Goal: Task Accomplishment & Management: Manage account settings

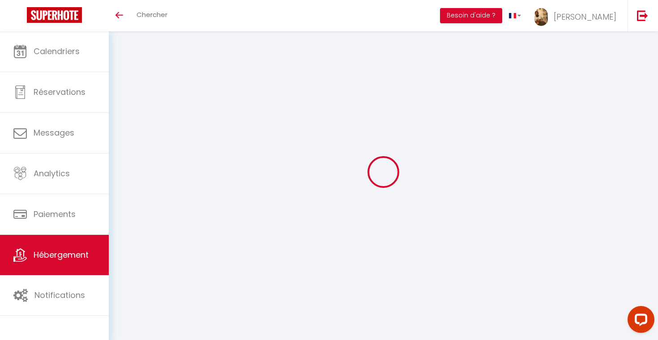
select select
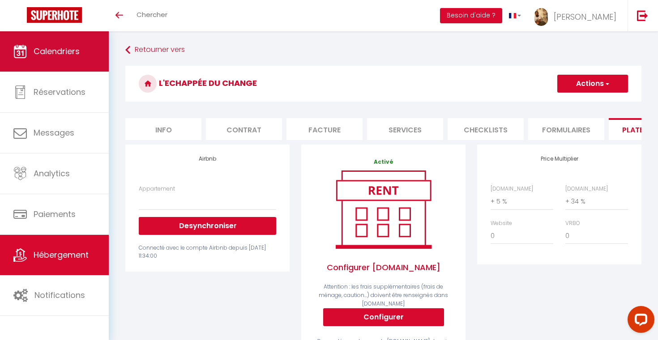
click at [55, 62] on link "Calendriers" at bounding box center [54, 51] width 109 height 40
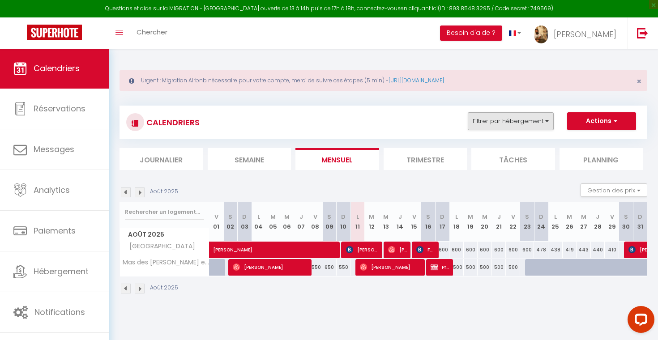
click at [504, 127] on button "Filtrer par hébergement" at bounding box center [511, 121] width 86 height 18
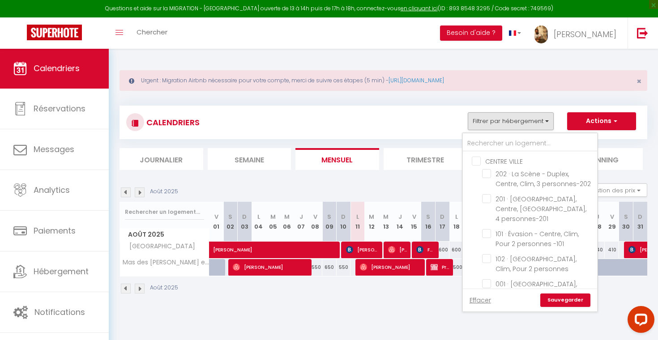
click at [423, 107] on div "CALENDRIERS Filtrer par hébergement CENTRE VILLE 202 · [GEOGRAPHIC_DATA], Centr…" at bounding box center [384, 123] width 528 height 34
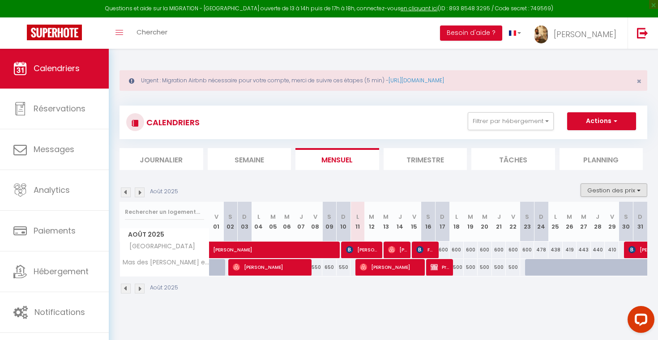
click at [609, 188] on button "Gestion des prix" at bounding box center [614, 190] width 67 height 13
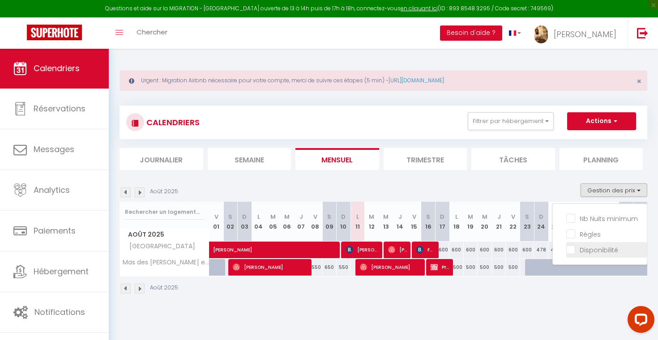
click at [594, 248] on input "Disponibilité" at bounding box center [607, 249] width 81 height 9
checkbox input "true"
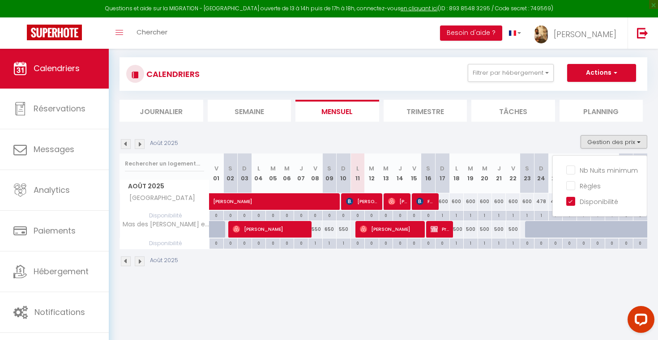
scroll to position [48, 0]
click at [593, 172] on input "Nb Nuits minimum" at bounding box center [607, 169] width 81 height 9
checkbox input "true"
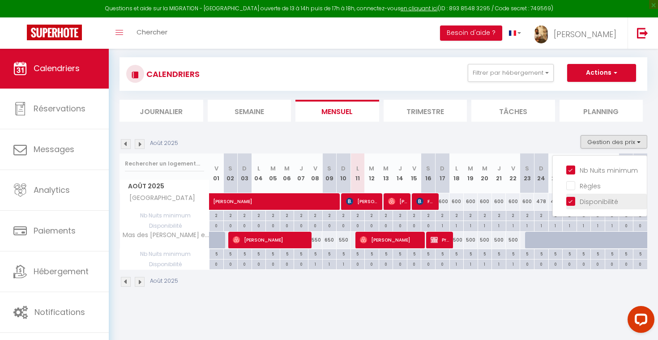
click at [593, 202] on input "Disponibilité" at bounding box center [607, 201] width 81 height 9
checkbox input "false"
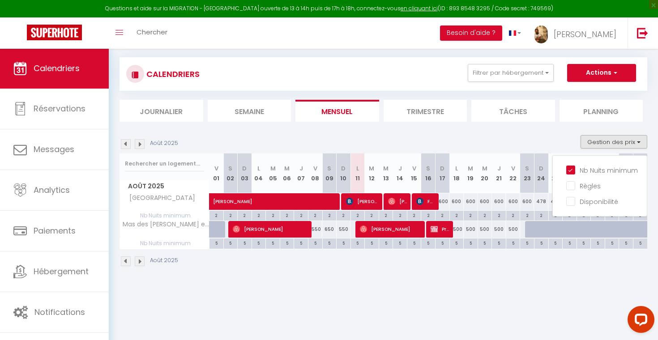
click at [547, 135] on div "Août 2025 Gestion des prix Nb Nuits minimum Règles Disponibilité" at bounding box center [384, 144] width 528 height 18
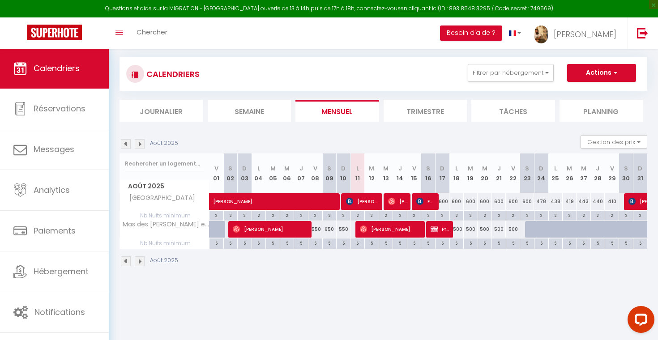
click at [589, 65] on button "Actions" at bounding box center [601, 73] width 69 height 18
click at [580, 88] on link "Nouvelle réservation" at bounding box center [593, 93] width 78 height 13
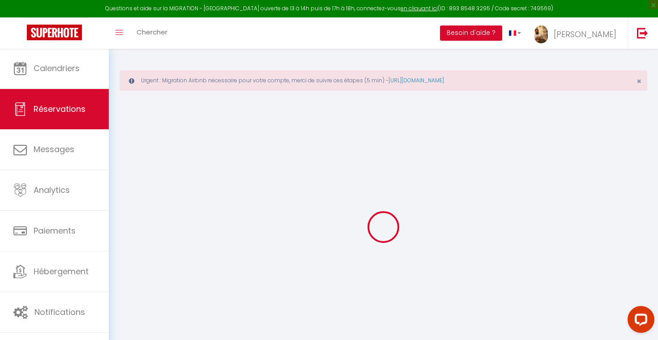
select select
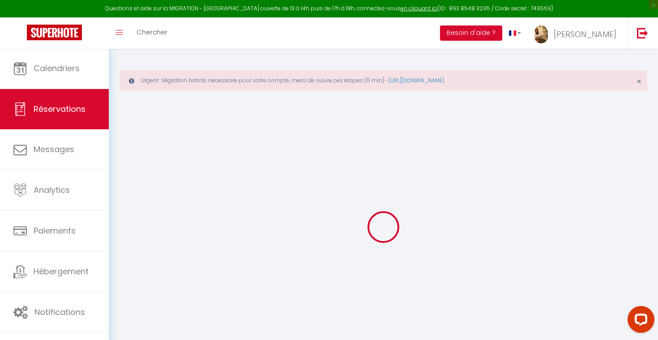
select select
checkbox input "false"
select select
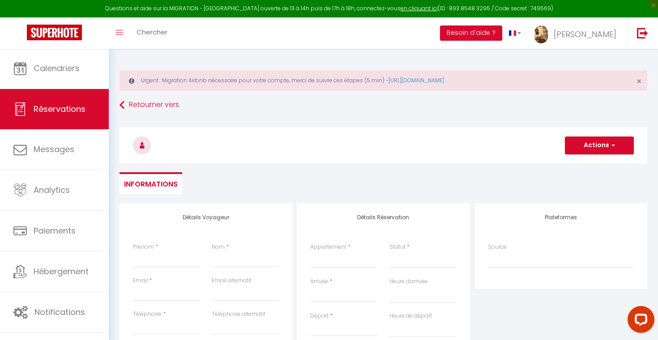
select select
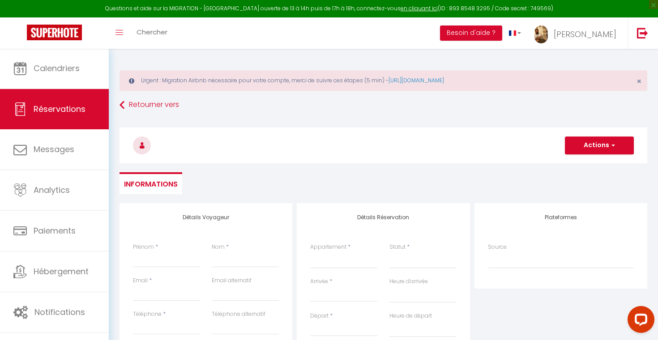
select select
checkbox input "false"
select select
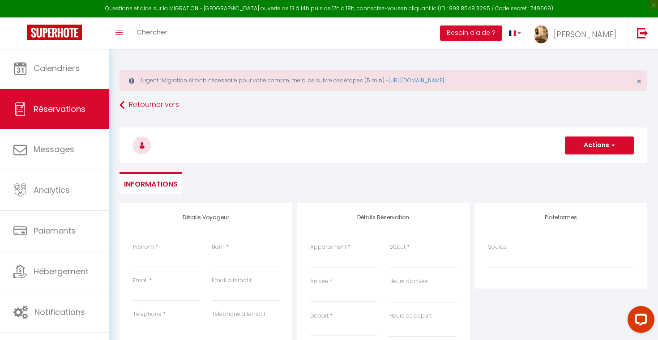
select select
checkbox input "false"
select select
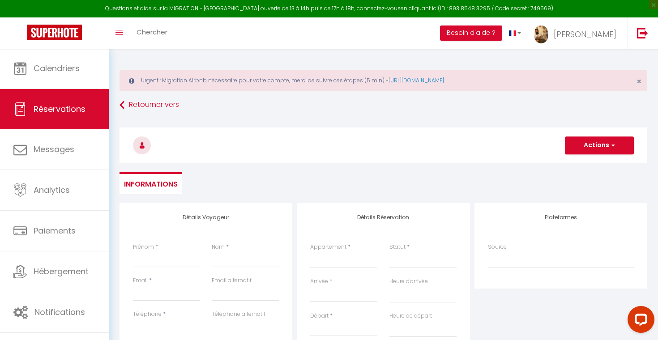
select select
type input "P"
select select
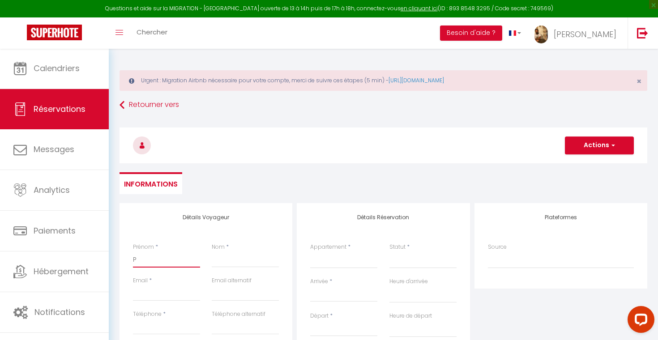
select select
checkbox input "false"
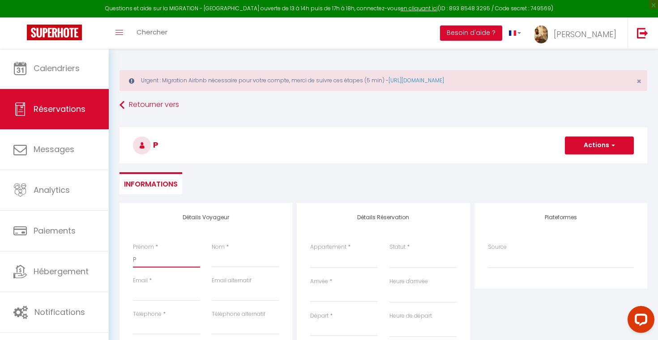
type input "Pr"
select select
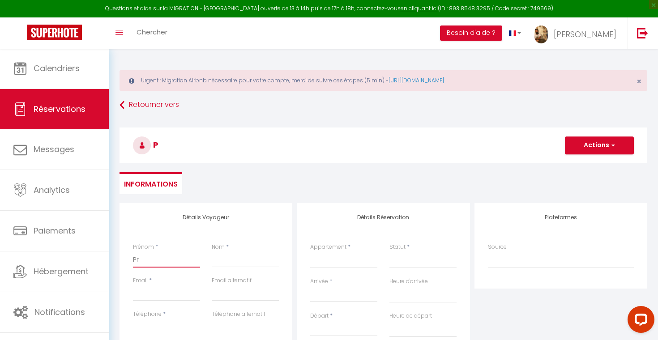
select select
checkbox input "false"
type input "Pro"
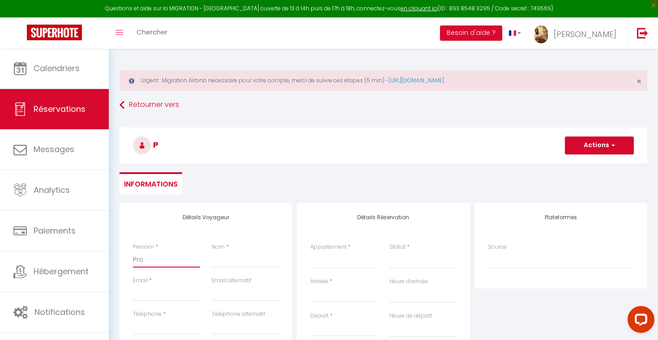
select select
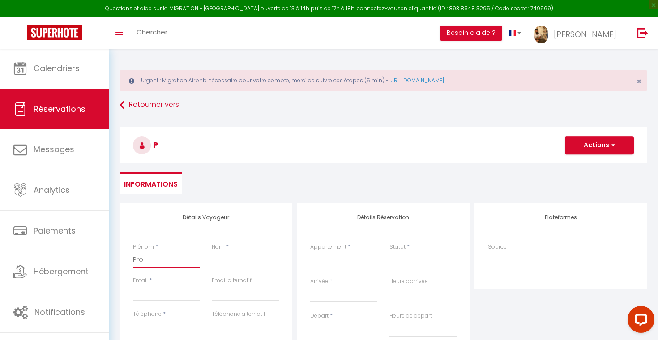
select select
checkbox input "false"
type input "Prop"
select select
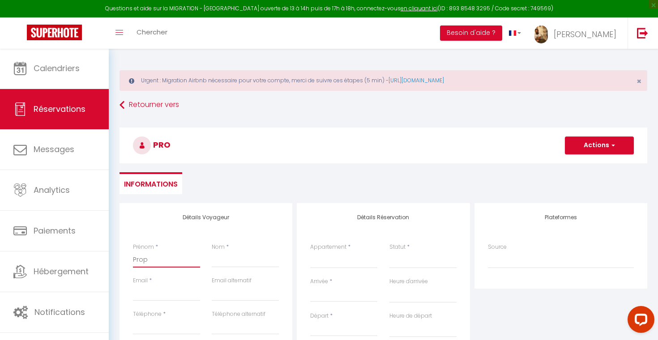
select select
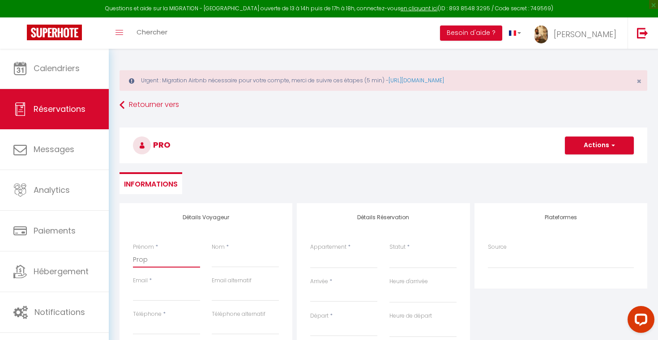
select select
checkbox input "false"
type input "Propr"
select select
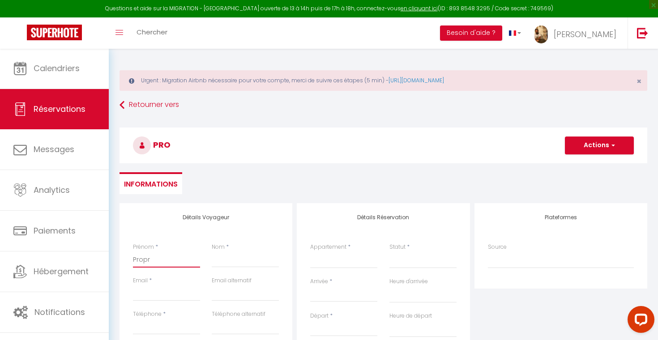
select select
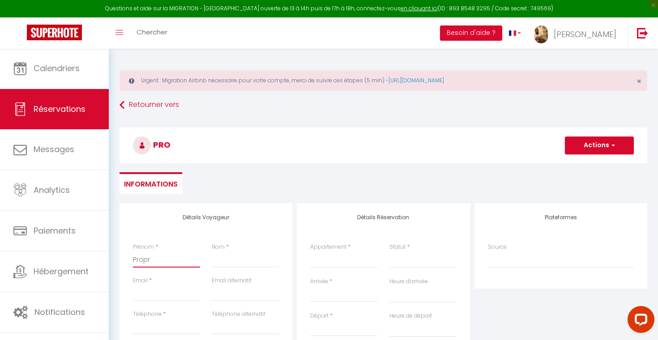
checkbox input "false"
type input "Propri"
select select
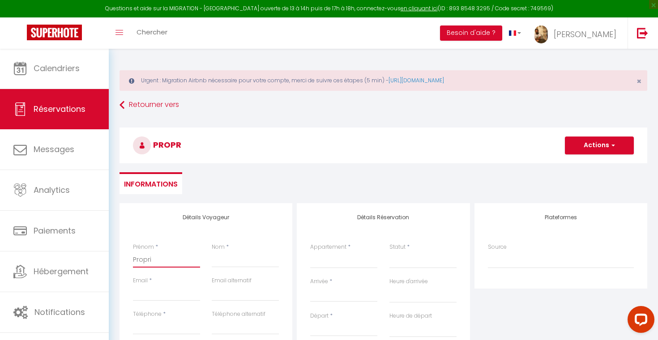
select select
checkbox input "false"
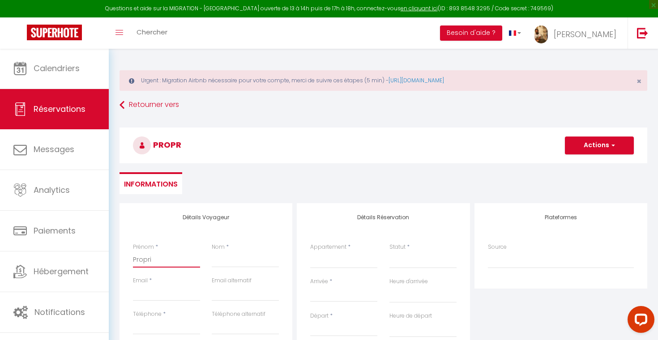
type input "Proprio"
select select
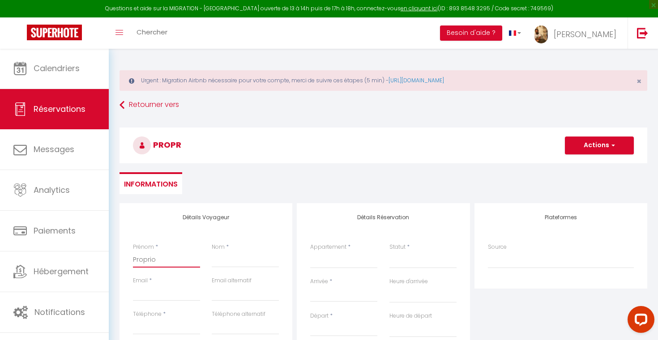
select select
checkbox input "false"
type input "Proprio"
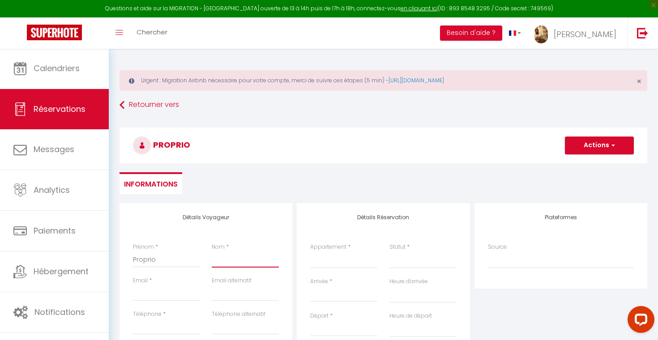
type input "P"
select select
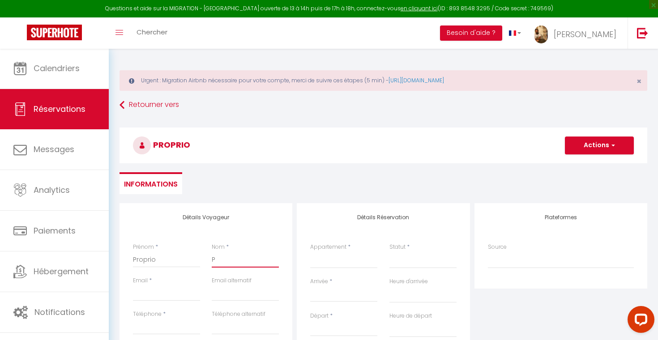
select select
checkbox input "false"
type input "Pr"
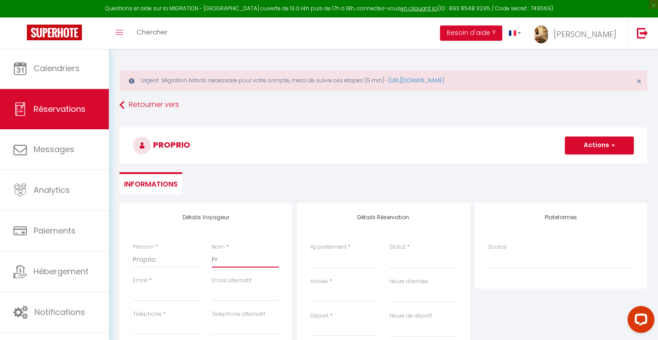
select select
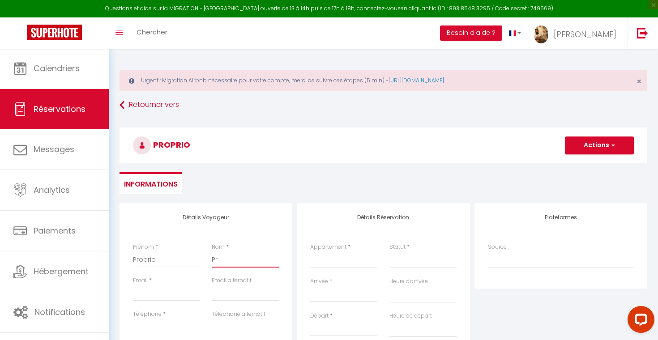
select select
checkbox input "false"
type input "Pro"
select select
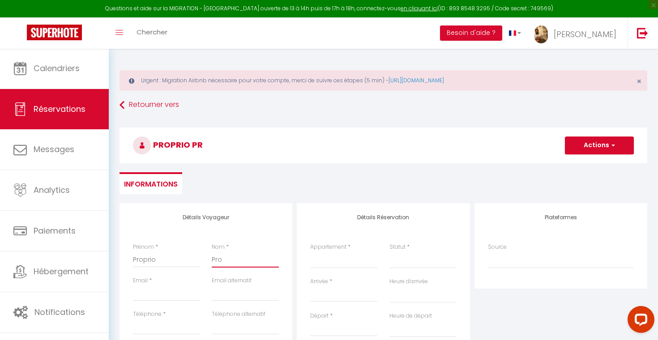
select select
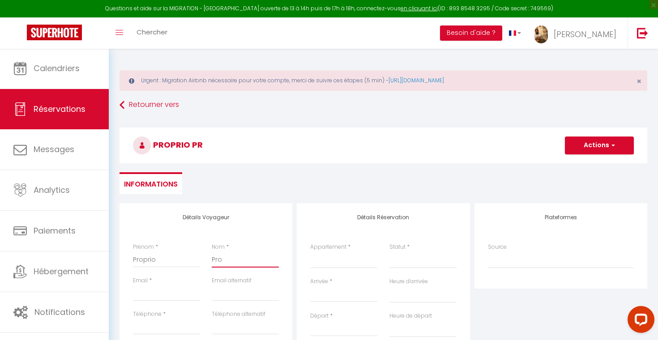
select select
checkbox input "false"
type input "Prop"
select select
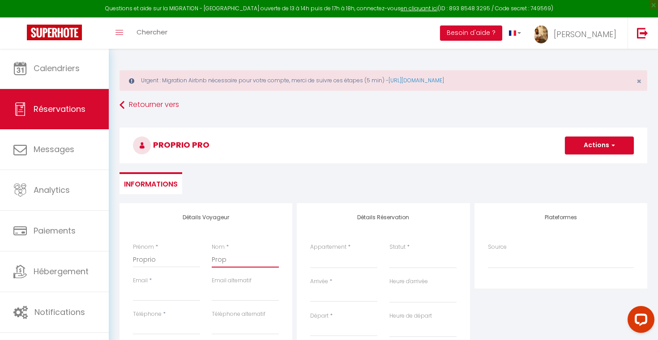
select select
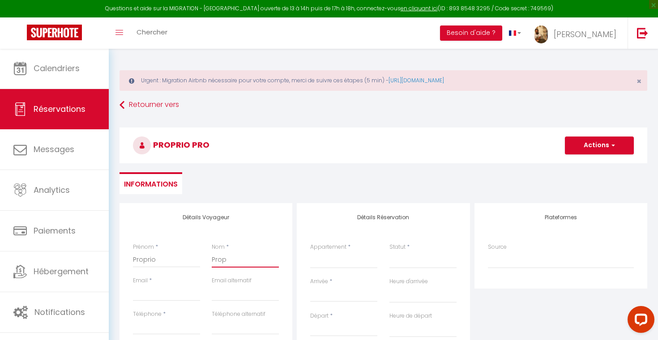
checkbox input "false"
type input "Propr"
select select
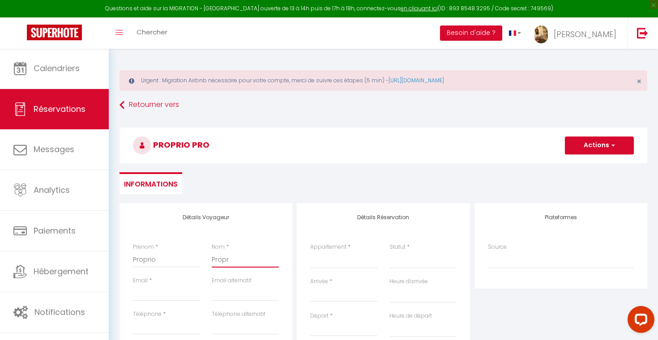
select select
checkbox input "false"
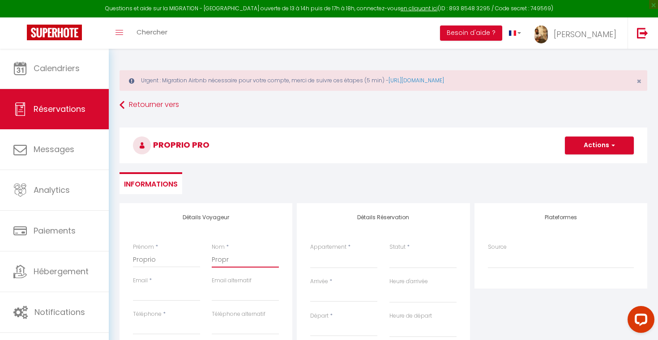
type input "Propri"
select select
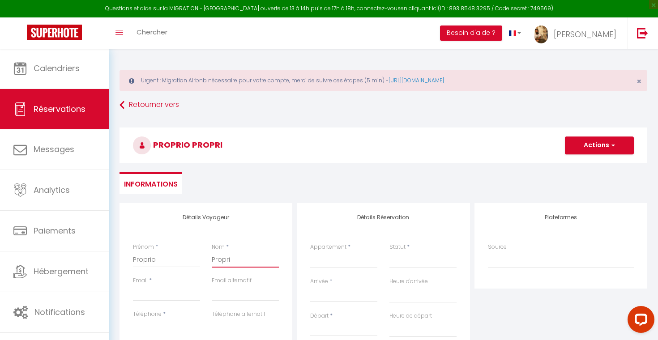
select select
checkbox input "false"
type input "Proprio"
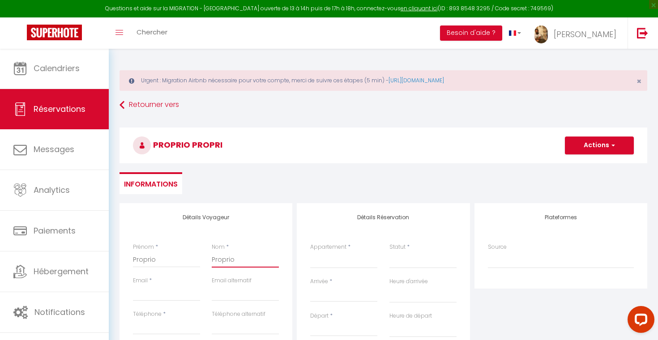
select select
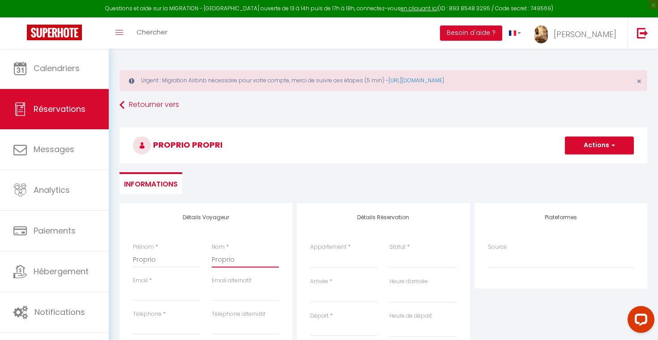
select select
checkbox input "false"
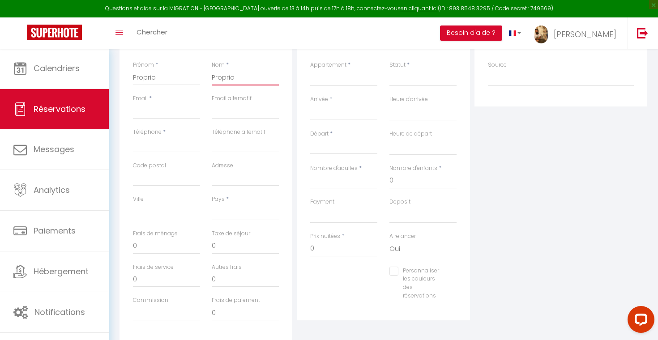
scroll to position [177, 0]
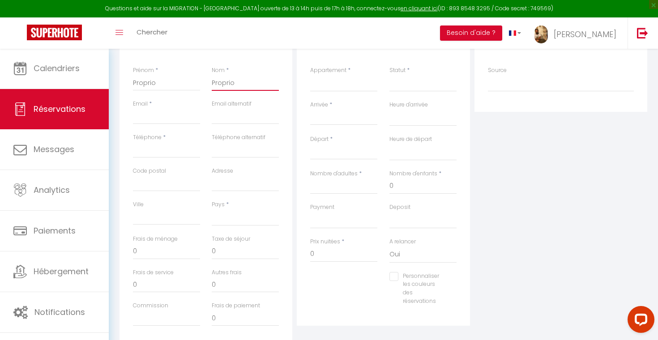
type input "Proprio"
type input "n"
select select
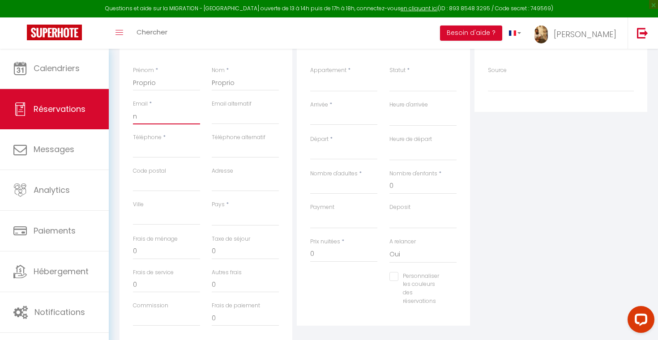
select select
checkbox input "false"
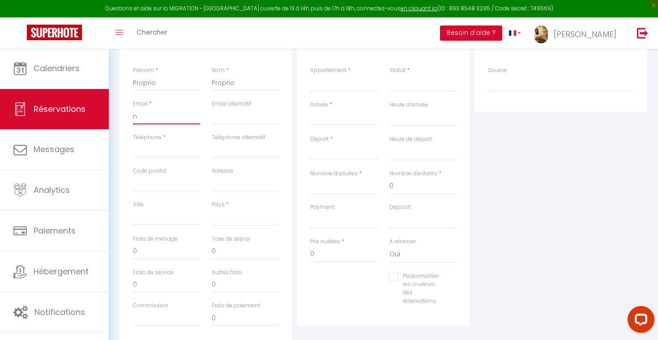
type input "no"
select select
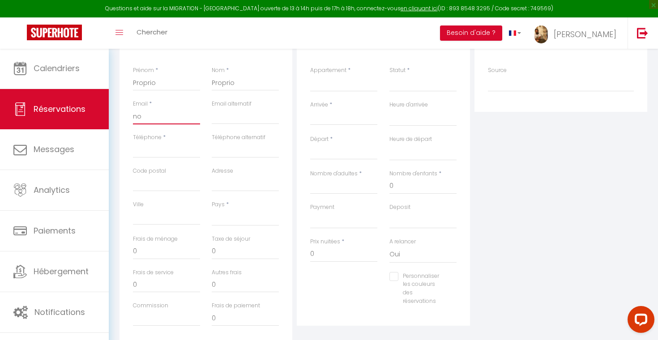
select select
checkbox input "false"
type input "not"
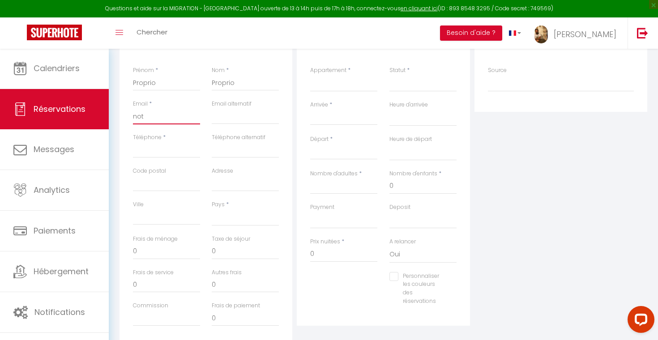
select select
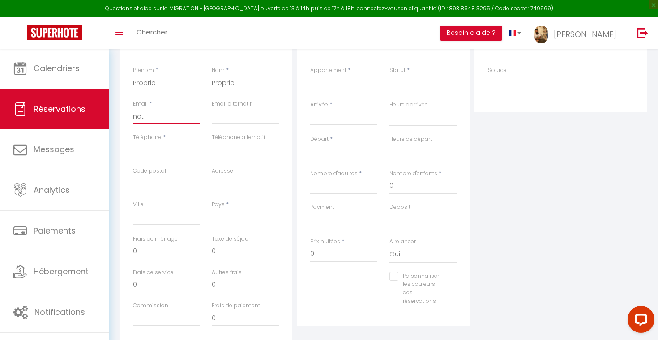
select select
checkbox input "false"
type input "noti"
select select
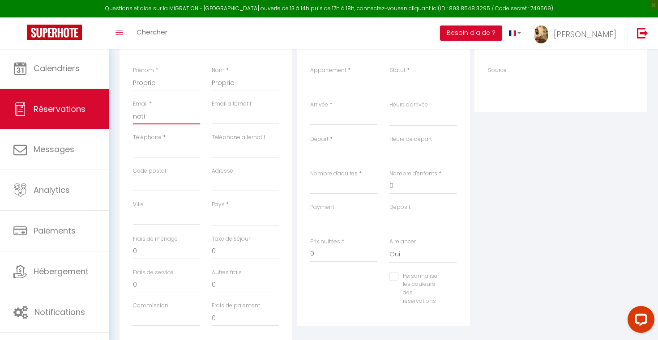
select select
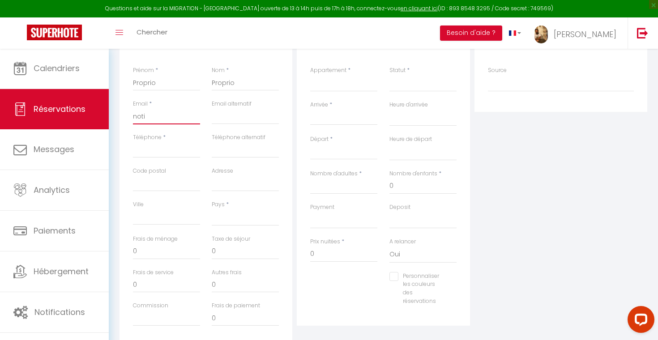
select select
checkbox input "false"
type input "notif"
select select
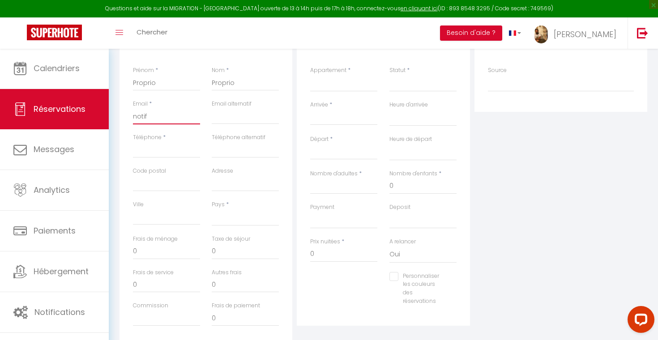
select select
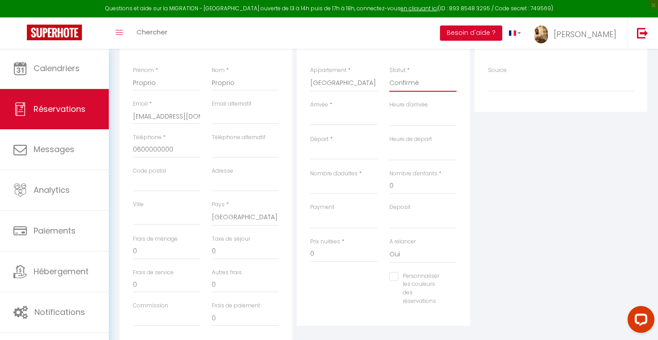
click at [329, 114] on input "Arrivée" at bounding box center [343, 118] width 67 height 12
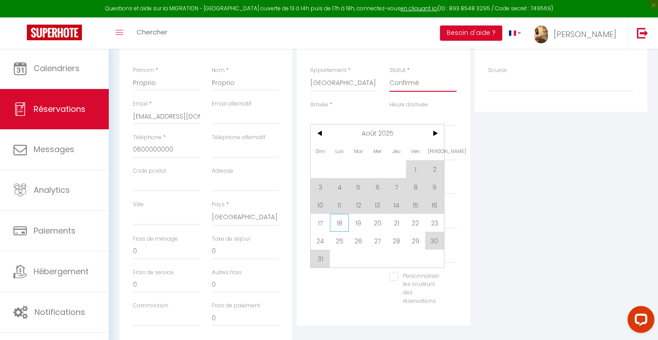
click at [339, 224] on span "18" at bounding box center [339, 223] width 19 height 18
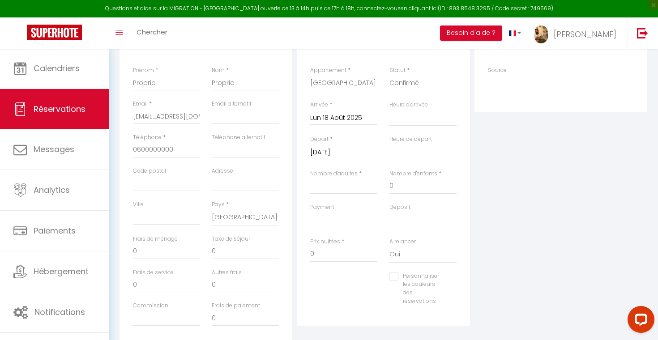
click at [338, 152] on input "Mar 19 Août 2025" at bounding box center [343, 153] width 67 height 12
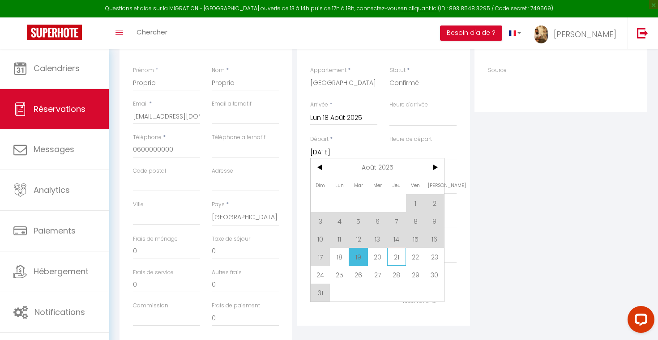
click at [390, 256] on span "21" at bounding box center [396, 257] width 19 height 18
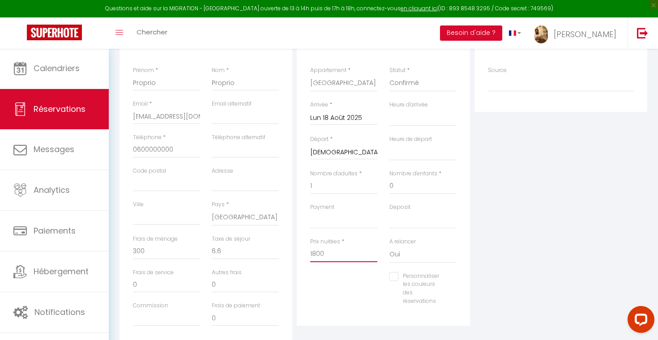
click at [348, 246] on input "1800" at bounding box center [343, 254] width 67 height 16
click at [492, 229] on div "Plateformes Source Direct Airbnb.com Booking.com Chalet montagne Expedia Gite d…" at bounding box center [561, 186] width 177 height 320
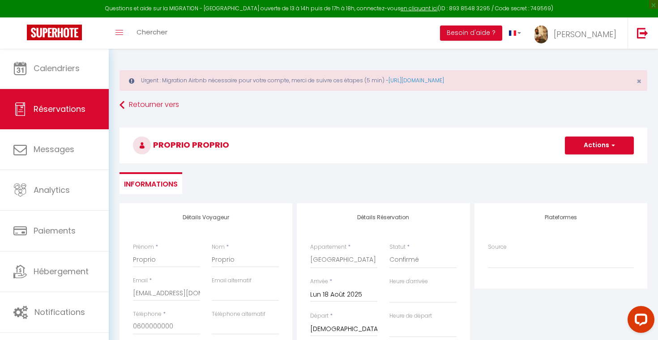
scroll to position [0, 0]
click at [589, 147] on button "Actions" at bounding box center [599, 146] width 69 height 18
click at [577, 166] on link "Enregistrer" at bounding box center [590, 165] width 71 height 12
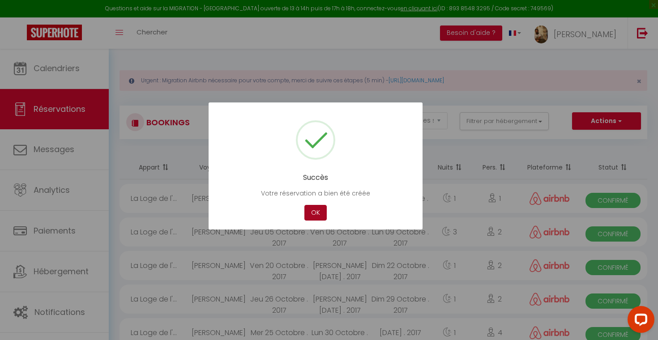
click at [318, 215] on button "OK" at bounding box center [316, 213] width 22 height 16
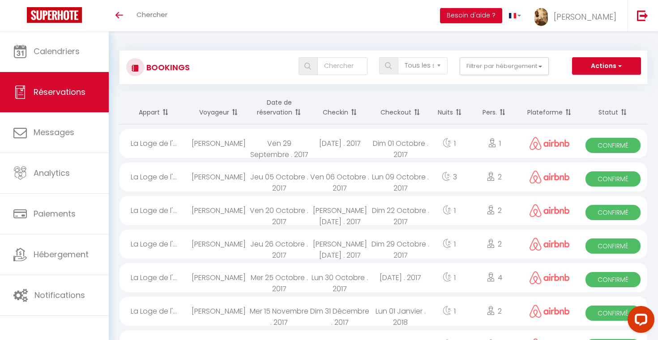
click at [484, 55] on div "Bookings Tous les statuts Annulé Confirmé Non Confirmé Tout sauf annulé No Show…" at bounding box center [384, 68] width 528 height 34
click at [482, 70] on button "Filtrer par hébergement" at bounding box center [505, 66] width 90 height 18
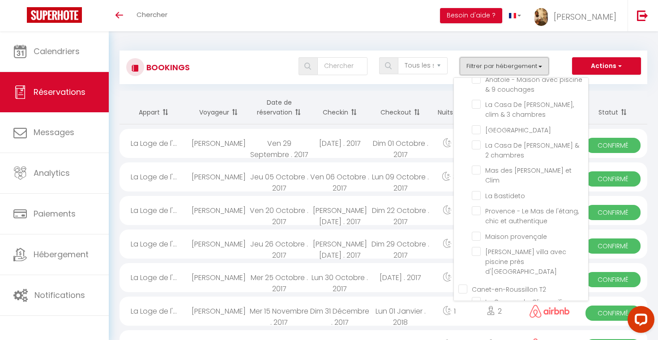
scroll to position [7022, 0]
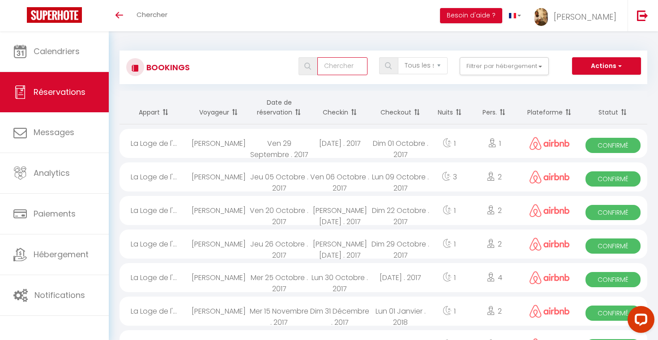
click at [351, 64] on input "text" at bounding box center [343, 66] width 50 height 18
click at [215, 69] on div "Tous les statuts Annulé Confirmé Non Confirmé Tout sauf annulé No Show Request …" at bounding box center [405, 66] width 482 height 18
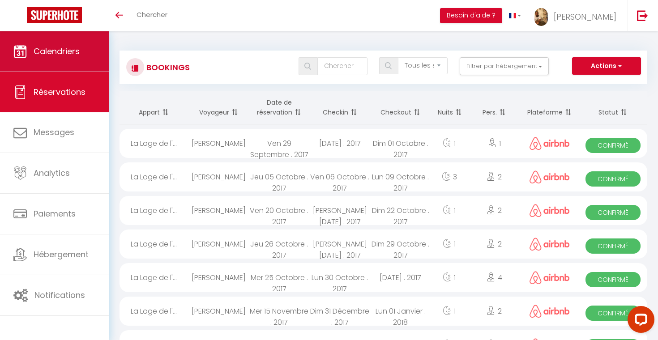
click at [50, 53] on span "Calendriers" at bounding box center [57, 51] width 46 height 11
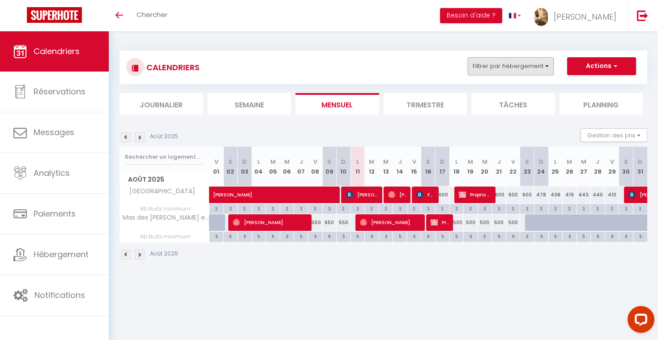
click at [514, 73] on button "Filtrer par hébergement" at bounding box center [511, 66] width 86 height 18
click at [483, 107] on link "Effacer" at bounding box center [480, 108] width 21 height 10
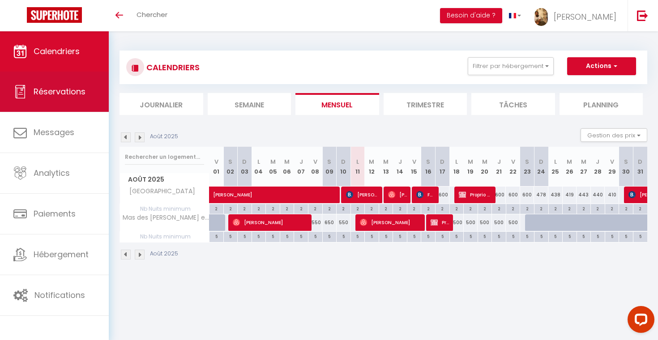
click at [50, 106] on link "Réservations" at bounding box center [54, 92] width 109 height 40
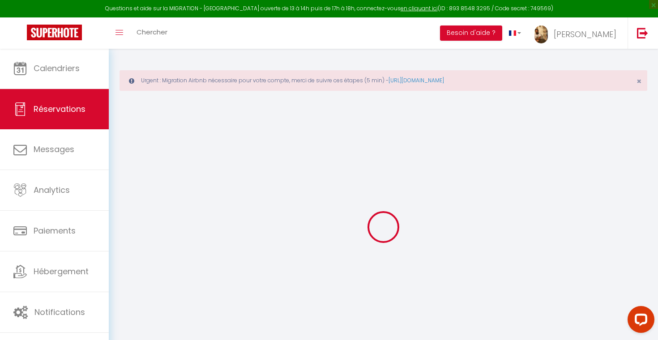
select select "all"
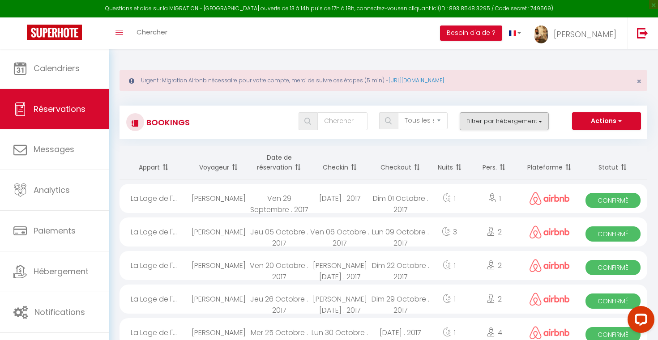
click at [512, 123] on button "Filtrer par hébergement" at bounding box center [505, 121] width 90 height 18
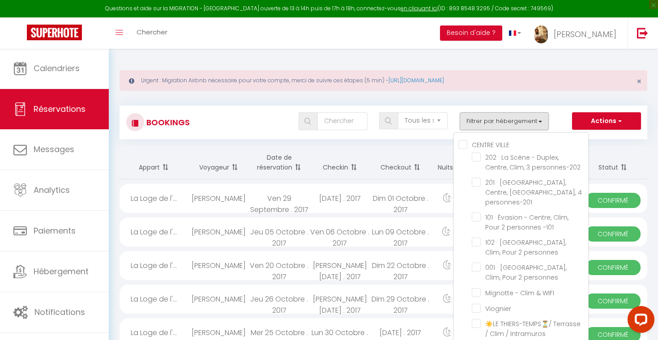
click at [463, 146] on VILLE "CENTRE VILLE" at bounding box center [524, 144] width 130 height 9
checkbox VILLE "true"
checkbox input "true"
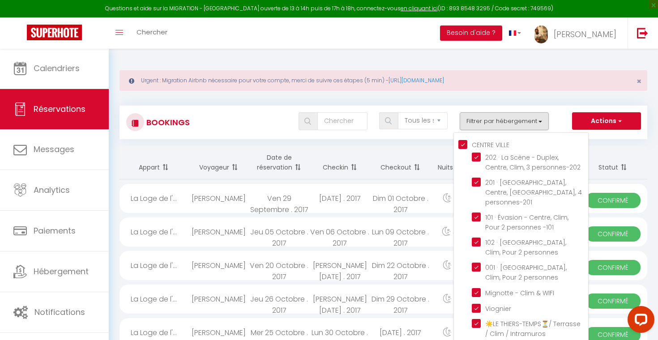
checkbox input "true"
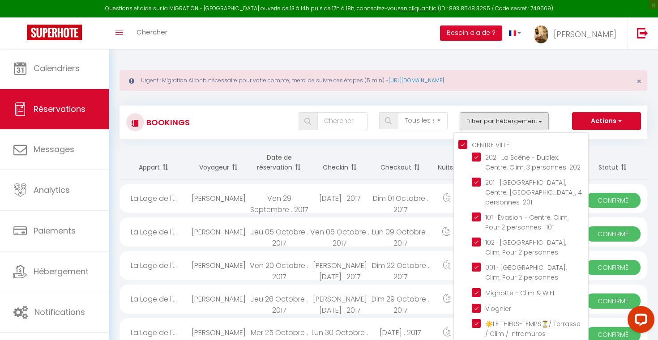
checkbox input "true"
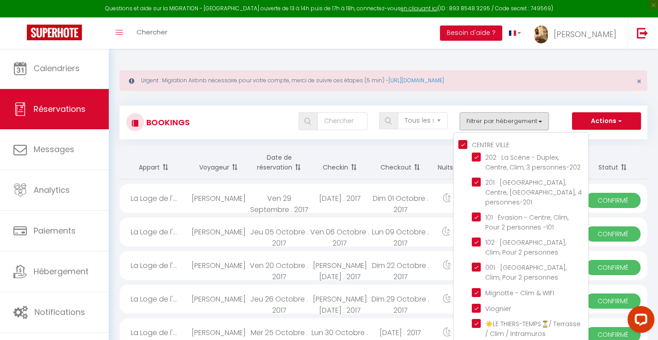
checkbox input "true"
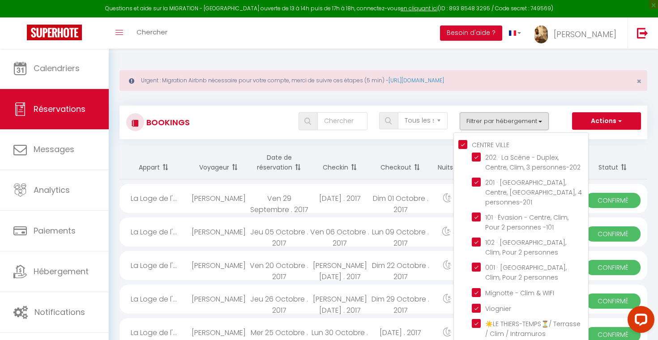
checkbox input "true"
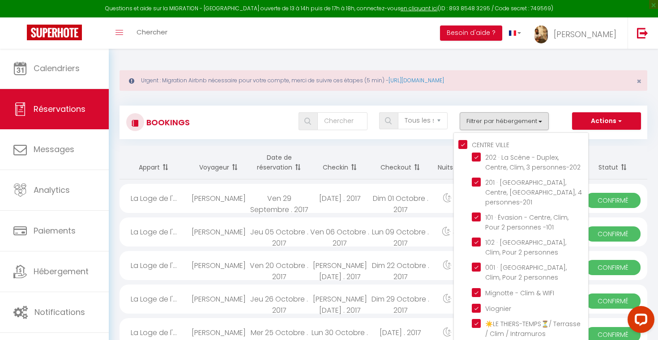
checkbox input "true"
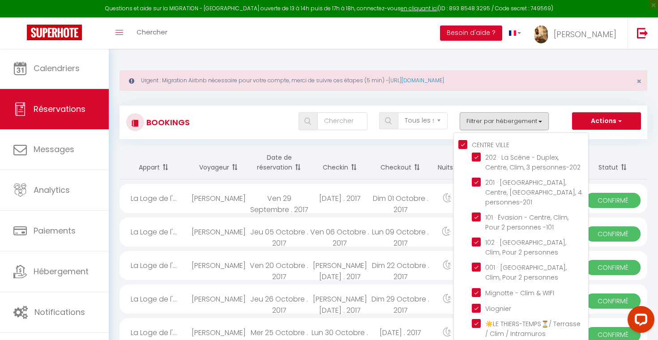
checkbox input "true"
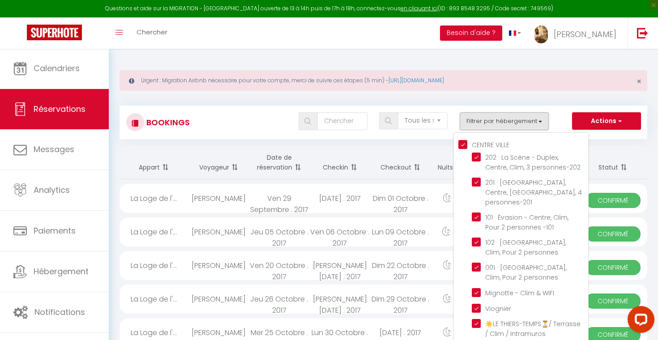
checkbox input "true"
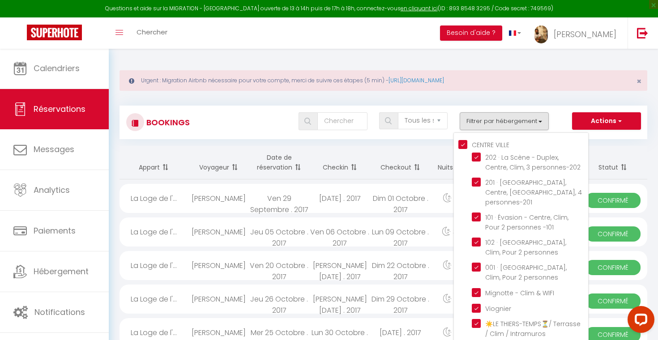
checkbox input "true"
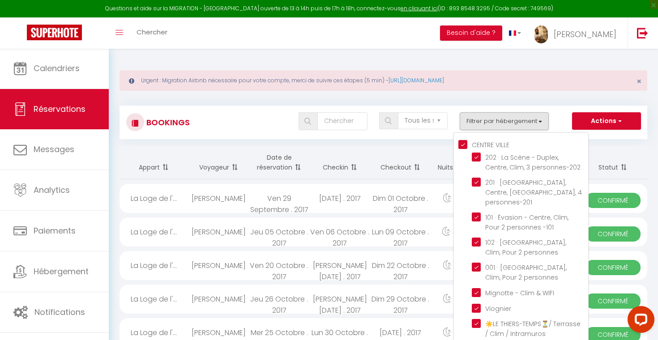
checkbox input "true"
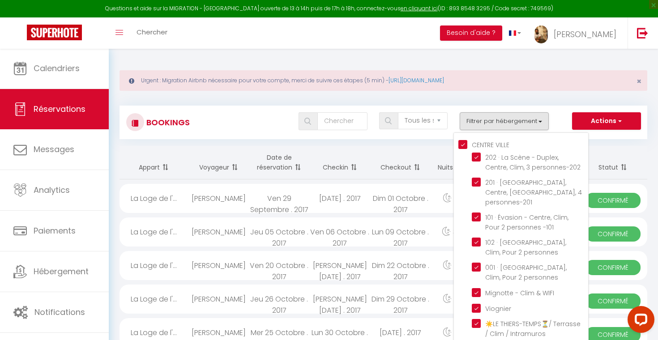
checkbox input "true"
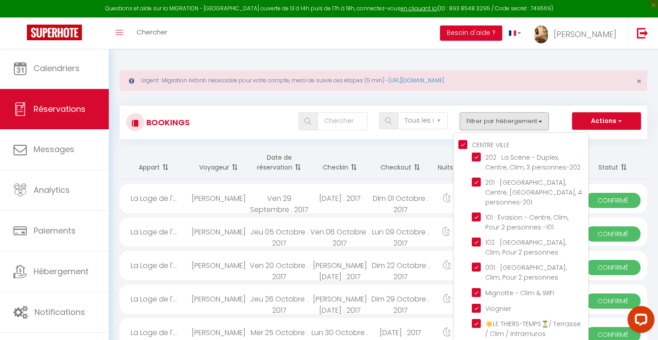
checkbox input "true"
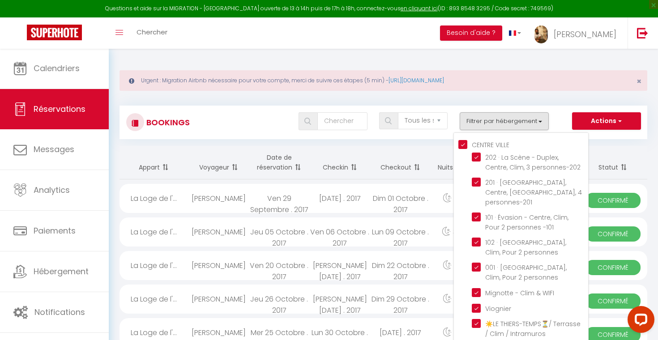
checkbox input "true"
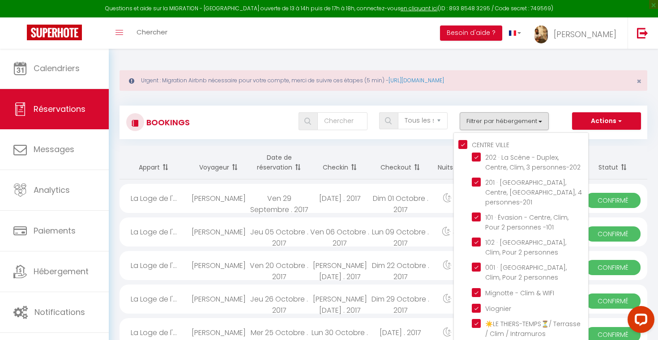
checkbox input "true"
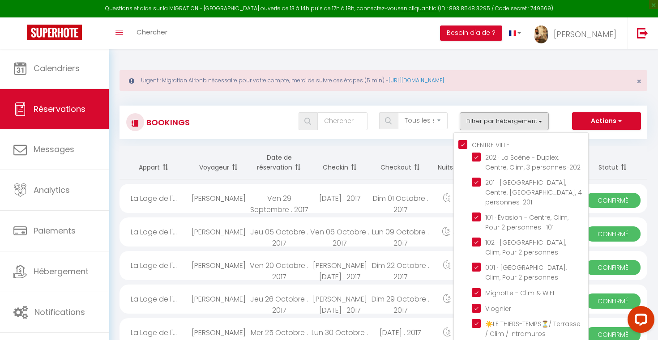
checkbox input "true"
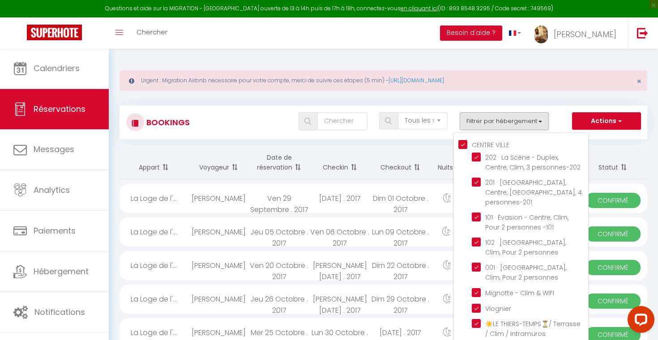
checkbox input "true"
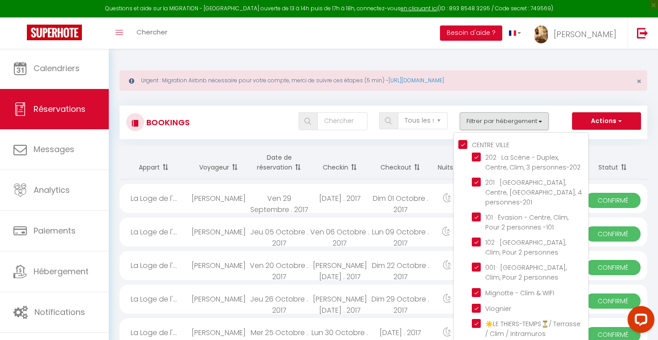
checkbox input "true"
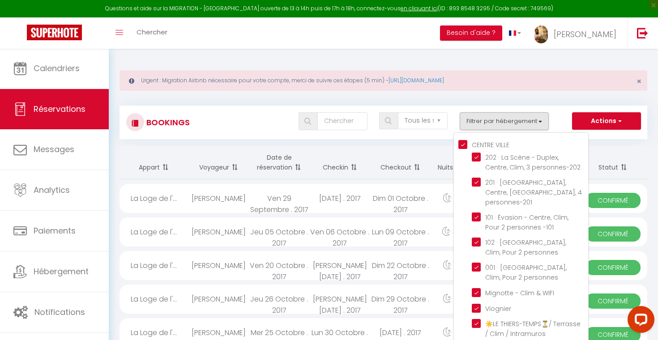
checkbox input "true"
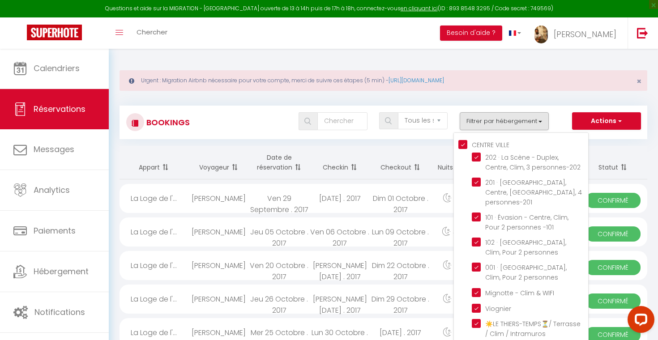
checkbox input "true"
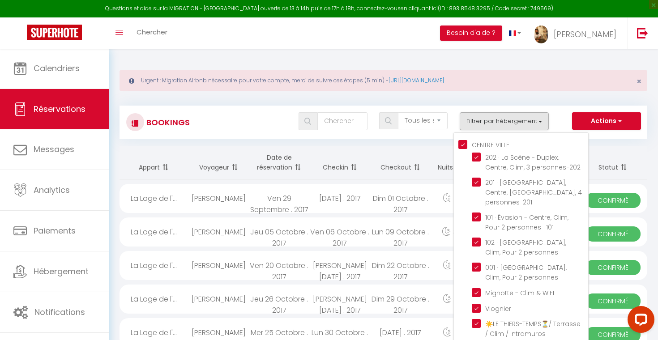
checkbox input "true"
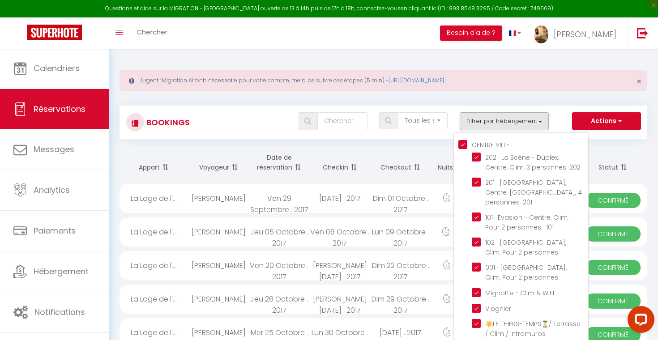
checkbox input "true"
checkbox input "false"
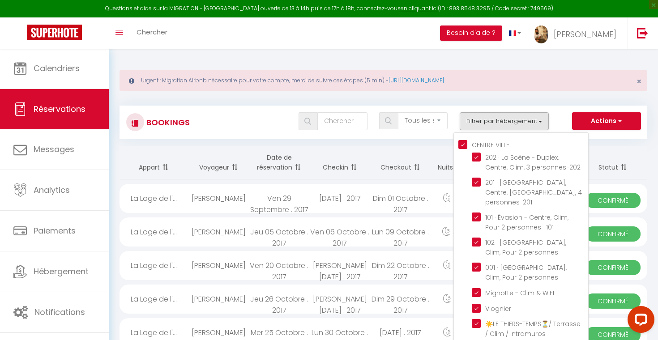
checkbox input "false"
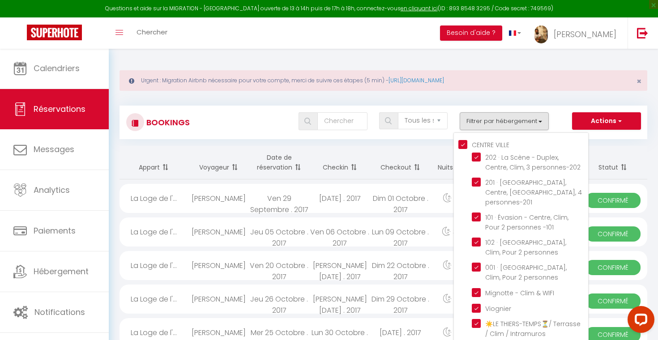
checkbox input "false"
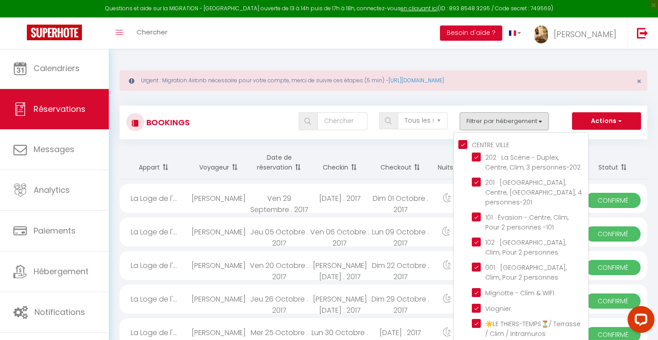
checkbox input "false"
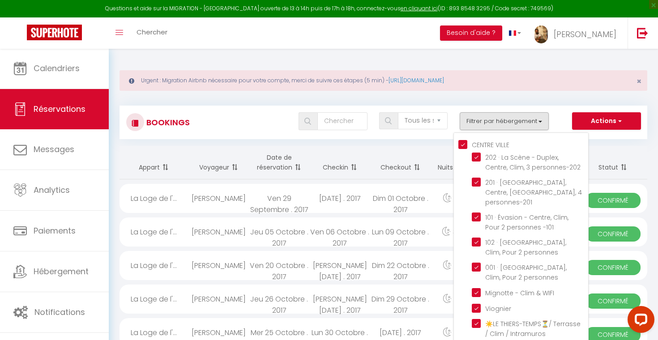
checkbox input "false"
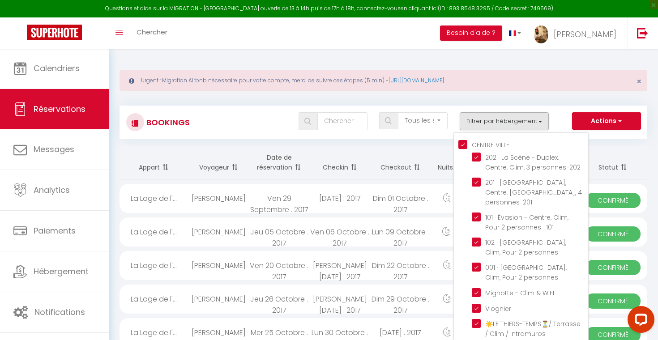
checkbox input "false"
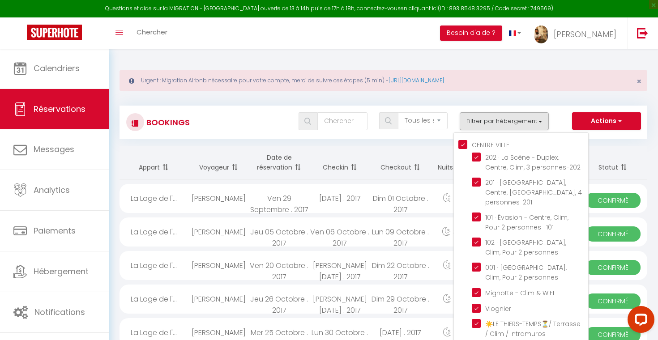
checkbox input "false"
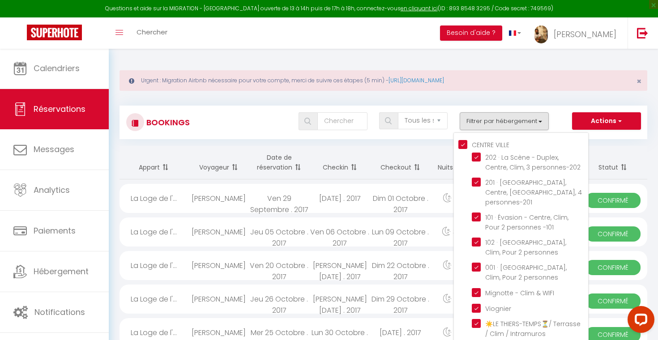
checkbox input "false"
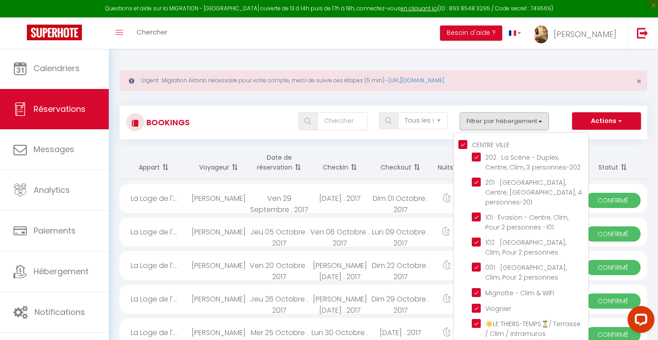
checkbox input "false"
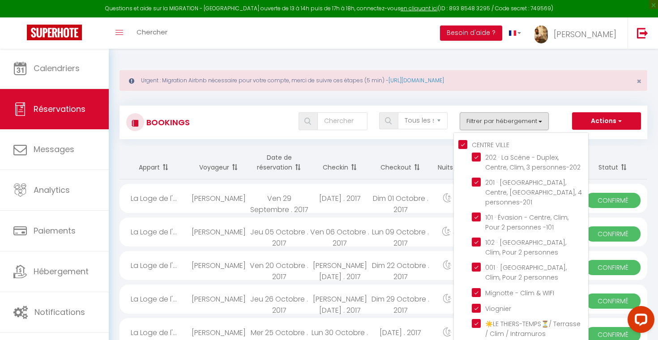
checkbox input "false"
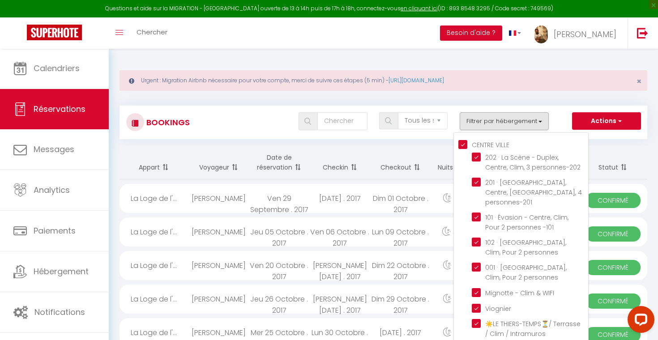
checkbox input "false"
checkbox input "true"
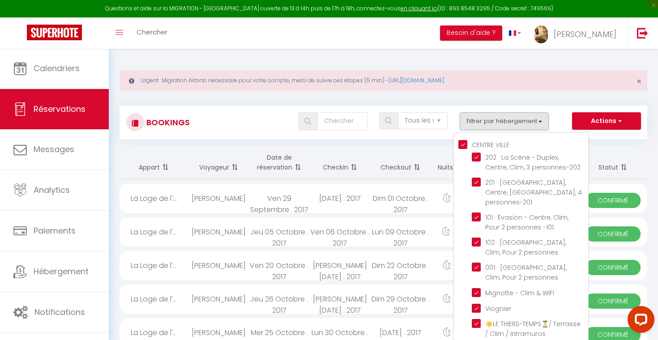
checkbox input "true"
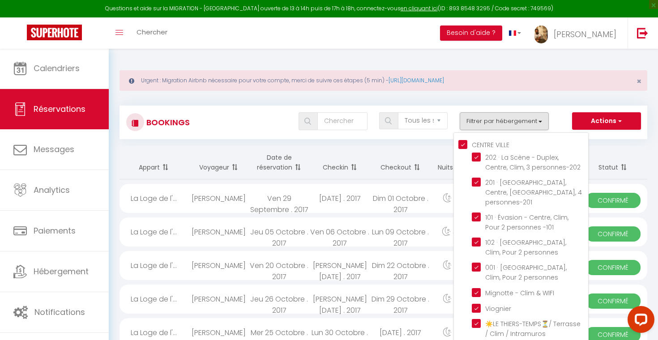
checkbox input "true"
checkbox input "false"
checkbox input "true"
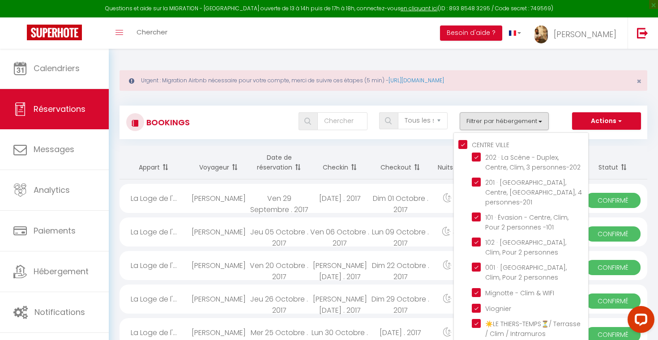
checkbox input "true"
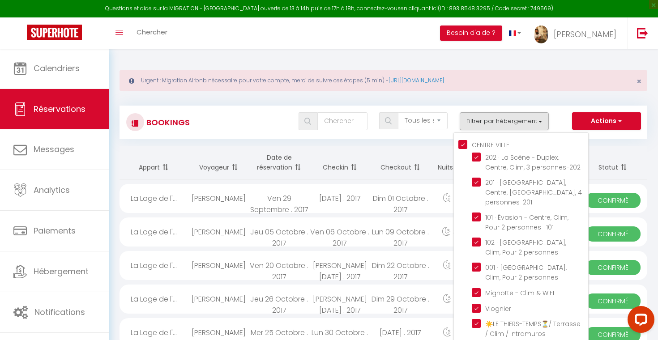
checkbox input "true"
checkbox Papes "true"
checkbox input "true"
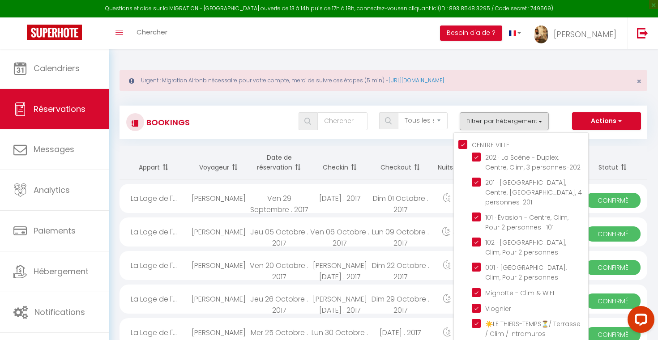
checkbox input "true"
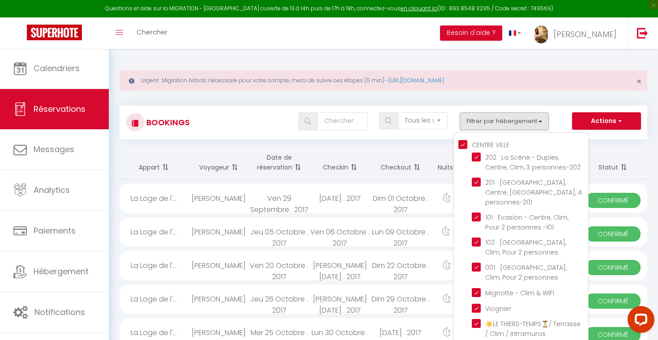
checkbox input "true"
checkbox input "false"
checkbox input "true"
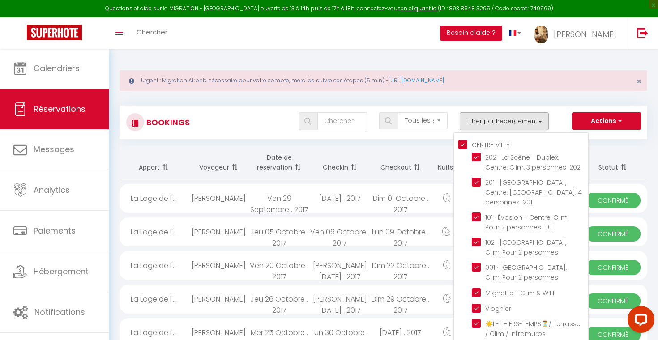
checkbox input "false"
checkbox input "true"
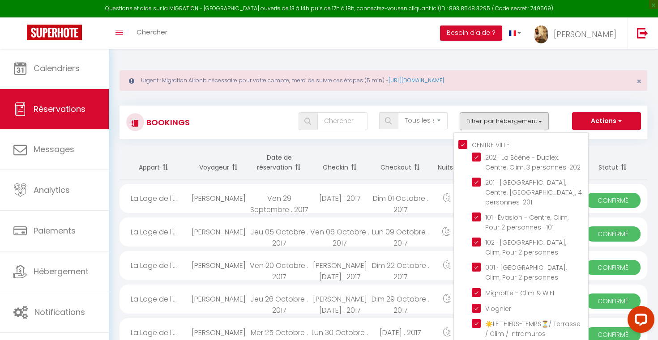
checkbox input "false"
checkbox input "true"
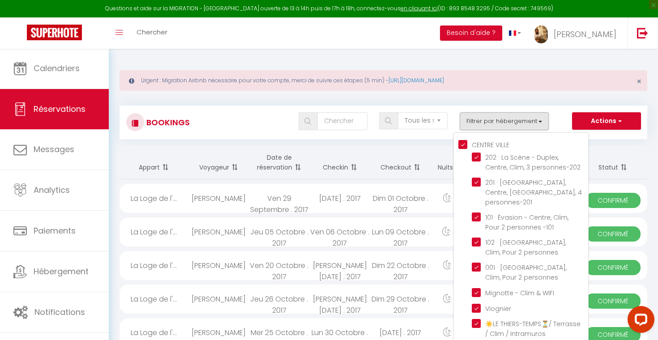
checkbox input "true"
checkbox input "false"
checkbox input "true"
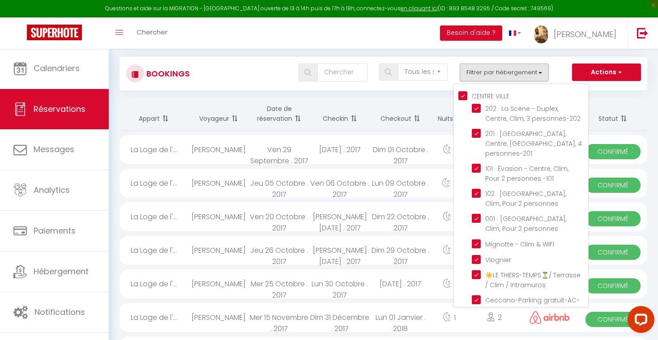
scroll to position [31, 0]
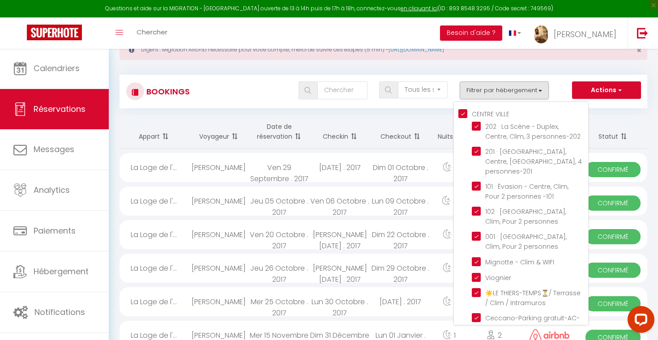
click at [265, 86] on div "Tous les statuts Annulé Confirmé Non Confirmé Tout sauf annulé No Show Request …" at bounding box center [405, 91] width 482 height 18
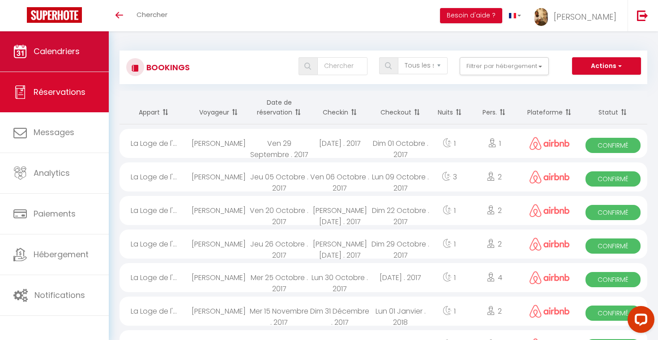
click at [95, 63] on link "Calendriers" at bounding box center [54, 51] width 109 height 40
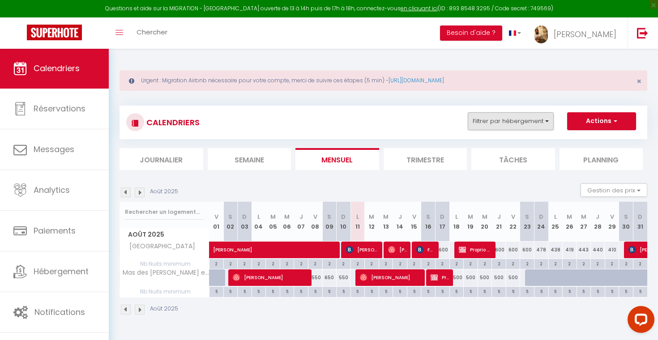
click at [494, 117] on button "Filtrer par hébergement" at bounding box center [511, 121] width 86 height 18
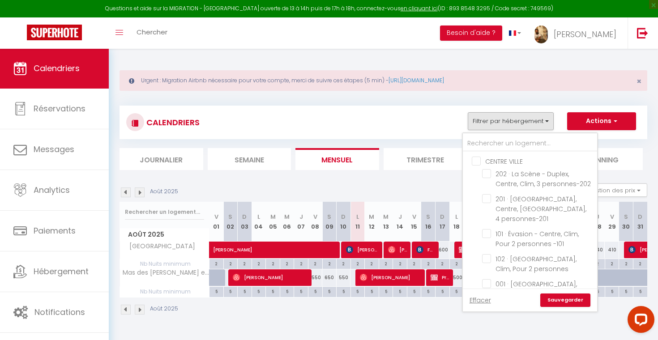
click at [478, 159] on input "CENTRE VILLE" at bounding box center [539, 160] width 134 height 9
checkbox input "true"
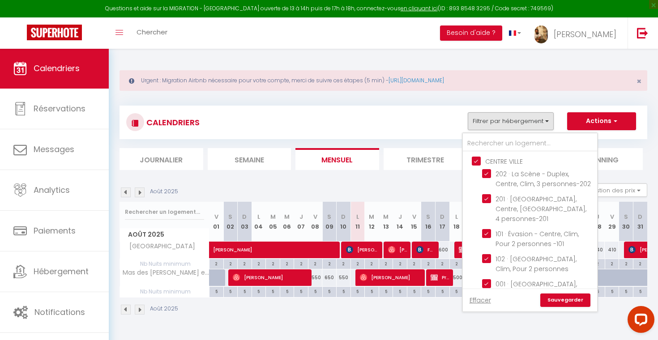
checkbox input "true"
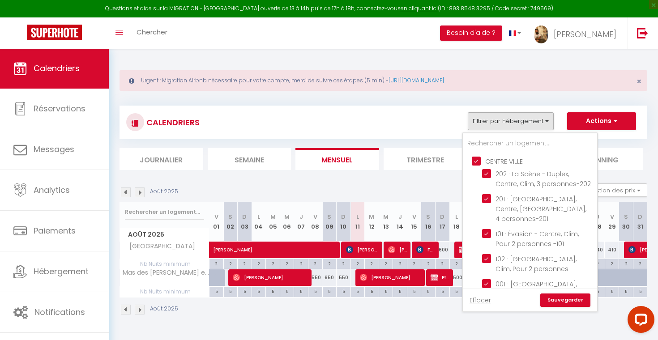
checkbox input "true"
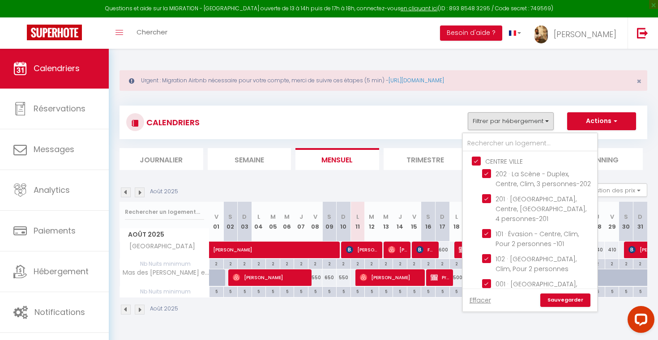
checkbox input "true"
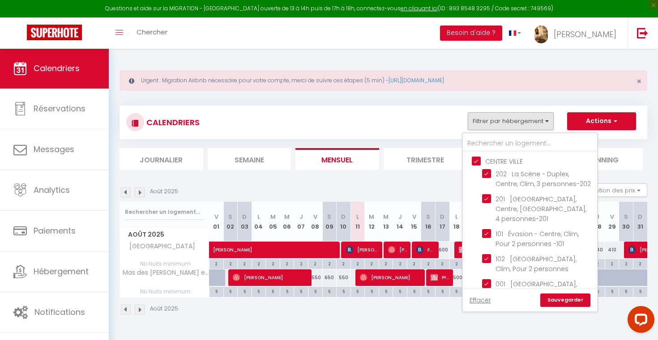
checkbox input "true"
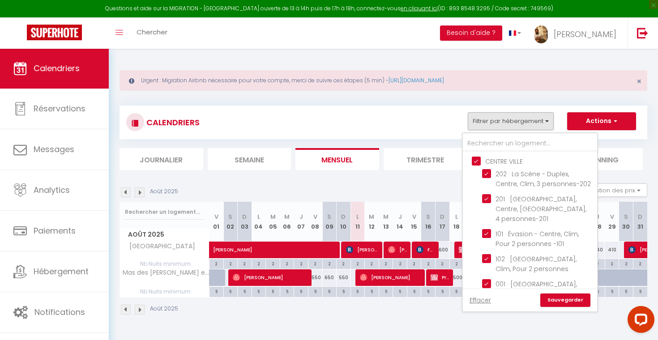
checkbox input "true"
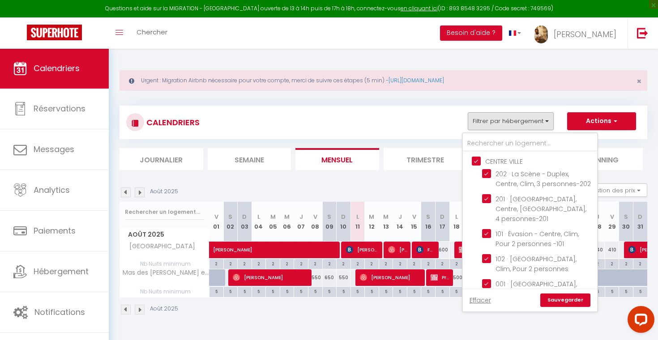
checkbox input "true"
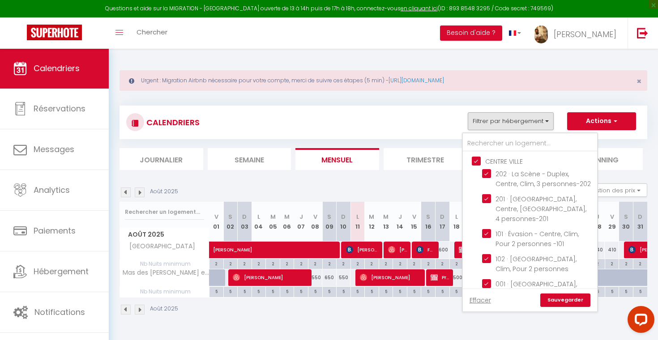
checkbox input "true"
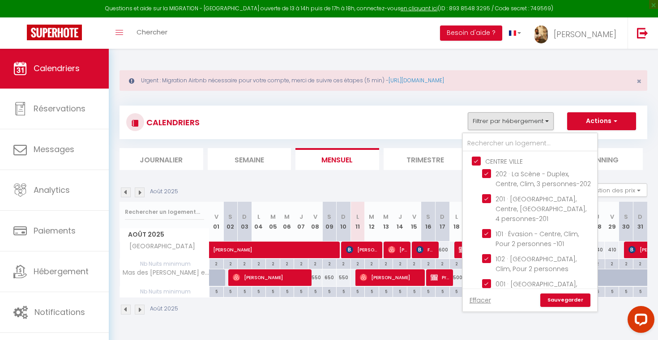
checkbox input "true"
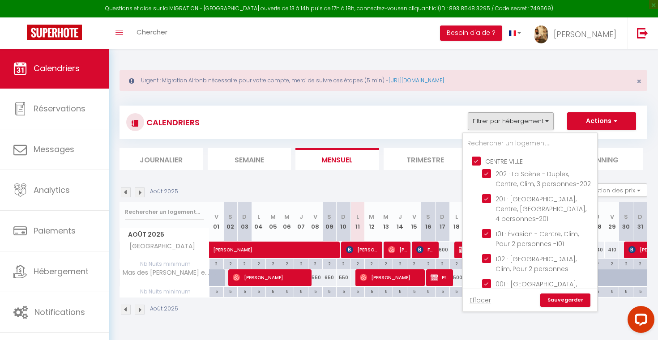
checkbox input "true"
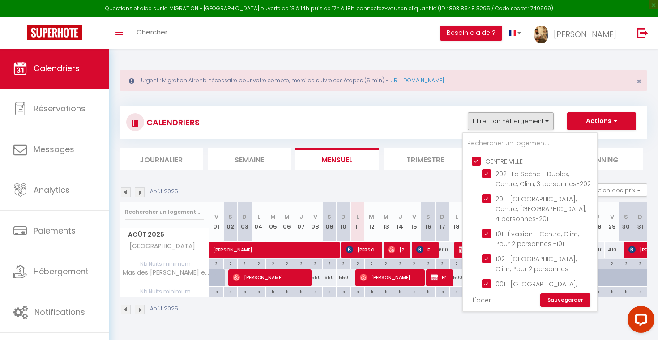
checkbox input "true"
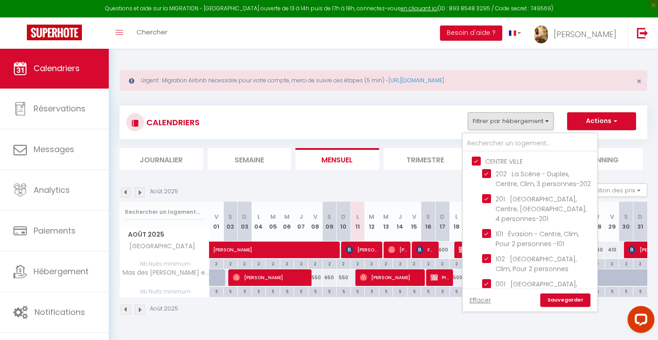
checkbox input "true"
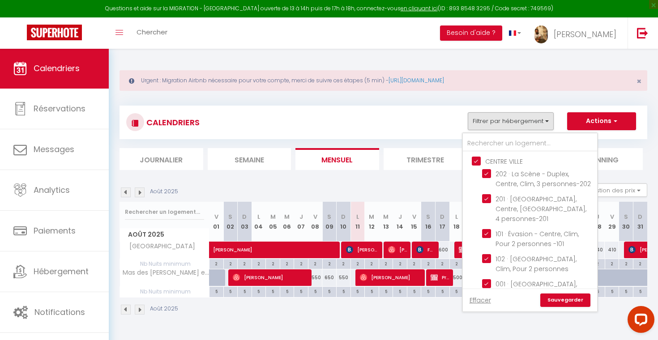
checkbox input "true"
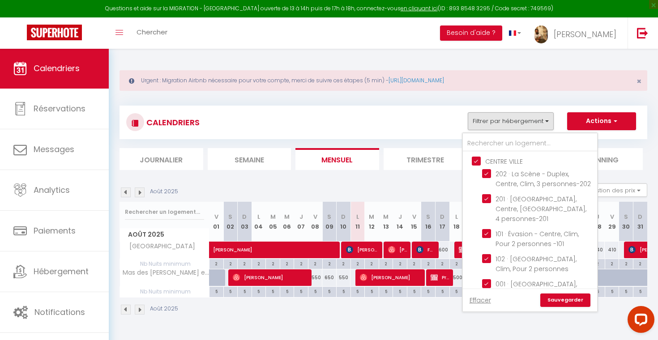
checkbox input "true"
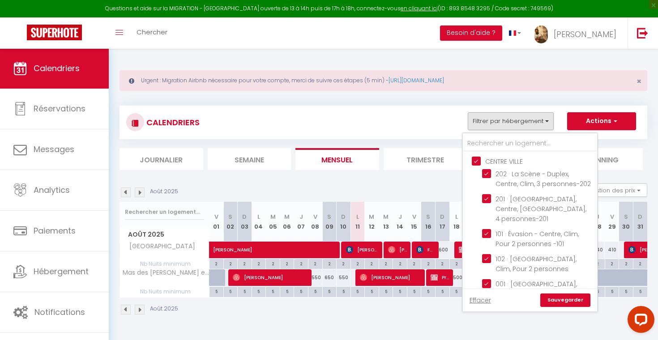
checkbox input "true"
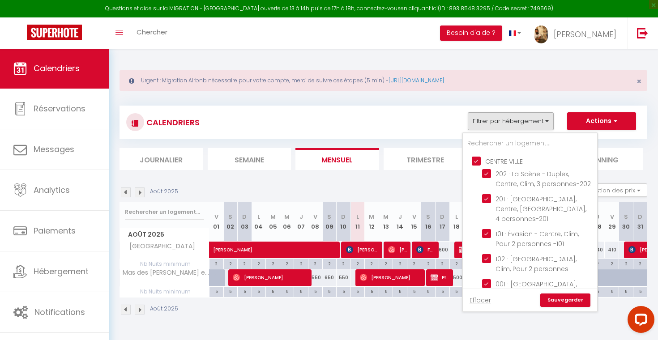
checkbox input "true"
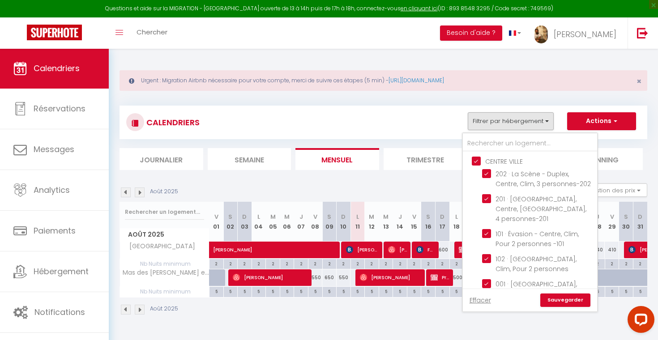
checkbox input "true"
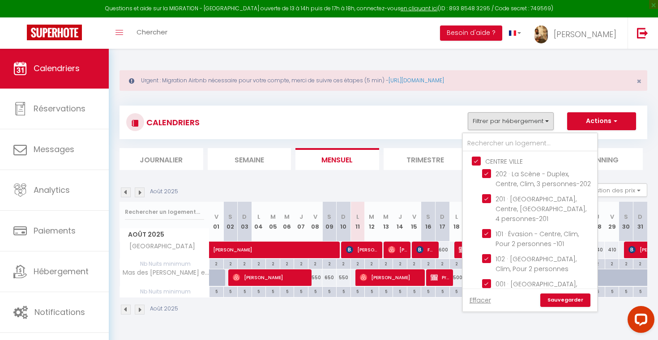
checkbox input "true"
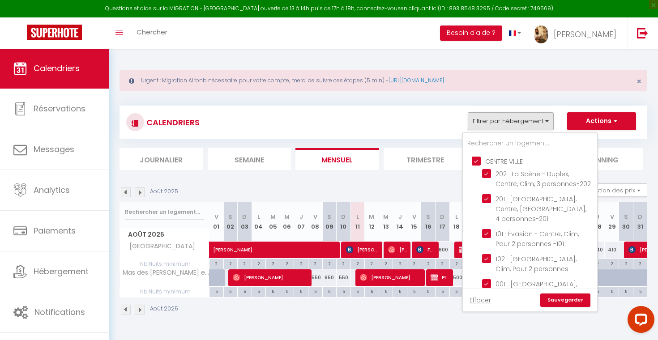
checkbox input "true"
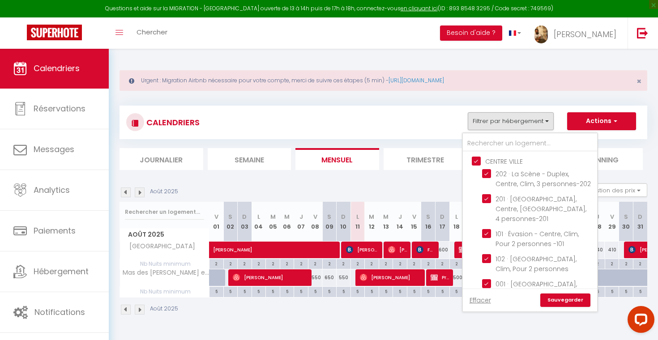
checkbox input "true"
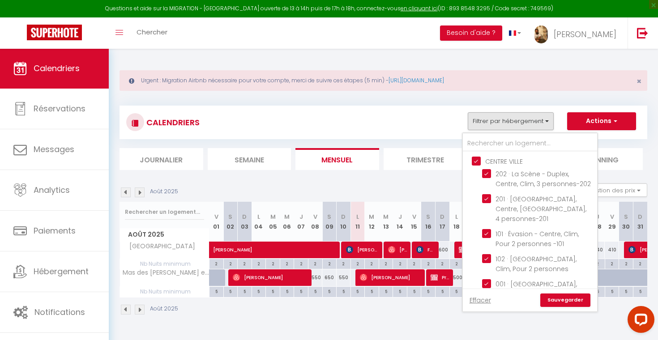
checkbox input "true"
checkbox input "false"
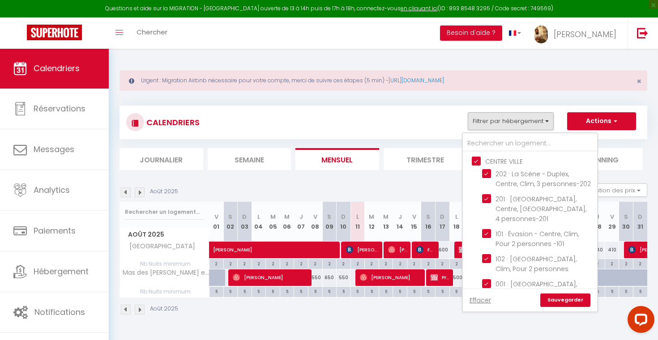
checkbox input "false"
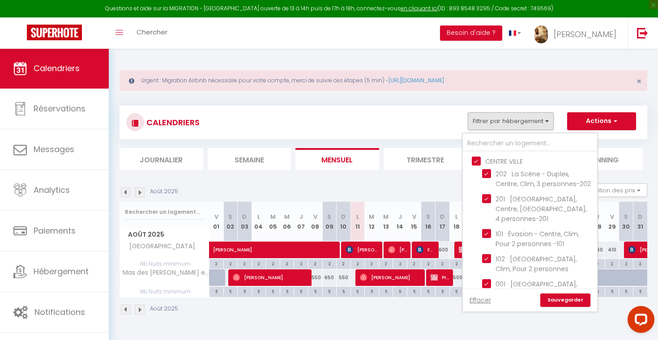
checkbox input "false"
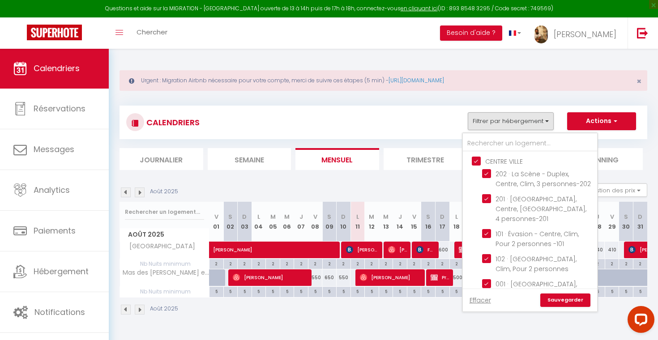
checkbox input "false"
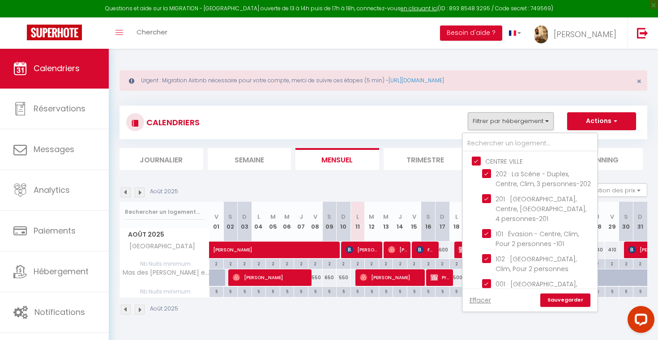
checkbox input "false"
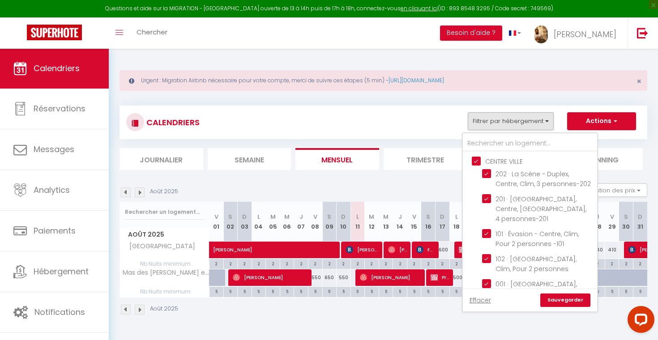
checkbox input "false"
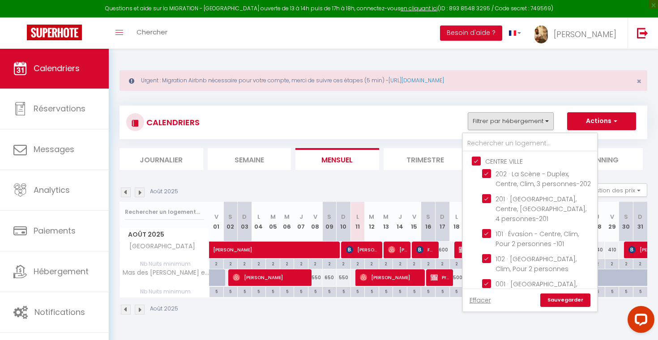
checkbox input "false"
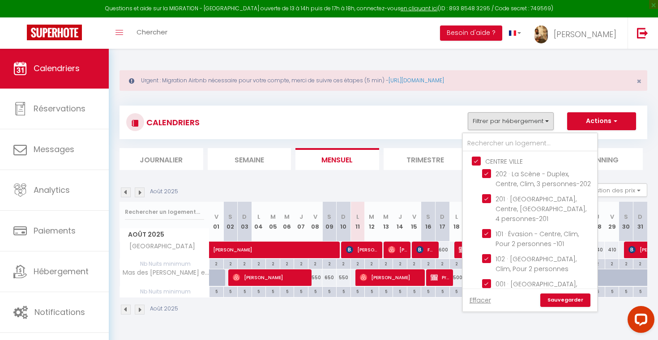
checkbox input "false"
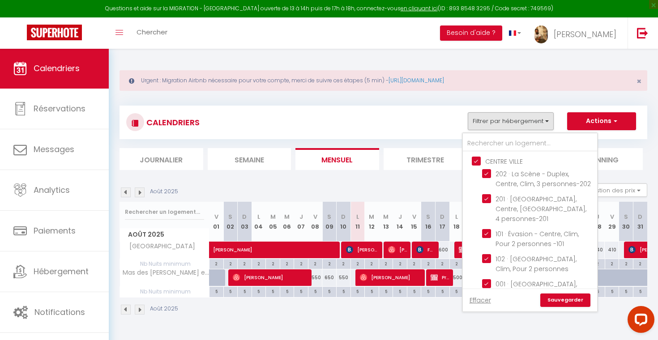
checkbox input "false"
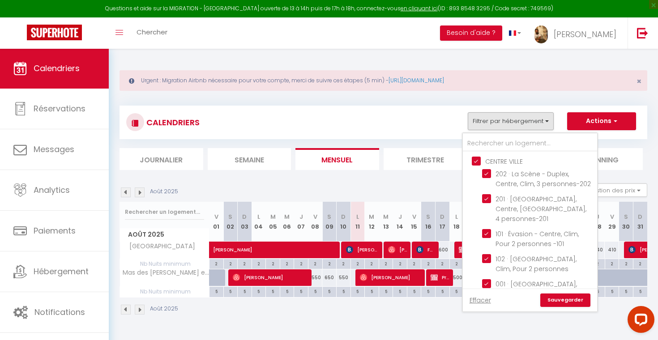
checkbox input "false"
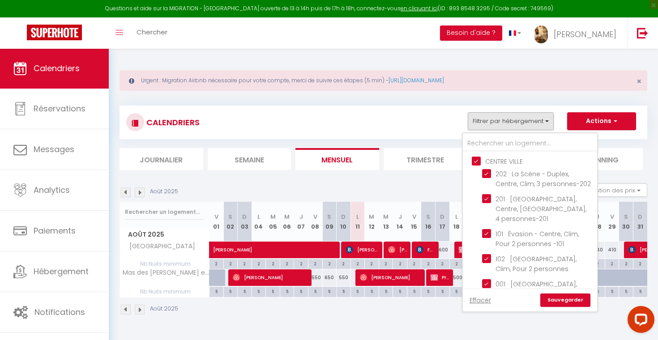
checkbox input "true"
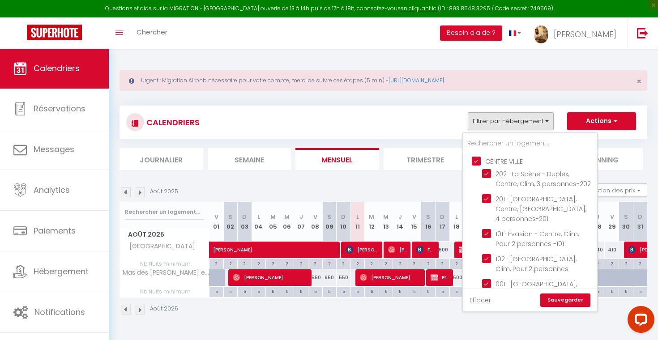
checkbox input "true"
checkbox input "false"
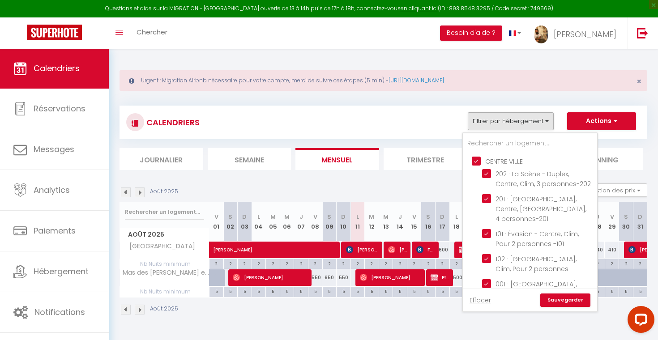
checkbox input "true"
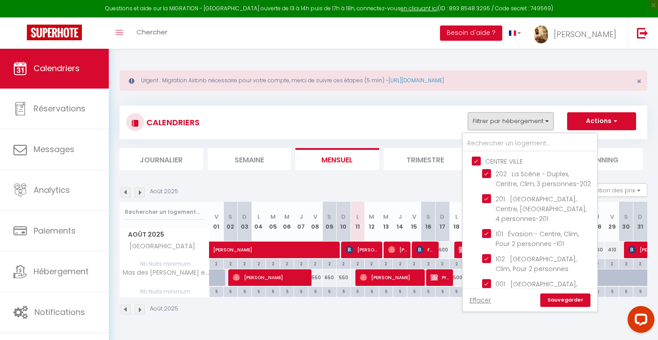
checkbox input "true"
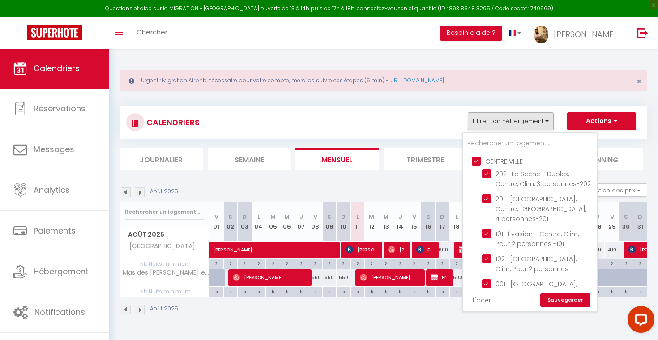
checkbox input "true"
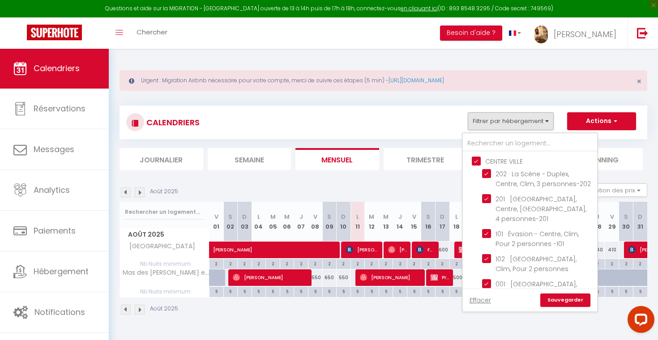
checkbox input "true"
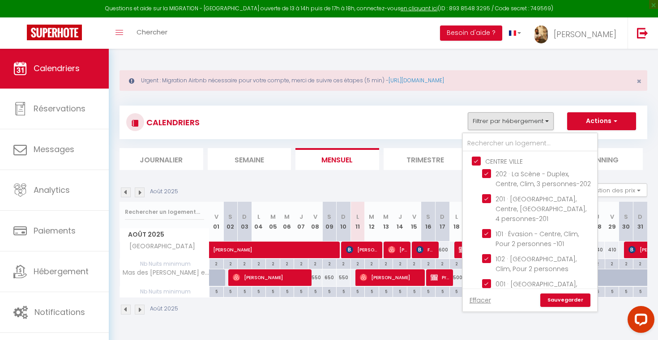
checkbox input "true"
checkbox input "false"
checkbox input "true"
checkbox input "false"
checkbox input "true"
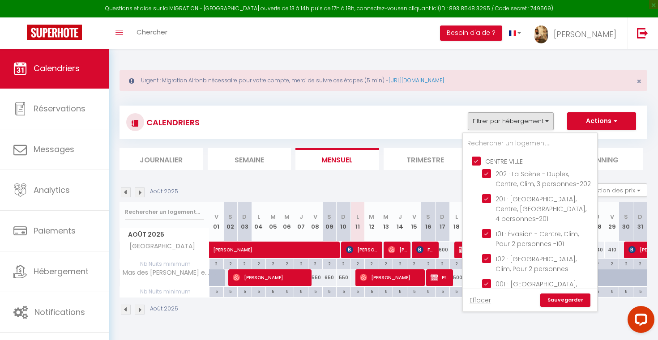
checkbox input "true"
checkbox input "false"
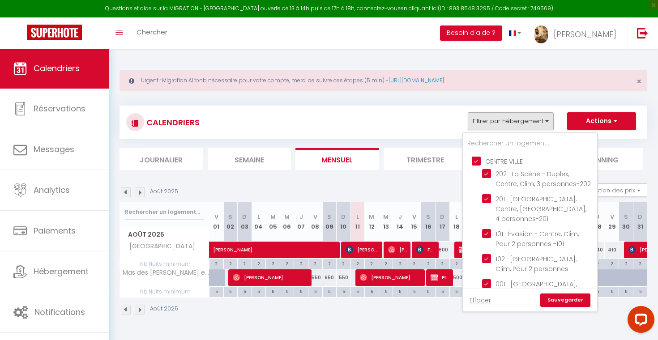
checkbox input "true"
checkbox input "false"
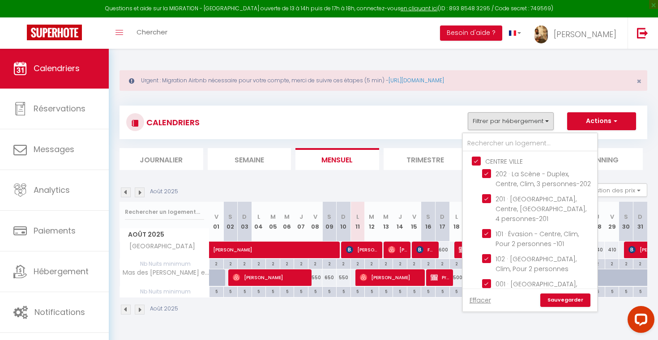
checkbox input "false"
checkbox input "true"
checkbox input "false"
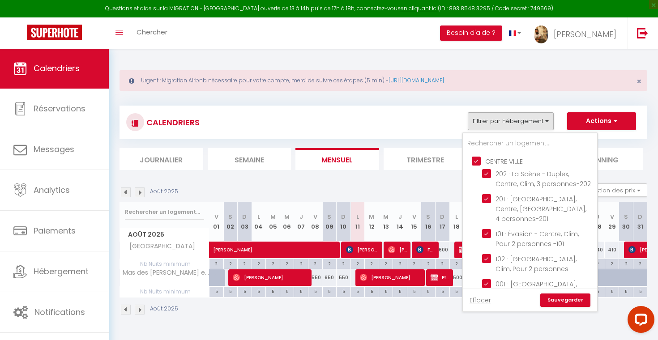
checkbox input "false"
click at [563, 295] on link "Sauvegarder" at bounding box center [566, 300] width 50 height 13
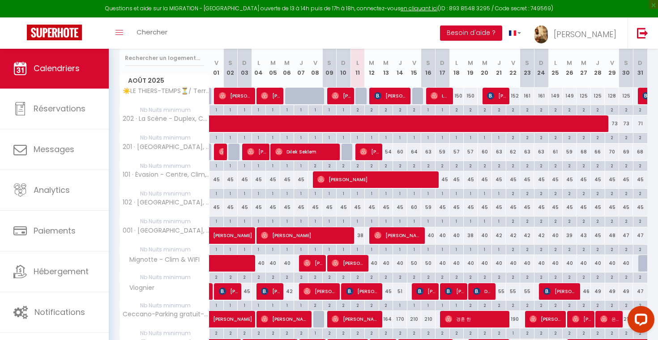
scroll to position [237, 0]
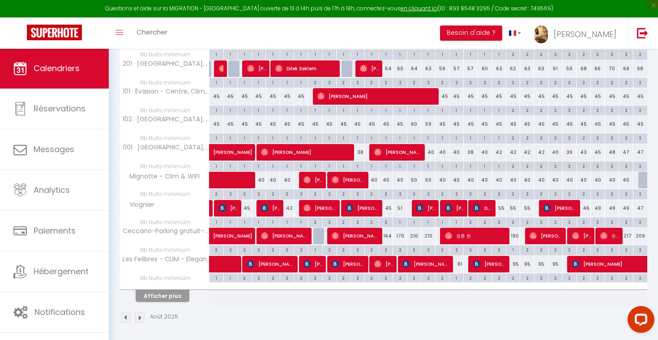
click at [179, 296] on button "Afficher plus" at bounding box center [163, 296] width 54 height 12
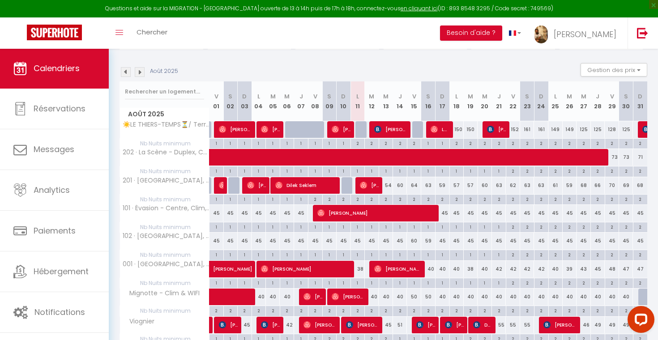
scroll to position [119, 0]
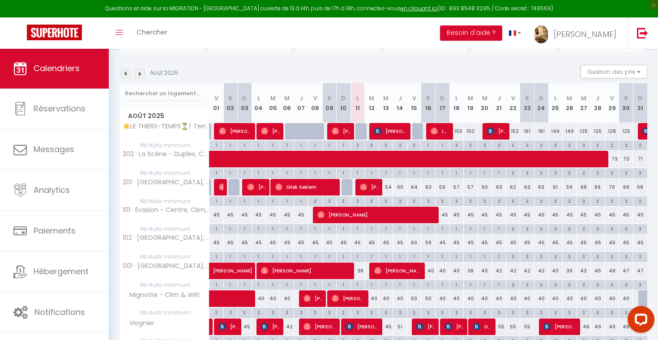
click at [323, 268] on span "[PERSON_NAME]" at bounding box center [306, 270] width 91 height 17
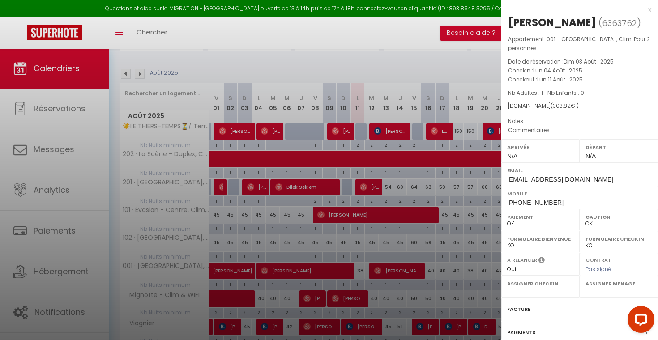
click at [649, 8] on div "x" at bounding box center [577, 9] width 150 height 11
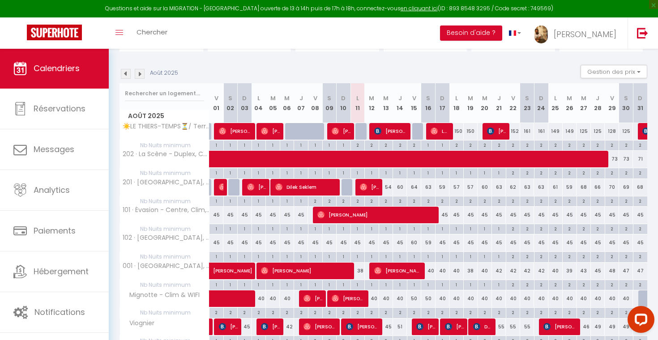
click at [382, 270] on span "[PERSON_NAME]" at bounding box center [398, 270] width 48 height 17
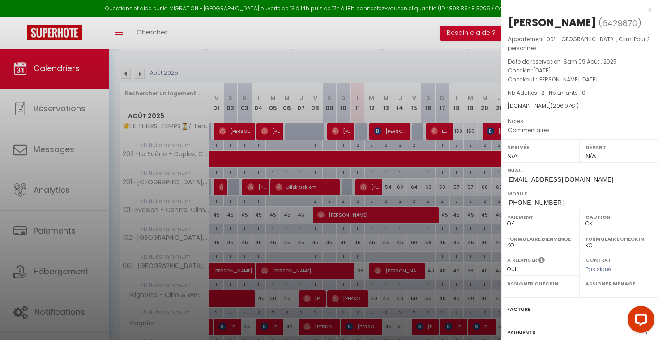
click at [650, 9] on div "x" at bounding box center [577, 9] width 150 height 11
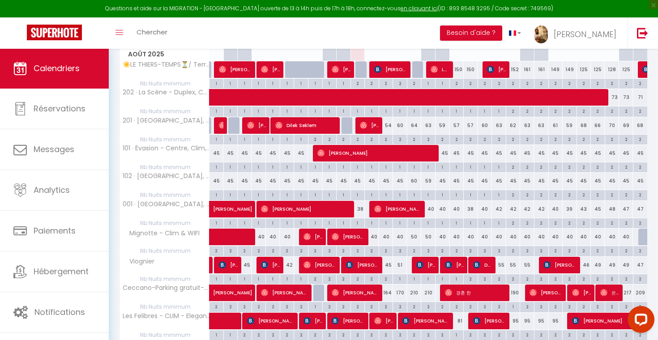
scroll to position [185, 0]
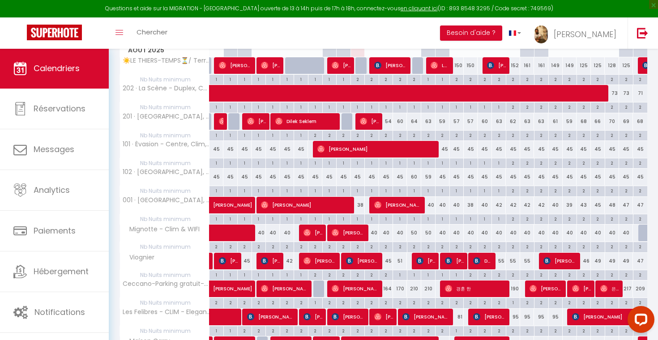
click at [360, 205] on div "38" at bounding box center [358, 205] width 14 height 17
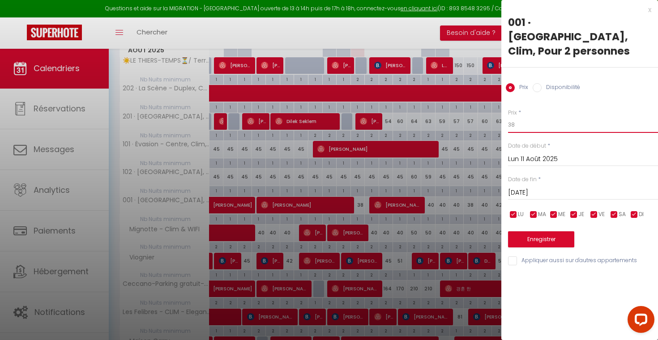
click at [524, 117] on input "38" at bounding box center [583, 125] width 150 height 16
click at [537, 232] on button "Enregistrer" at bounding box center [541, 240] width 66 height 16
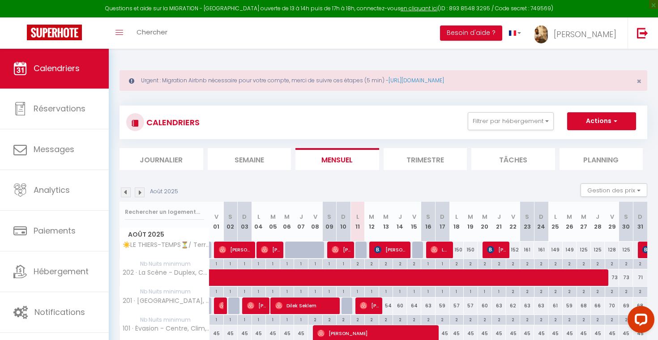
scroll to position [0, 0]
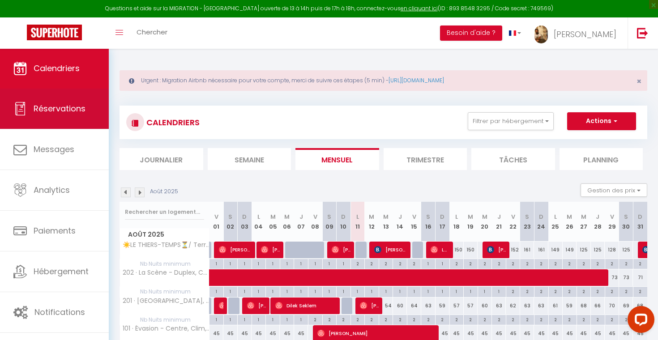
click at [62, 112] on span "Réservations" at bounding box center [60, 108] width 52 height 11
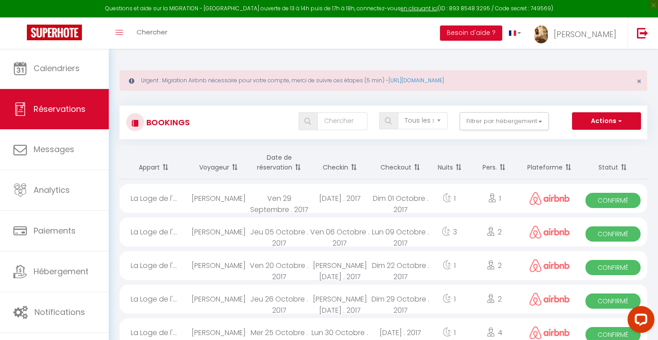
click at [599, 125] on button "Actions" at bounding box center [606, 121] width 69 height 18
click at [598, 123] on button "Actions" at bounding box center [606, 121] width 69 height 18
click at [298, 169] on span at bounding box center [296, 168] width 9 height 18
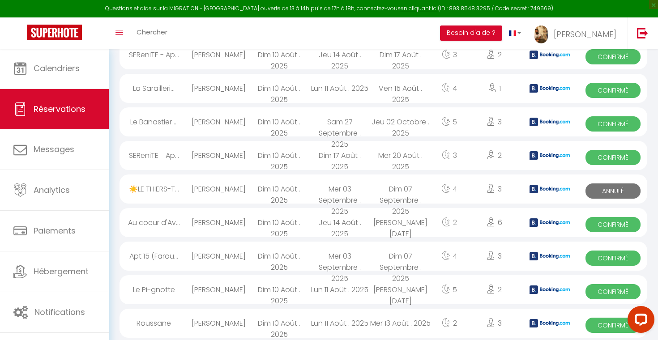
scroll to position [483, 0]
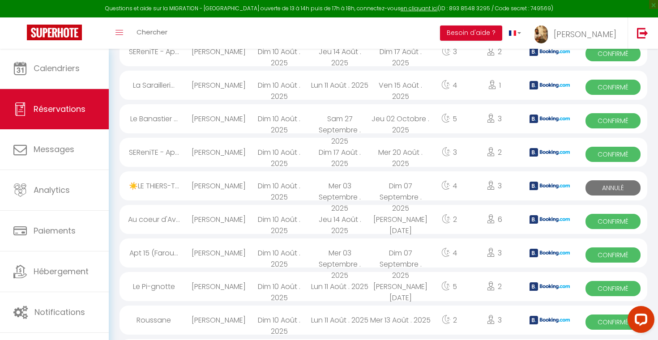
click at [356, 187] on div "Mer 03 Septembre . 2025" at bounding box center [340, 186] width 61 height 29
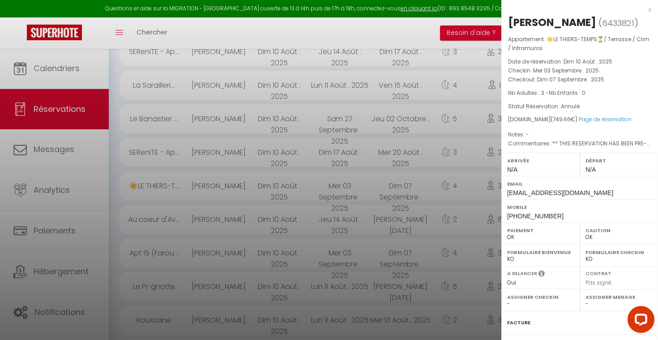
click at [649, 11] on div "x" at bounding box center [577, 9] width 150 height 11
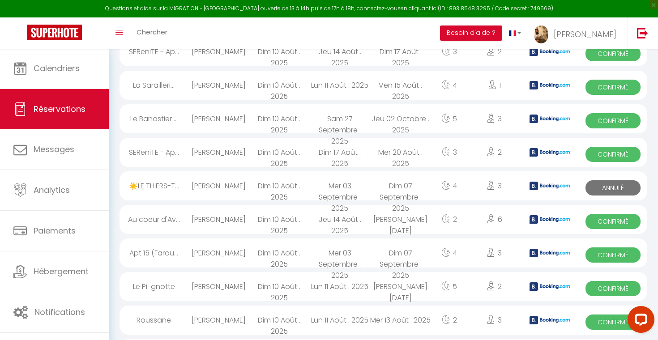
click at [401, 219] on div "Sam 16 Août . 2025" at bounding box center [400, 219] width 61 height 29
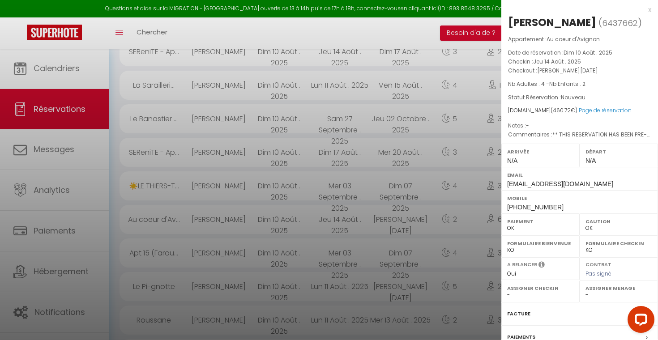
click at [649, 11] on div "x" at bounding box center [577, 9] width 150 height 11
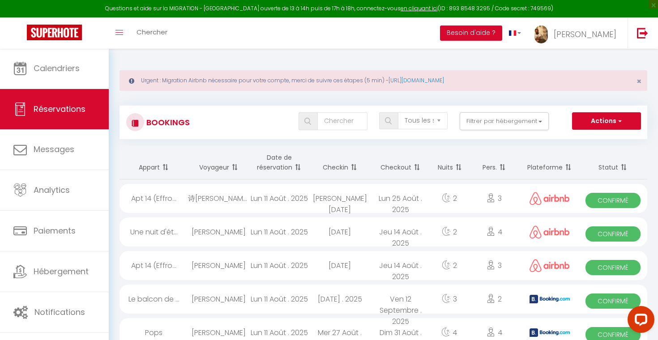
scroll to position [0, 0]
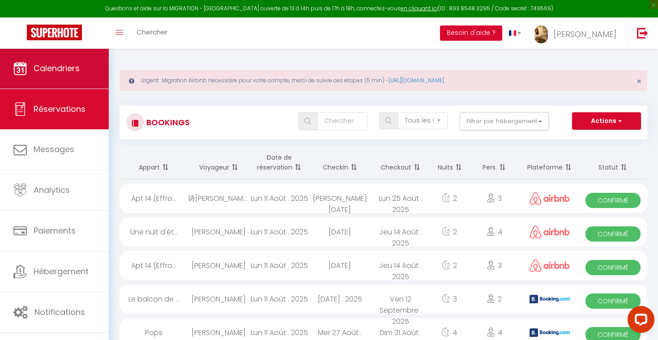
click at [78, 63] on span "Calendriers" at bounding box center [57, 68] width 46 height 11
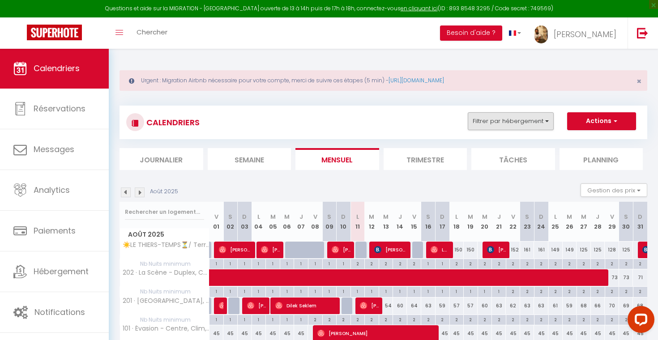
click at [503, 123] on button "Filtrer par hébergement" at bounding box center [511, 121] width 86 height 18
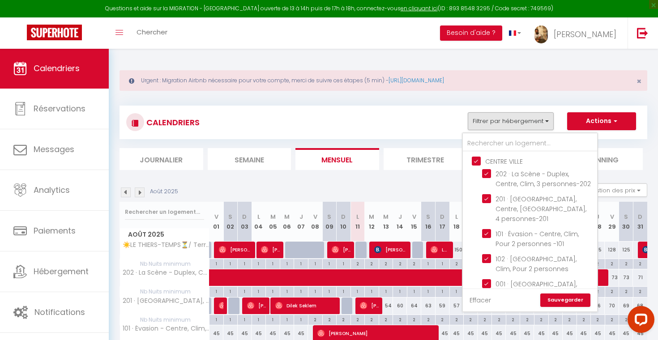
click at [485, 299] on link "Effacer" at bounding box center [480, 301] width 21 height 10
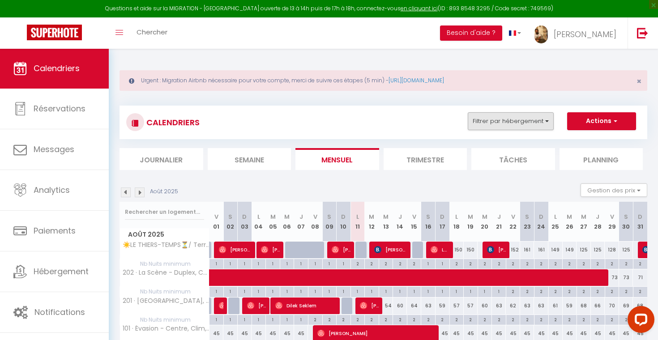
click at [530, 120] on button "Filtrer par hébergement" at bounding box center [511, 121] width 86 height 18
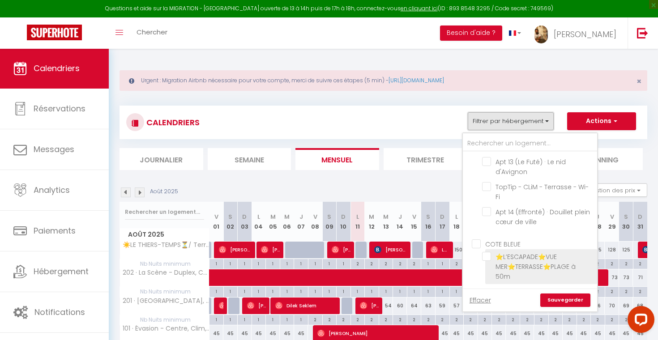
scroll to position [1943, 0]
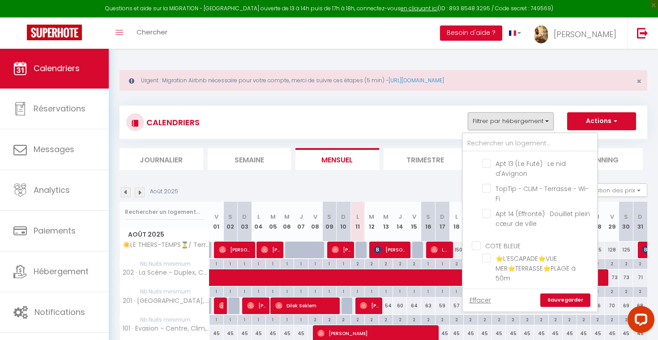
click at [507, 295] on input "EXTRA MUROS" at bounding box center [539, 299] width 134 height 9
click at [562, 301] on link "Sauvegarder" at bounding box center [566, 300] width 50 height 13
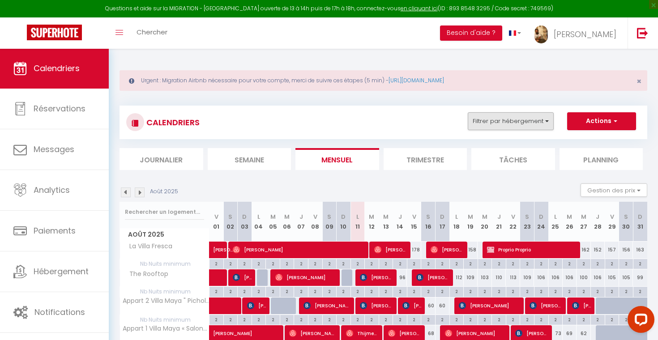
click at [492, 119] on button "Filtrer par hébergement" at bounding box center [511, 121] width 86 height 18
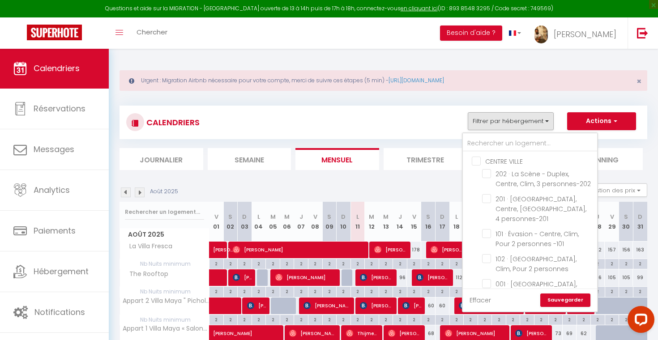
click at [475, 303] on link "Effacer" at bounding box center [480, 301] width 21 height 10
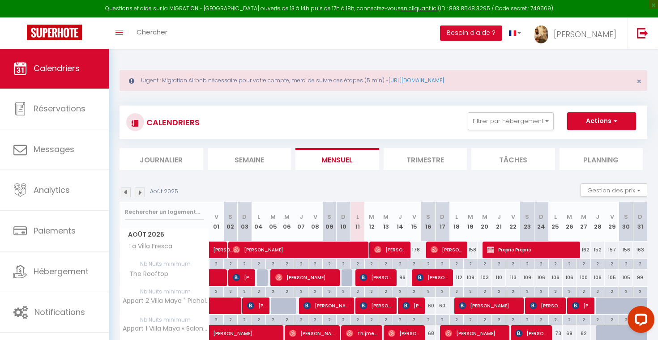
click at [484, 130] on div "CALENDRIERS Filtrer par hébergement CENTRE VILLE 202 · La Scène - Duplex, Centr…" at bounding box center [383, 122] width 515 height 20
click at [484, 122] on button "Filtrer par hébergement" at bounding box center [511, 121] width 86 height 18
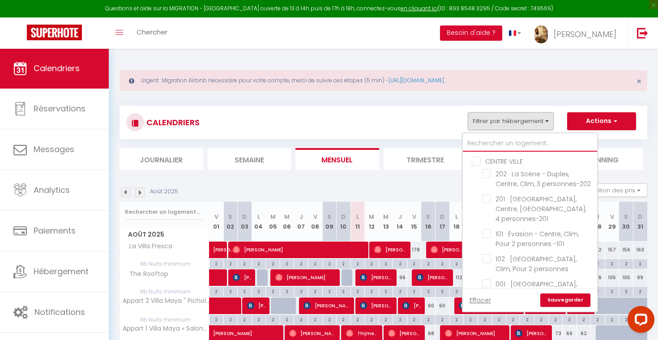
click at [490, 144] on input "text" at bounding box center [530, 144] width 134 height 16
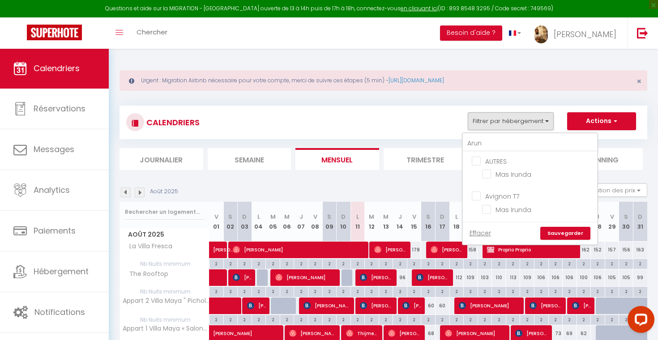
drag, startPoint x: 491, startPoint y: 159, endPoint x: 498, endPoint y: 173, distance: 15.0
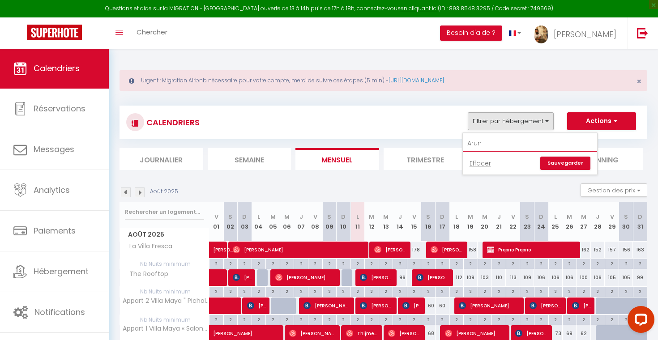
click at [492, 149] on input "Arun" at bounding box center [530, 144] width 134 height 16
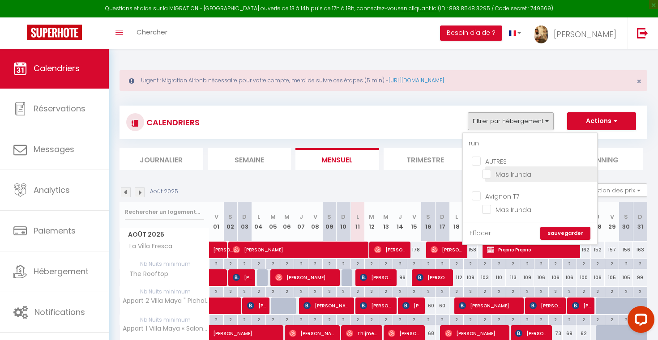
click at [491, 175] on input "Mas Irunda" at bounding box center [538, 173] width 112 height 9
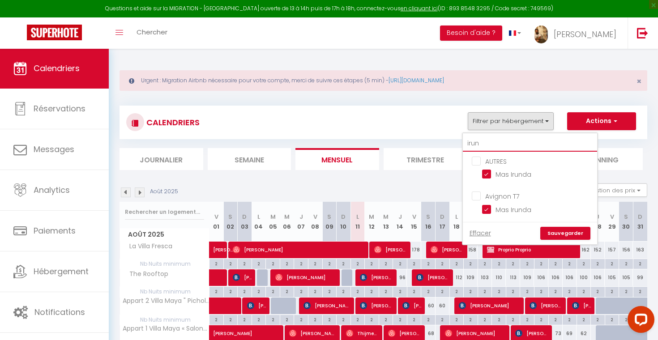
click at [525, 138] on input "irun" at bounding box center [530, 144] width 134 height 16
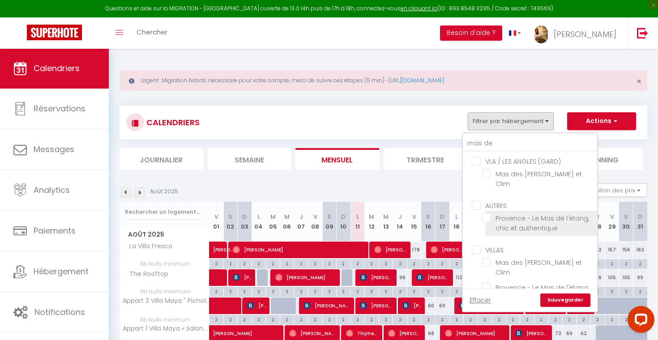
click at [519, 216] on input "Provence - Le Mas de l'étang, chic et authentique" at bounding box center [538, 218] width 112 height 9
click at [558, 301] on link "Sauvegarder" at bounding box center [566, 300] width 50 height 13
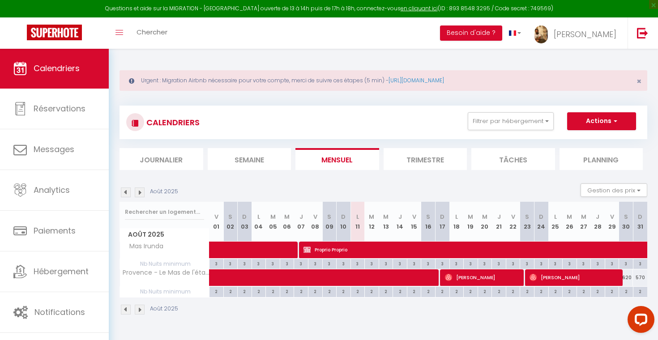
click at [142, 192] on img at bounding box center [140, 193] width 10 height 10
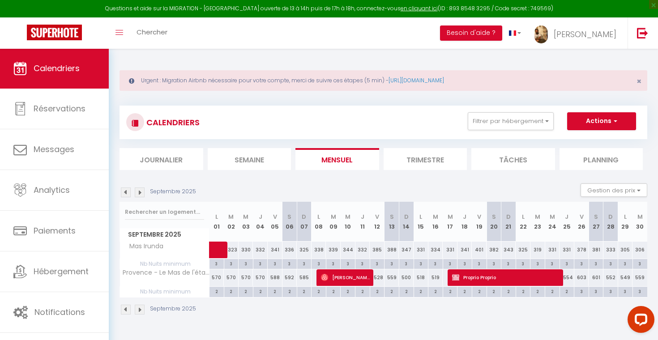
click at [127, 193] on img at bounding box center [126, 193] width 10 height 10
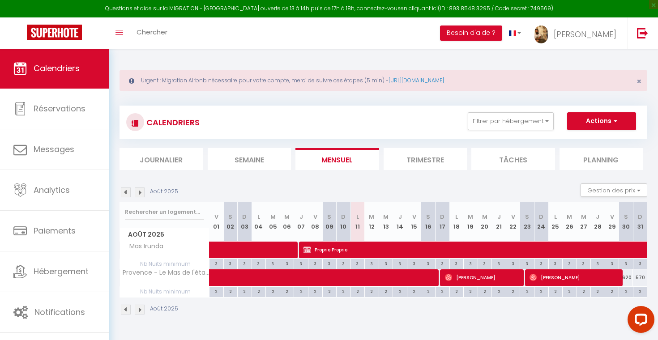
click at [141, 192] on img at bounding box center [140, 193] width 10 height 10
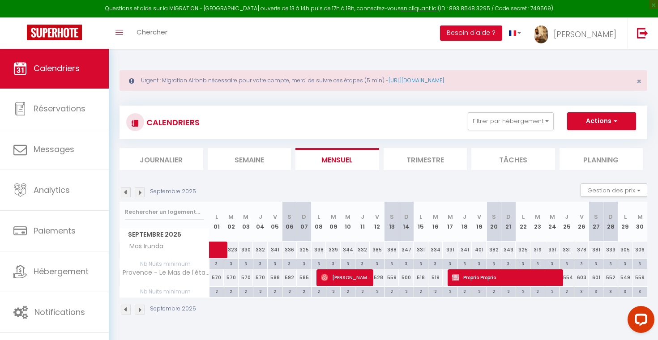
click at [127, 192] on img at bounding box center [126, 193] width 10 height 10
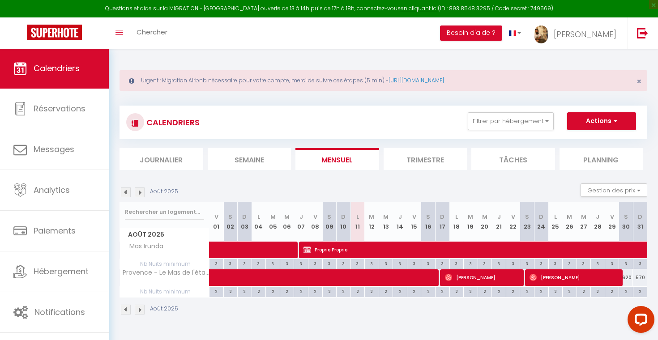
click at [629, 278] on div "620" at bounding box center [626, 278] width 14 height 17
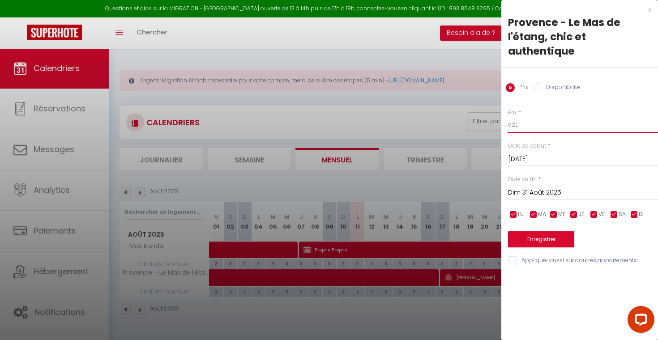
click at [533, 120] on input "620" at bounding box center [583, 125] width 150 height 16
click at [549, 237] on button "Enregistrer" at bounding box center [541, 240] width 66 height 16
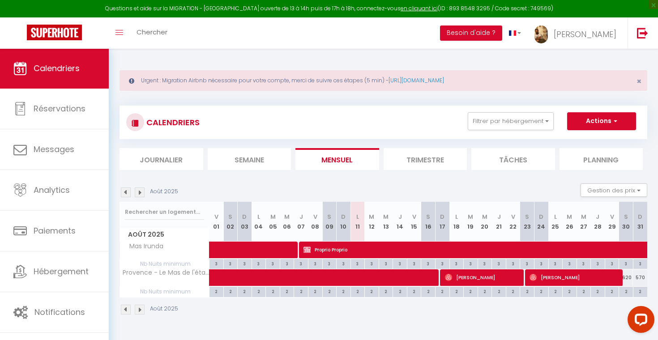
click at [141, 193] on img at bounding box center [140, 193] width 10 height 10
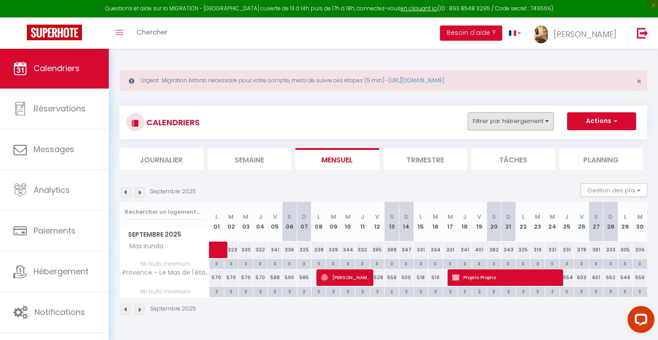
click at [500, 124] on button "Filtrer par hébergement" at bounding box center [511, 121] width 86 height 18
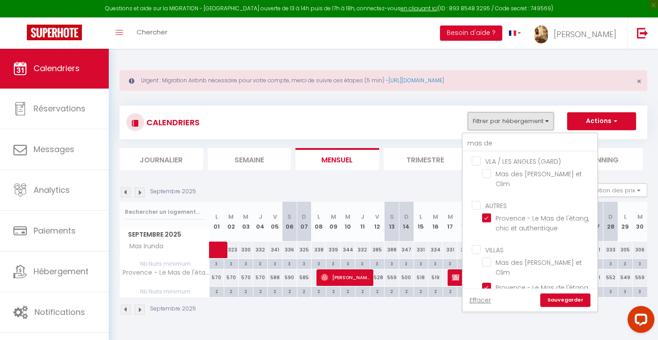
click at [500, 124] on button "Filtrer par hébergement" at bounding box center [511, 121] width 86 height 18
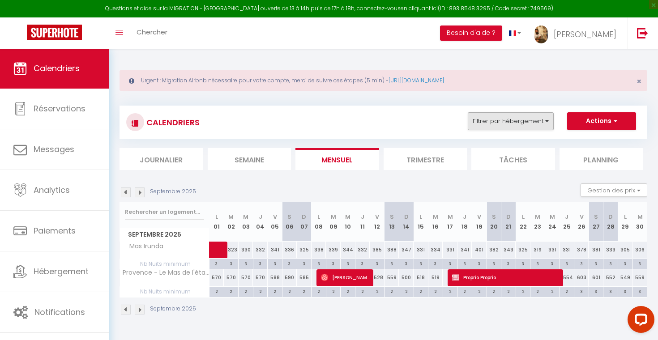
click at [504, 124] on button "Filtrer par hébergement" at bounding box center [511, 121] width 86 height 18
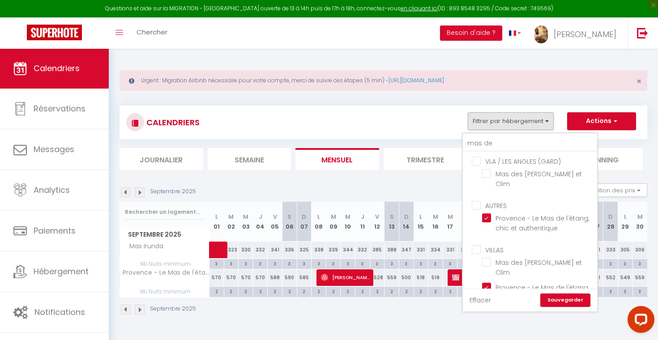
click at [483, 303] on link "Effacer" at bounding box center [480, 301] width 21 height 10
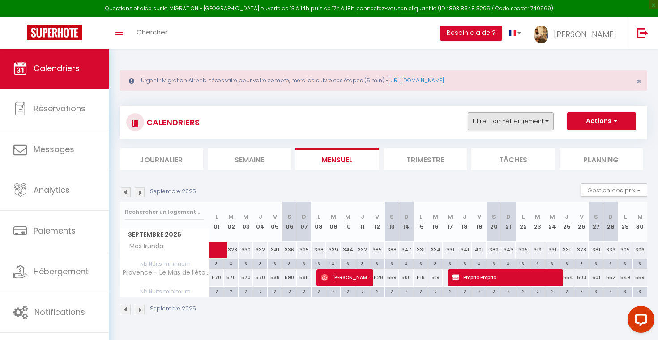
click at [497, 123] on button "Filtrer par hébergement" at bounding box center [511, 121] width 86 height 18
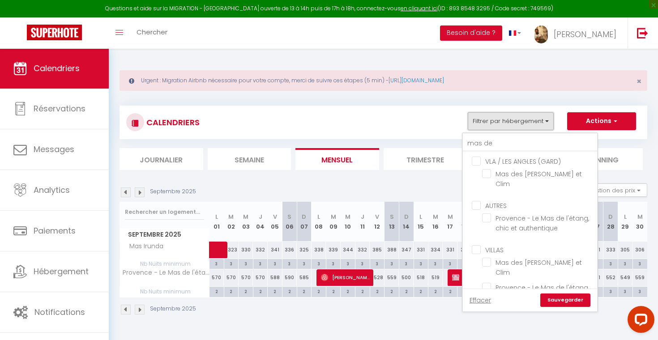
scroll to position [0, 0]
click at [488, 143] on input "mas de" at bounding box center [530, 144] width 134 height 16
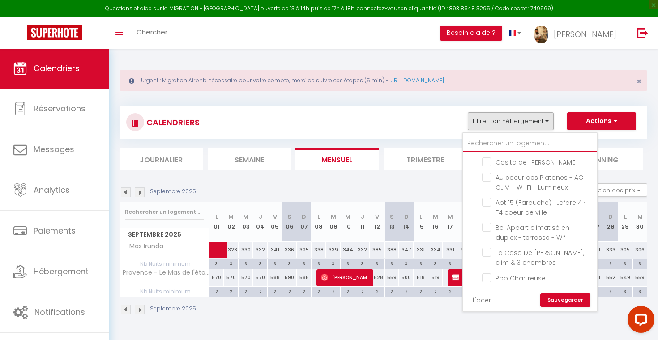
scroll to position [4066, 0]
click at [566, 300] on link "Sauvegarder" at bounding box center [566, 300] width 50 height 13
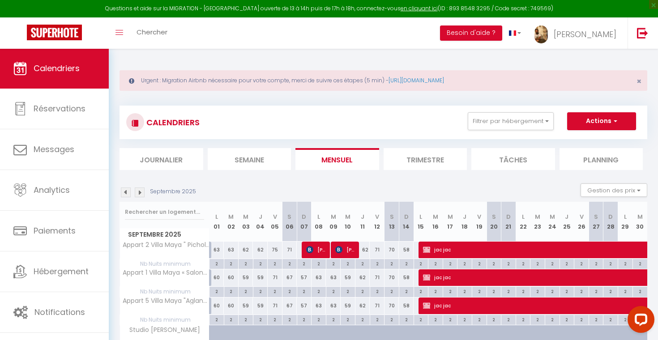
click at [125, 195] on img at bounding box center [126, 193] width 10 height 10
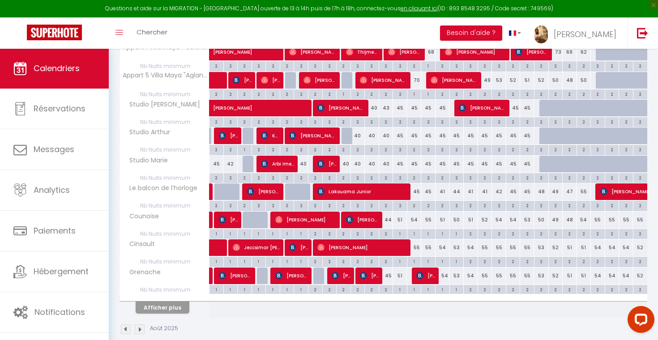
scroll to position [228, 0]
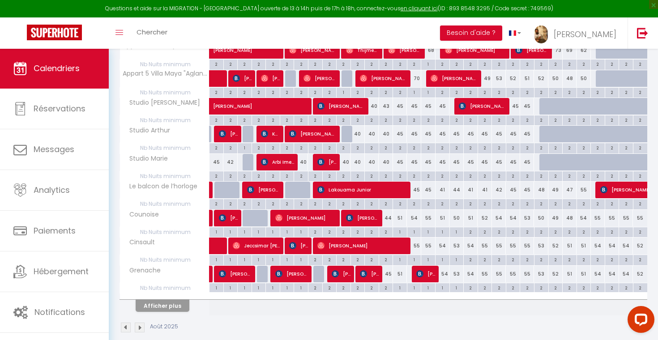
click at [163, 304] on button "Afficher plus" at bounding box center [163, 306] width 54 height 12
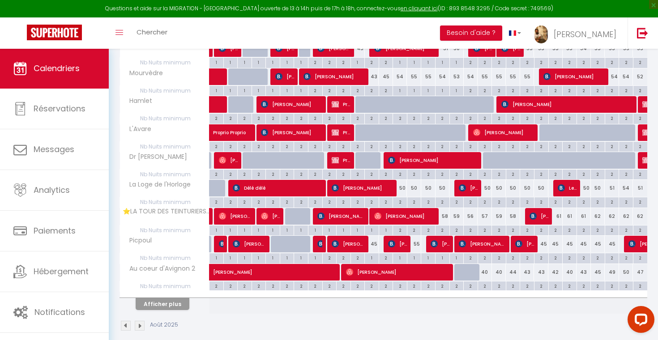
scroll to position [512, 0]
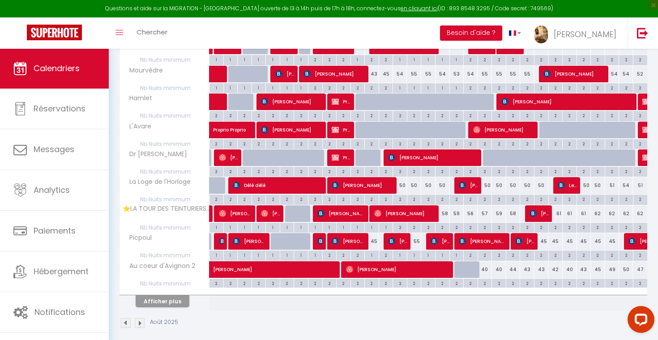
click at [169, 296] on button "Afficher plus" at bounding box center [163, 302] width 54 height 12
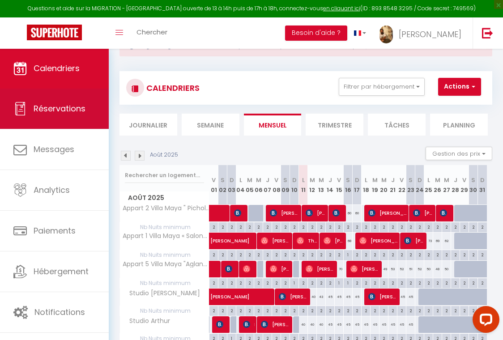
scroll to position [46, 0]
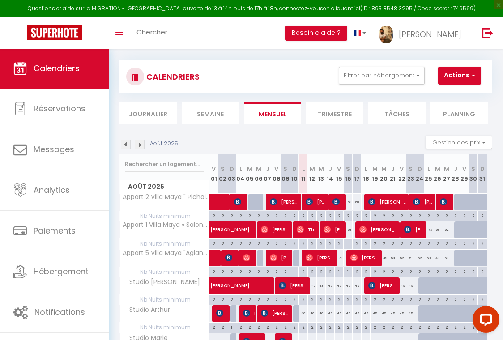
click at [139, 150] on img at bounding box center [140, 145] width 10 height 10
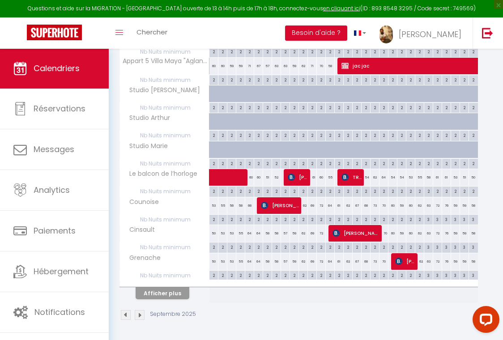
scroll to position [244, 0]
click at [175, 296] on button "Afficher plus" at bounding box center [163, 294] width 54 height 12
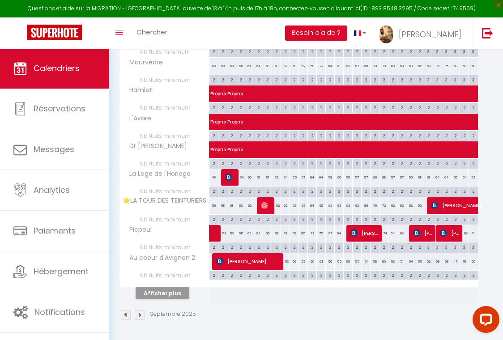
scroll to position [522, 0]
click at [160, 292] on button "Afficher plus" at bounding box center [163, 294] width 54 height 12
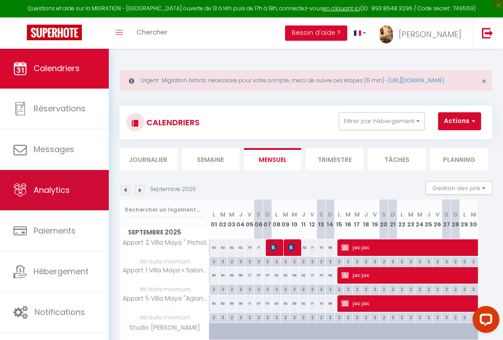
scroll to position [0, 0]
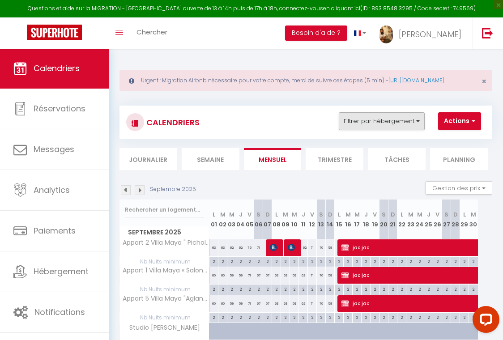
click at [370, 130] on button "Filtrer par hébergement" at bounding box center [382, 121] width 86 height 18
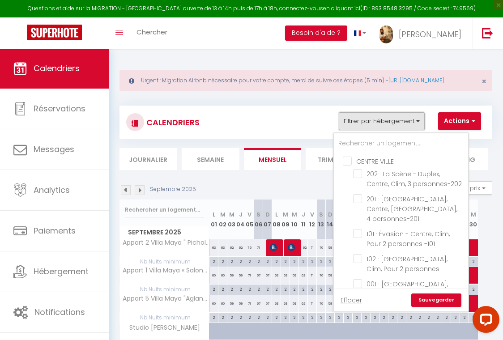
click at [370, 130] on button "Filtrer par hébergement" at bounding box center [382, 121] width 86 height 18
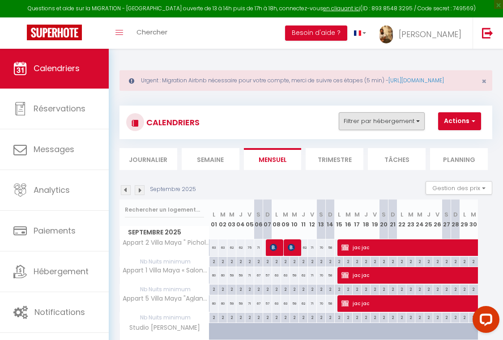
click at [370, 130] on button "Filtrer par hébergement" at bounding box center [382, 121] width 86 height 18
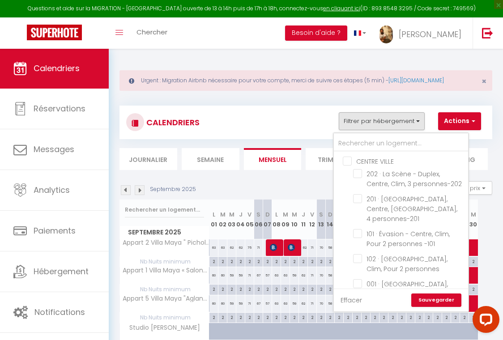
click at [354, 305] on link "Effacer" at bounding box center [351, 301] width 21 height 10
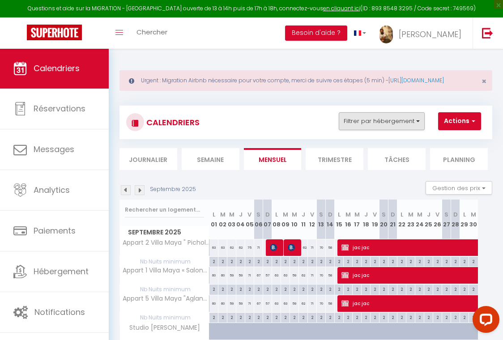
click at [366, 125] on button "Filtrer par hébergement" at bounding box center [382, 121] width 86 height 18
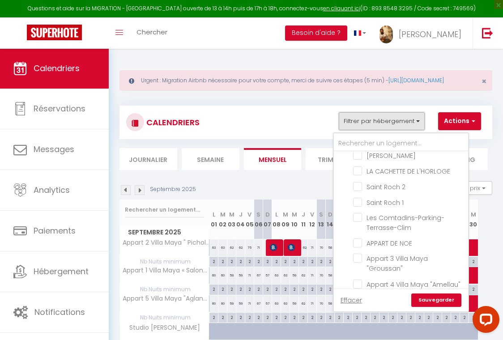
scroll to position [4609, 0]
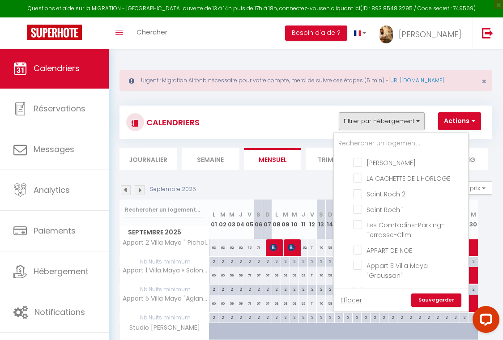
click at [350, 324] on input "Avignon T2" at bounding box center [410, 328] width 134 height 9
click at [422, 306] on link "Sauvegarder" at bounding box center [437, 300] width 50 height 13
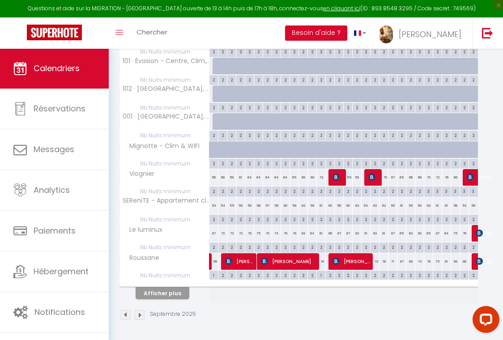
scroll to position [0, 0]
click at [164, 290] on button "Afficher plus" at bounding box center [163, 294] width 54 height 12
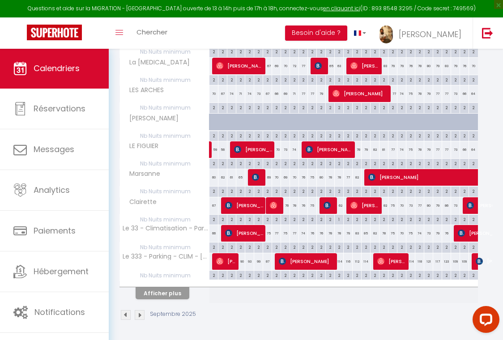
scroll to position [522, 0]
click at [179, 289] on button "Afficher plus" at bounding box center [163, 294] width 54 height 12
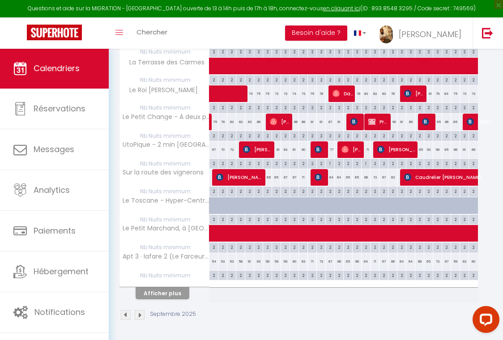
scroll to position [800, 0]
click at [179, 292] on button "Afficher plus" at bounding box center [163, 294] width 54 height 12
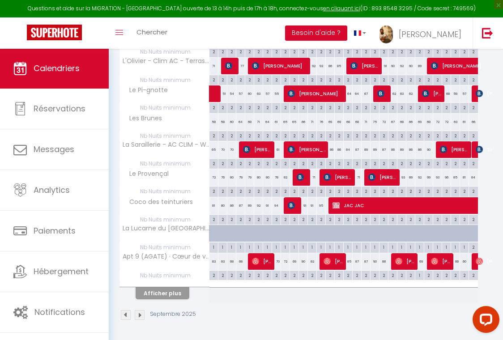
scroll to position [1077, 0]
click at [163, 292] on button "Afficher plus" at bounding box center [163, 294] width 54 height 12
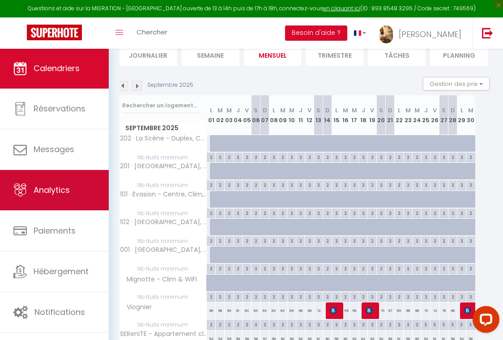
scroll to position [104, 0]
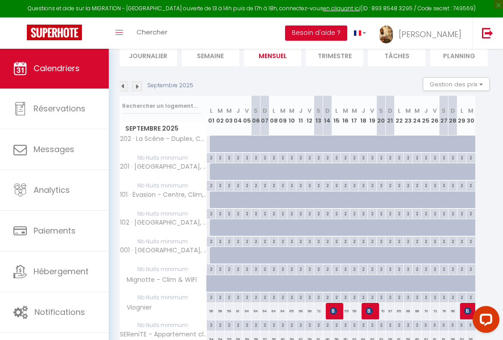
click at [122, 91] on img at bounding box center [123, 87] width 10 height 10
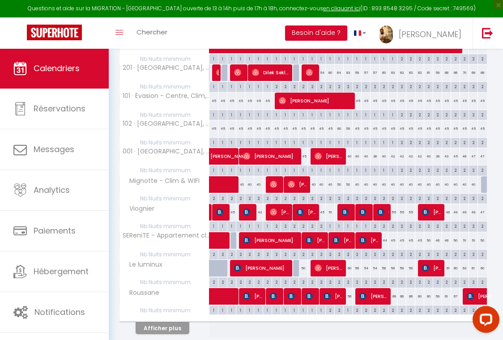
scroll to position [216, 0]
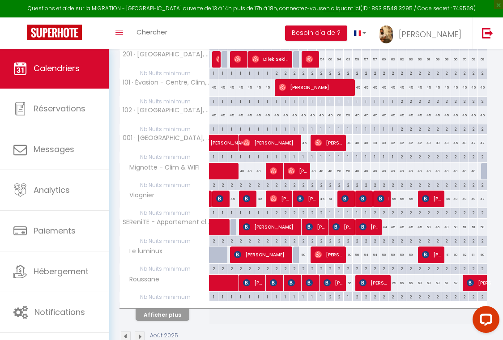
click at [174, 318] on button "Afficher plus" at bounding box center [163, 315] width 54 height 12
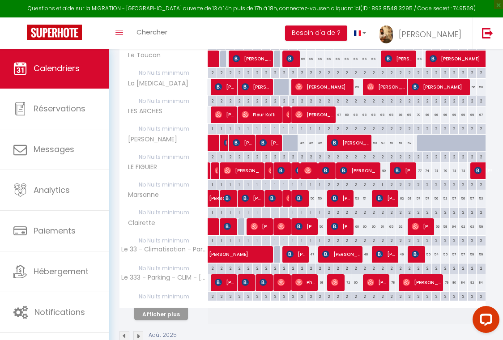
scroll to position [497, 0]
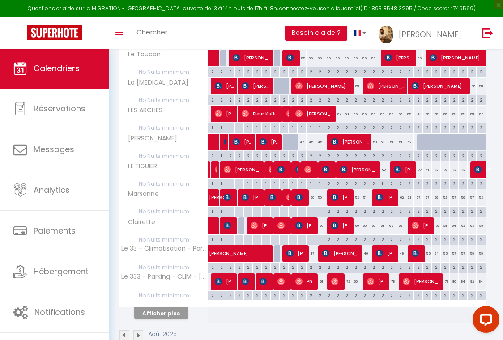
click at [174, 316] on button "Afficher plus" at bounding box center [161, 314] width 54 height 12
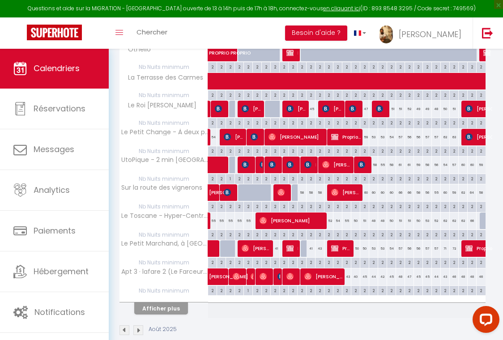
scroll to position [783, 0]
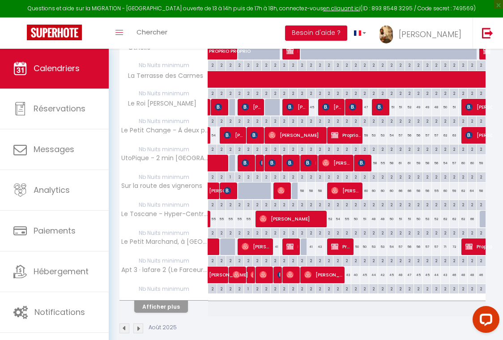
click at [175, 310] on button "Afficher plus" at bounding box center [161, 307] width 54 height 12
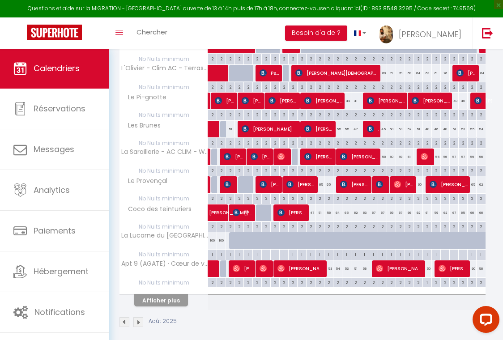
scroll to position [1071, 0]
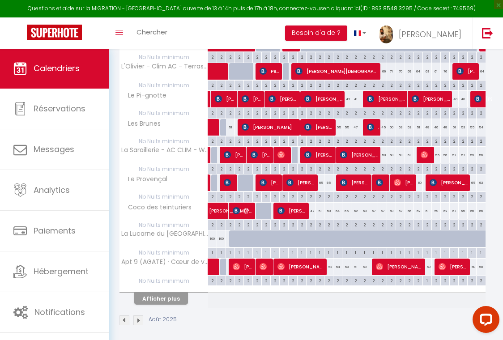
click at [163, 300] on button "Afficher plus" at bounding box center [161, 299] width 54 height 12
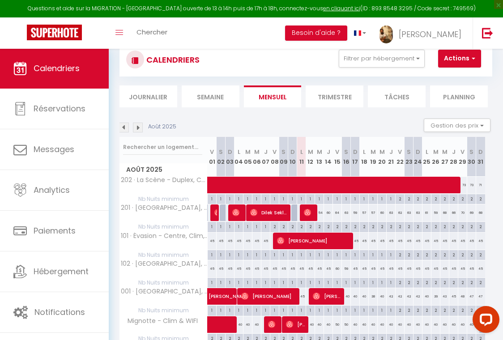
scroll to position [62, 0]
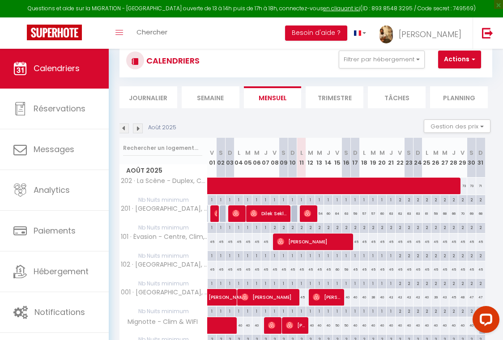
click at [138, 133] on img at bounding box center [138, 129] width 10 height 10
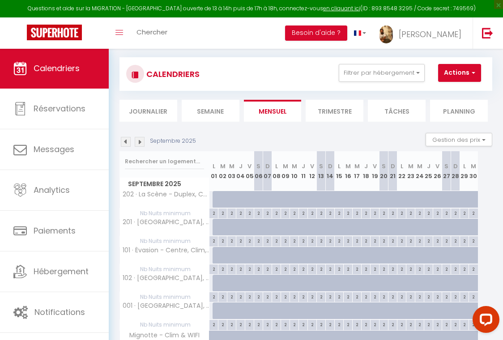
click at [140, 147] on img at bounding box center [140, 142] width 10 height 10
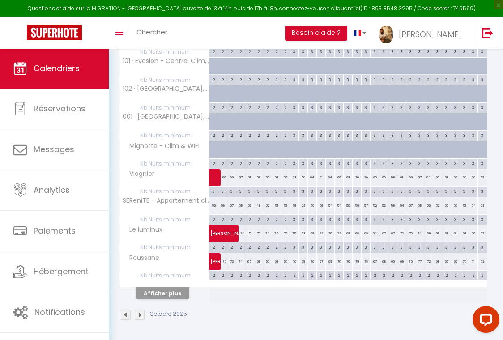
scroll to position [244, 0]
click at [165, 294] on button "Afficher plus" at bounding box center [163, 294] width 54 height 12
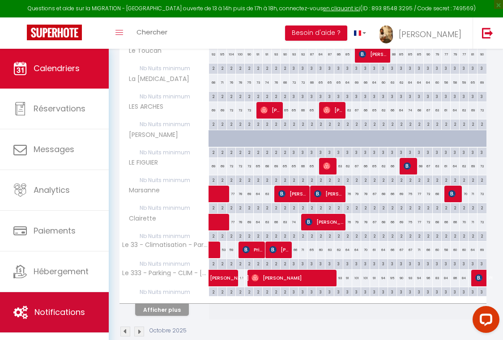
scroll to position [503, 0]
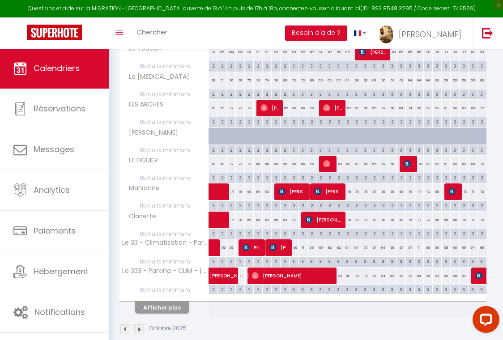
click at [169, 314] on button "Afficher plus" at bounding box center [162, 308] width 54 height 12
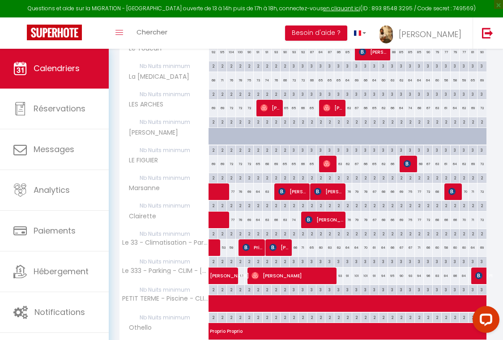
click at [169, 314] on tbody "202 · La Scène - Duplex, Centre, Clim, 3 personnes-202 98 94 96 94 85 93 90 91 …" at bounding box center [303, 166] width 367 height 861
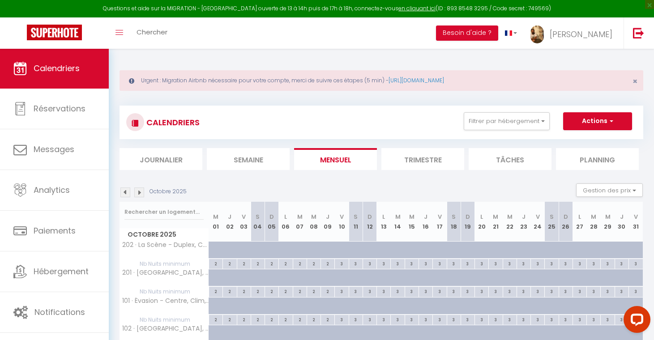
scroll to position [0, 0]
click at [125, 196] on img at bounding box center [125, 193] width 10 height 10
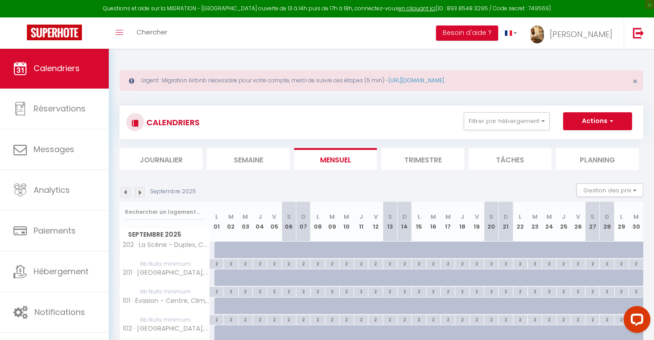
click at [125, 193] on img at bounding box center [126, 193] width 10 height 10
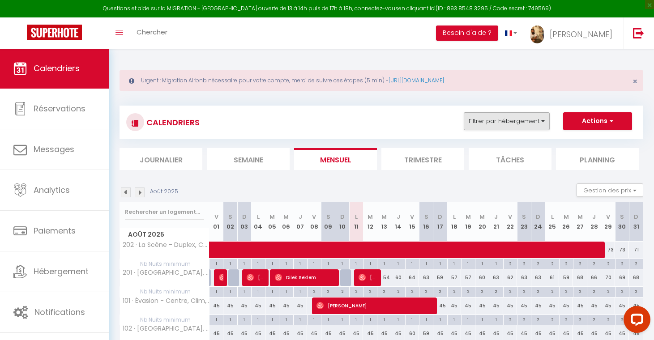
click at [511, 118] on button "Filtrer par hébergement" at bounding box center [507, 121] width 86 height 18
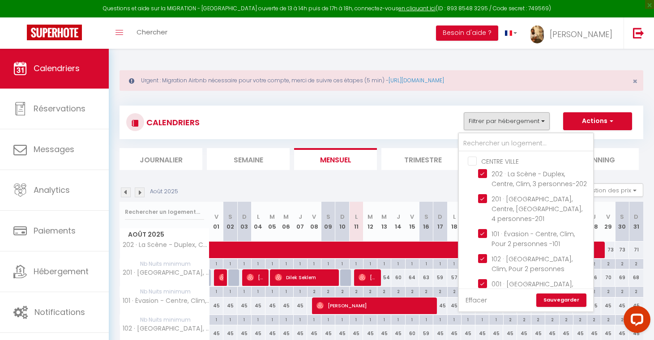
click at [473, 301] on link "Effacer" at bounding box center [476, 301] width 21 height 10
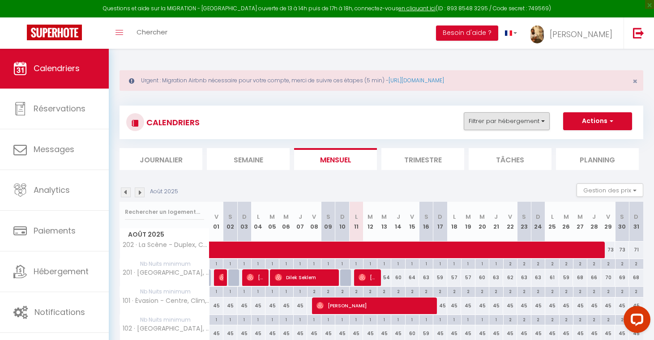
click at [489, 120] on button "Filtrer par hébergement" at bounding box center [507, 121] width 86 height 18
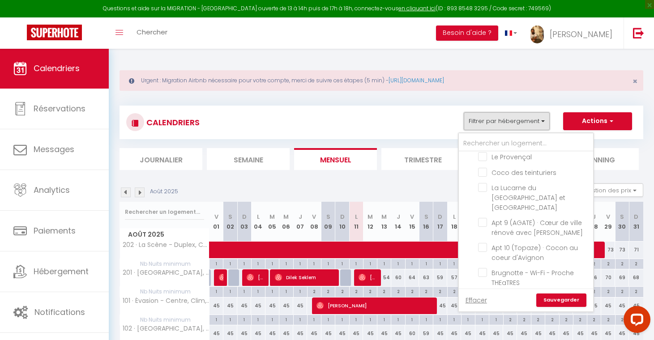
scroll to position [5513, 0]
click at [553, 299] on link "Sauvegarder" at bounding box center [562, 300] width 50 height 13
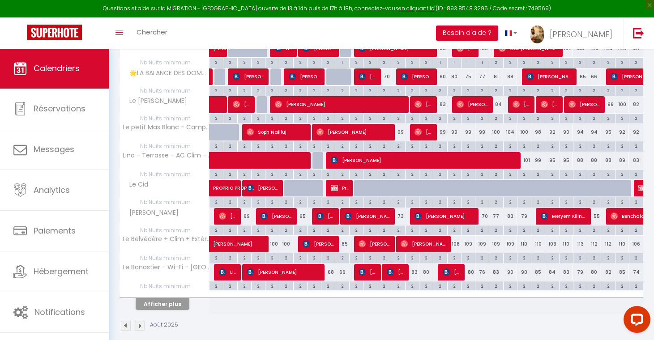
scroll to position [234, 0]
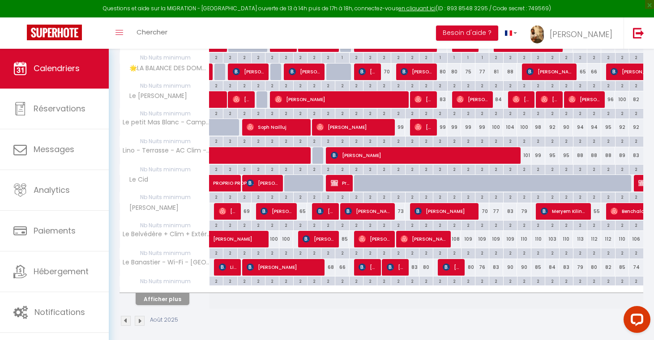
click at [172, 296] on button "Afficher plus" at bounding box center [163, 299] width 54 height 12
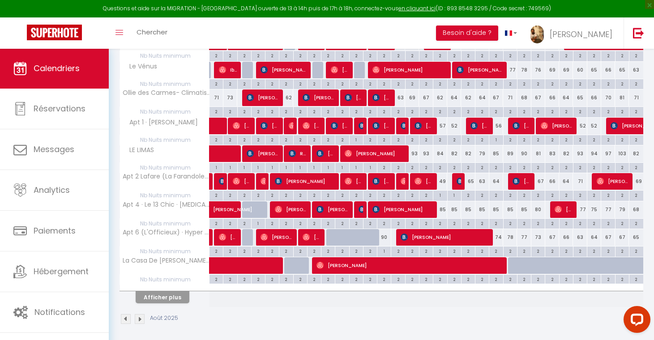
scroll to position [515, 0]
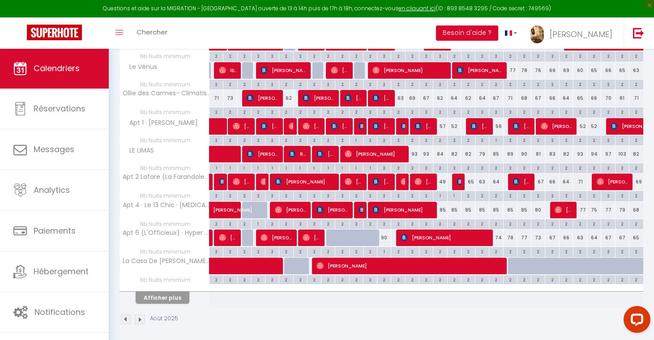
click at [178, 299] on button "Afficher plus" at bounding box center [163, 298] width 54 height 12
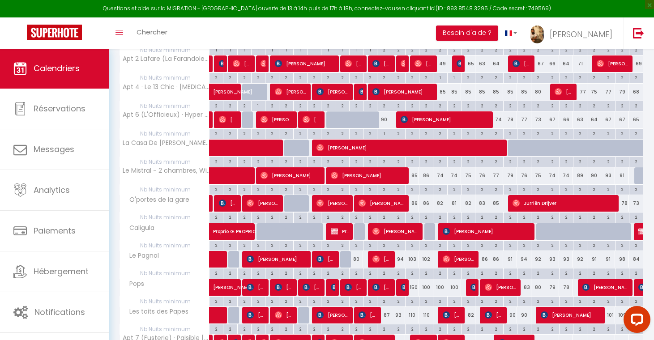
scroll to position [635, 0]
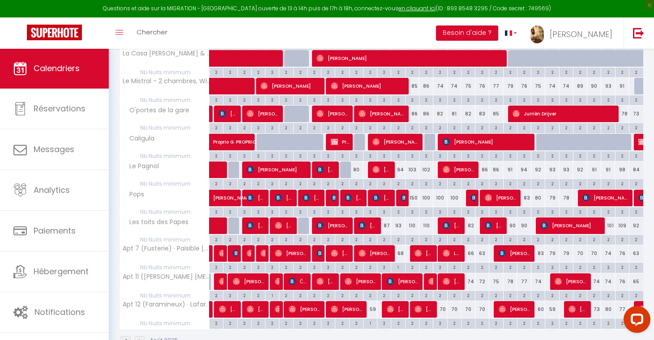
scroll to position [723, 0]
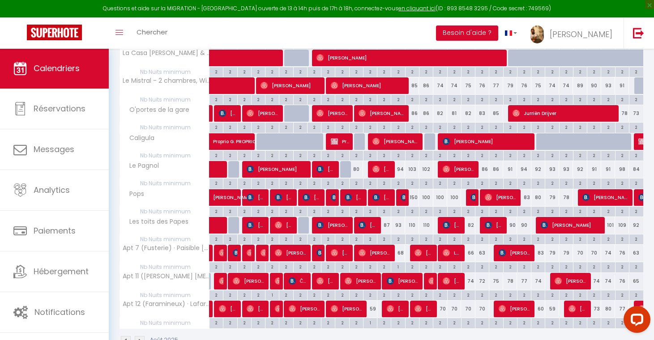
click at [138, 336] on img at bounding box center [140, 341] width 10 height 10
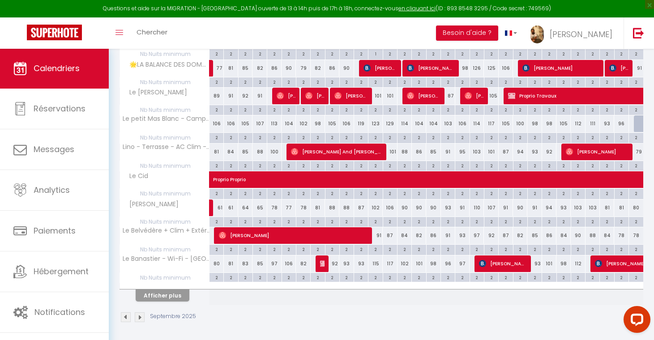
scroll to position [237, 0]
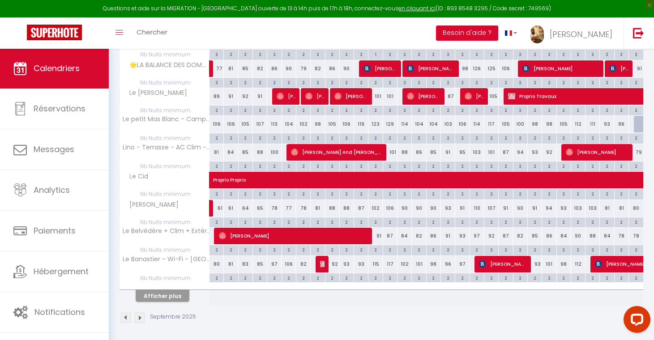
click at [175, 295] on button "Afficher plus" at bounding box center [163, 296] width 54 height 12
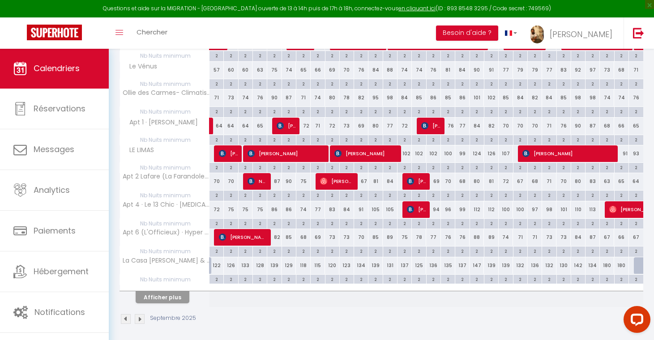
scroll to position [515, 0]
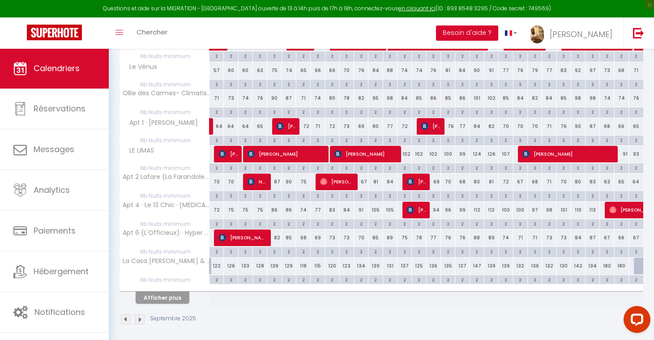
click at [178, 292] on button "Afficher plus" at bounding box center [163, 298] width 54 height 12
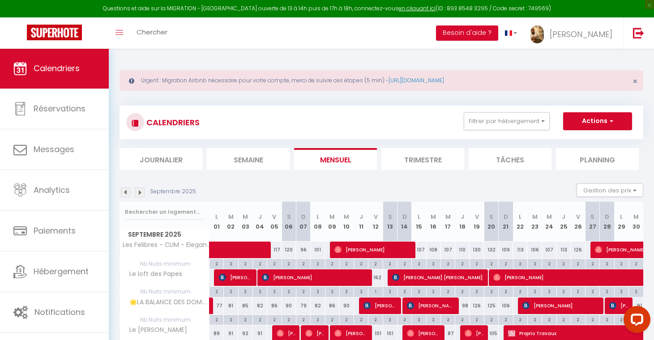
scroll to position [0, 0]
click at [483, 123] on button "Filtrer par hébergement" at bounding box center [507, 121] width 86 height 18
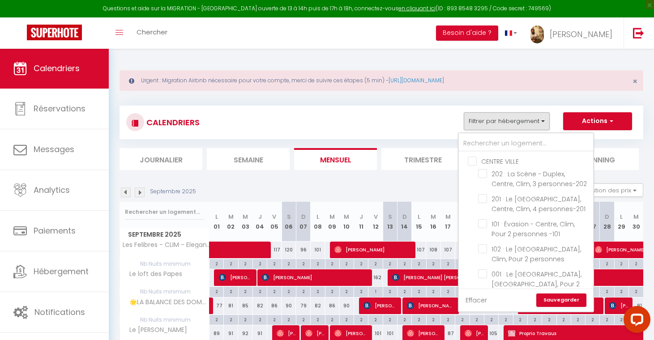
click at [466, 298] on link "Effacer" at bounding box center [476, 301] width 21 height 10
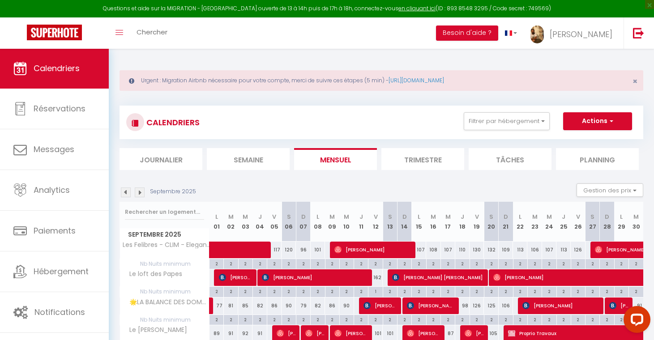
checkbox input "false"
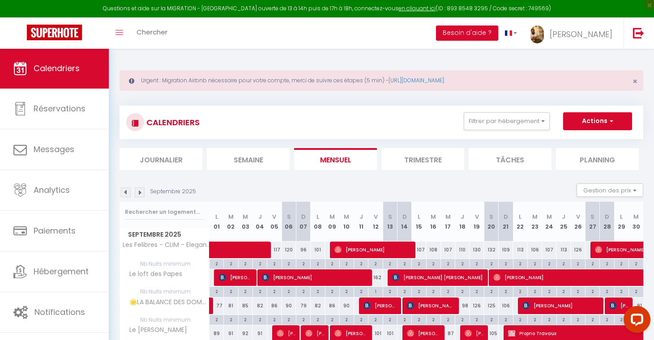
checkbox input "false"
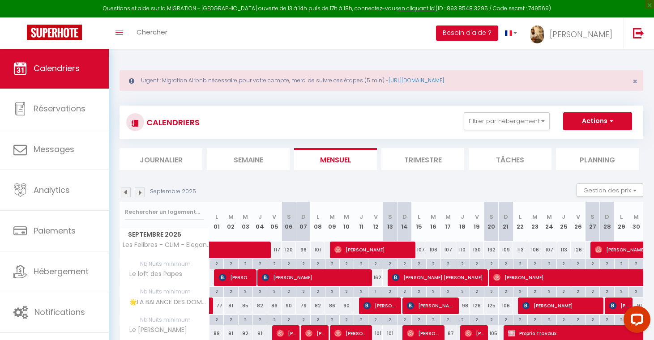
checkbox input "false"
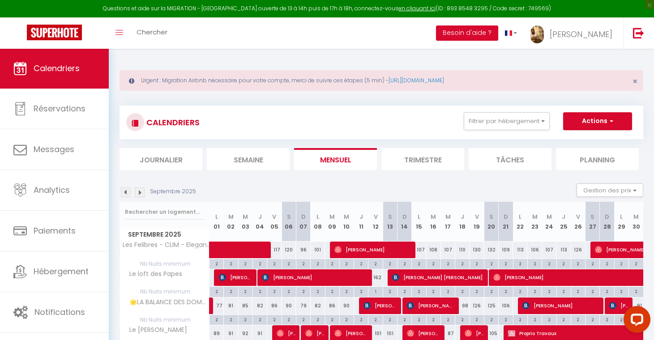
checkbox input "false"
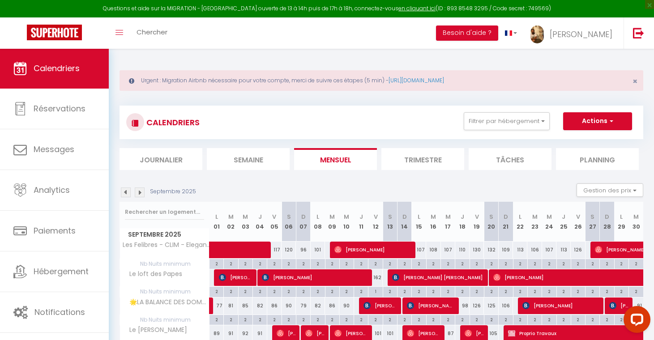
checkbox input "false"
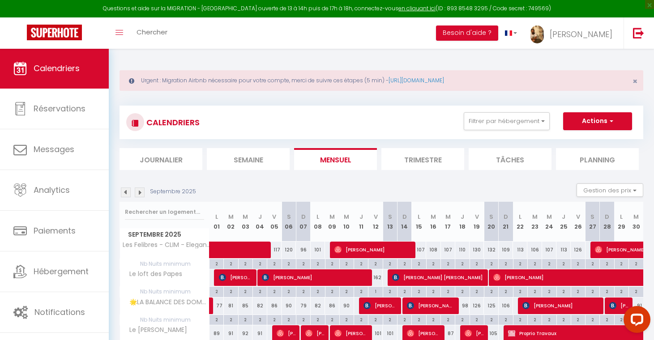
checkbox input "false"
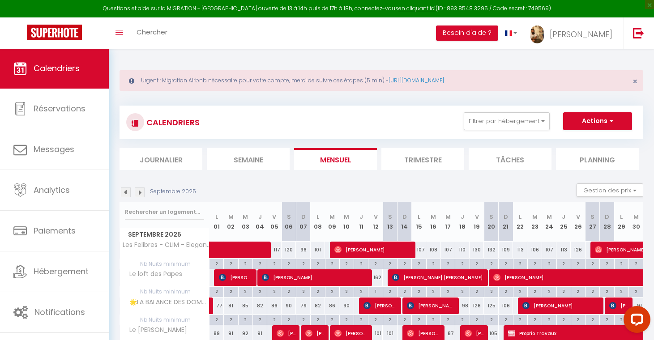
checkbox input "false"
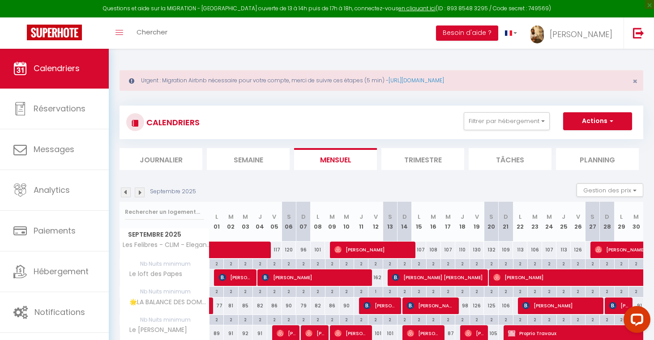
checkbox input "false"
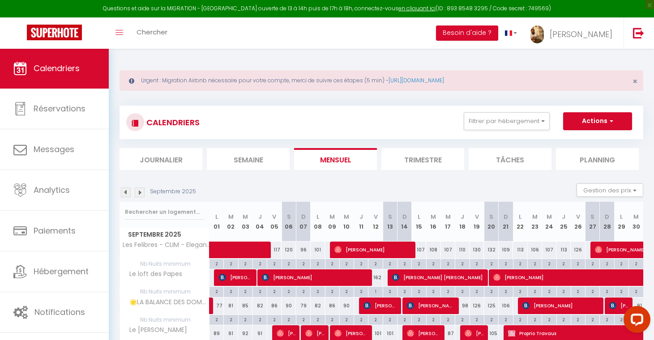
checkbox input "false"
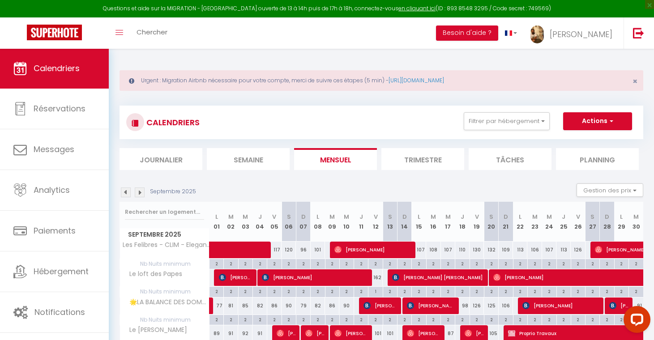
checkbox input "false"
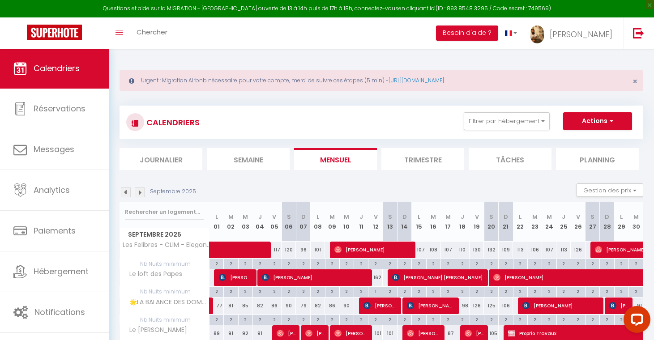
checkbox input "false"
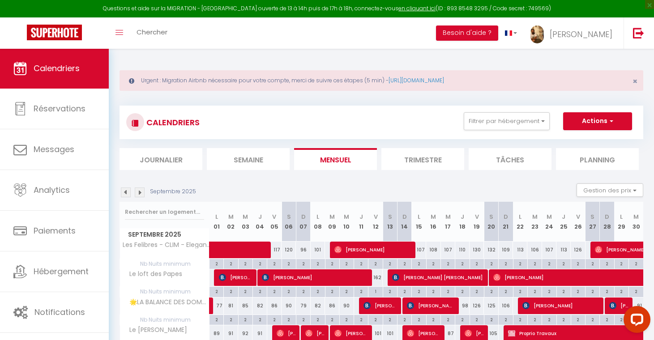
checkbox input "false"
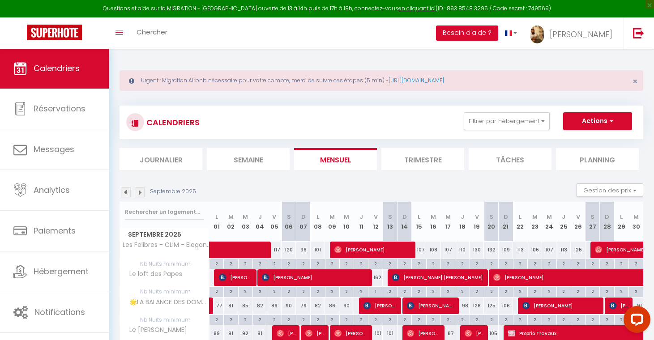
checkbox input "false"
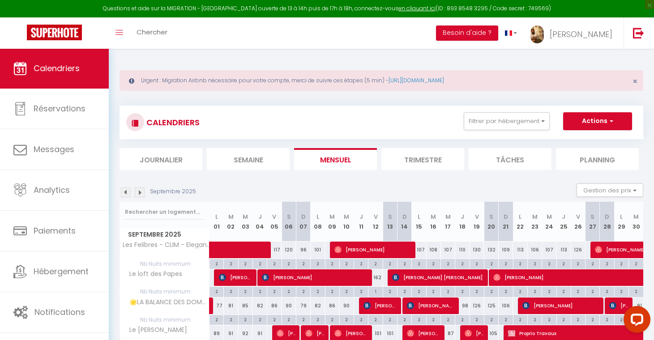
checkbox input "false"
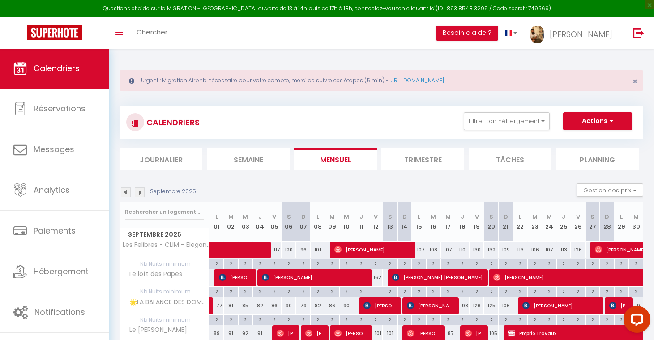
checkbox input "false"
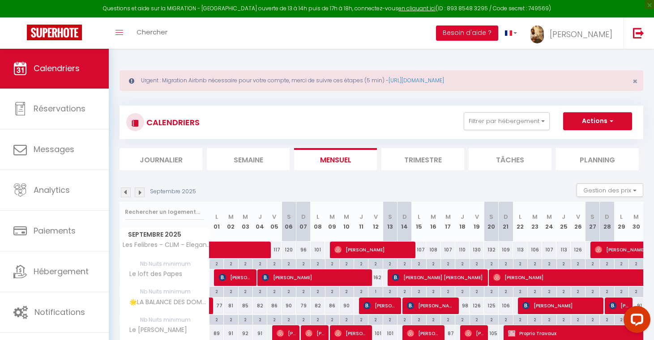
checkbox input "false"
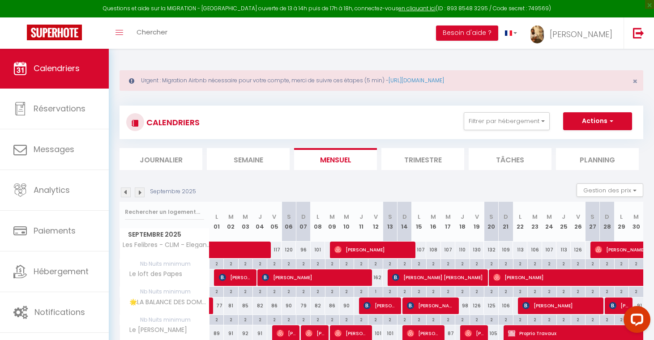
checkbox input "false"
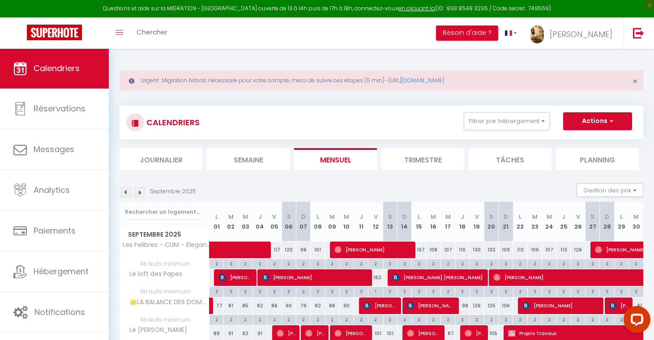
checkbox input "false"
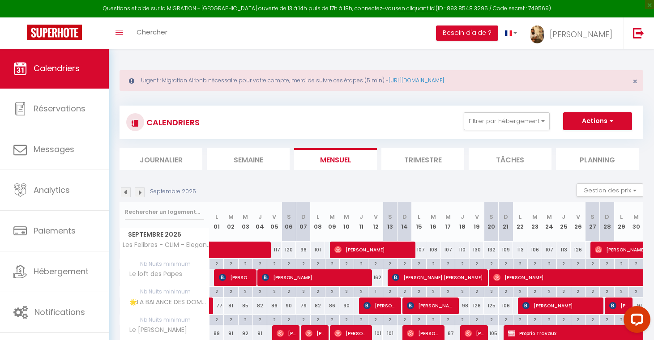
checkbox input "false"
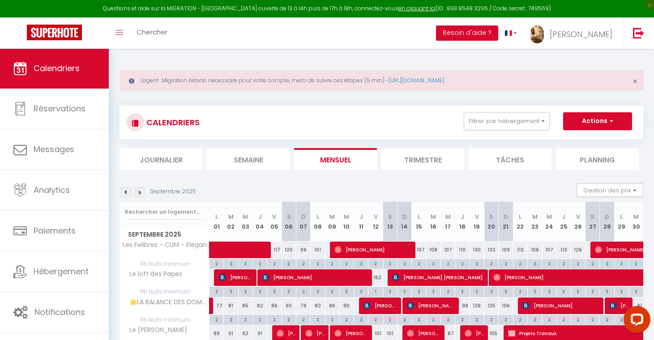
checkbox input "false"
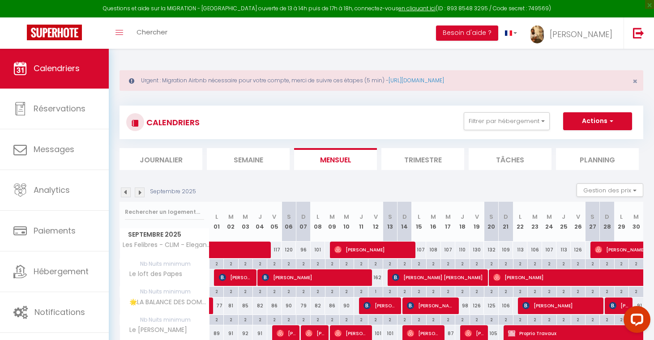
checkbox input "false"
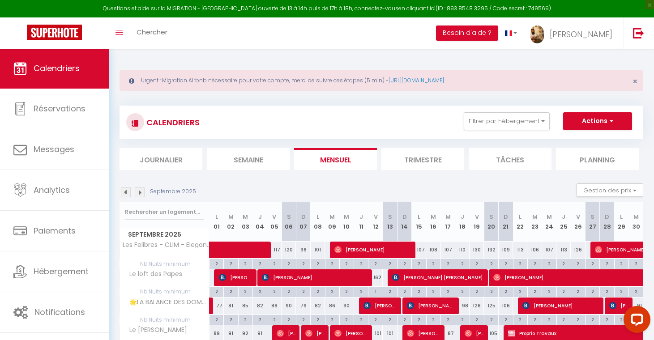
checkbox input "false"
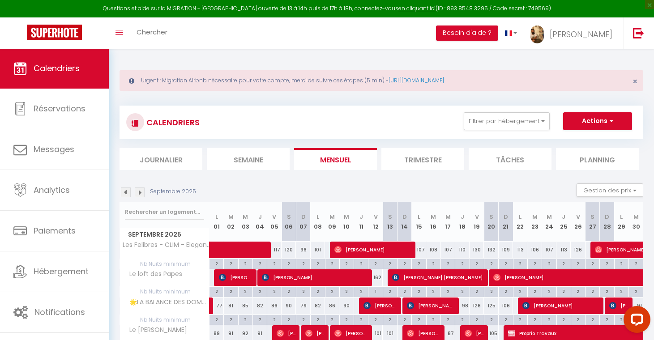
checkbox input "false"
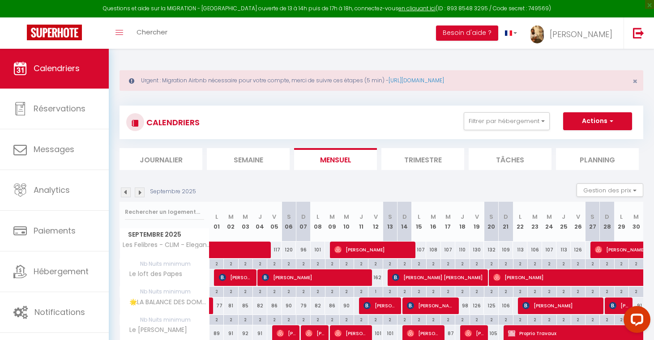
checkbox input "false"
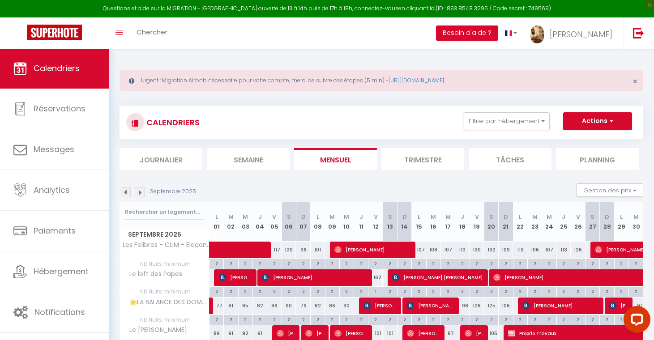
checkbox input "false"
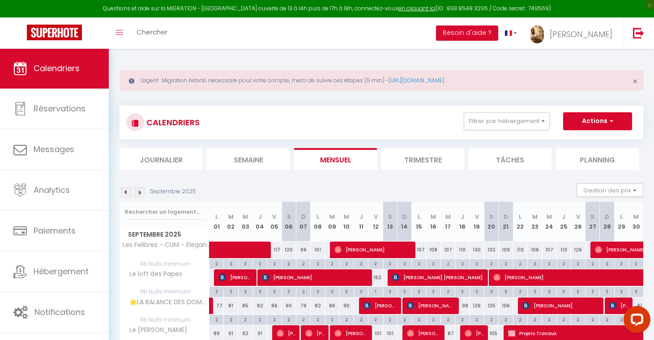
checkbox input "false"
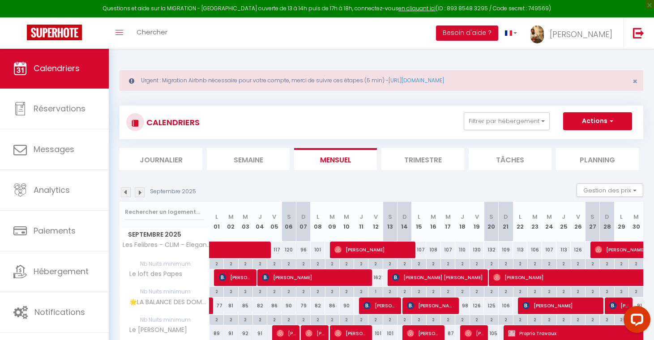
checkbox input "false"
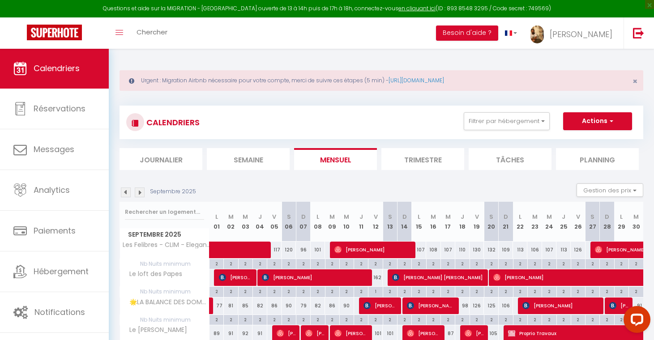
checkbox input "false"
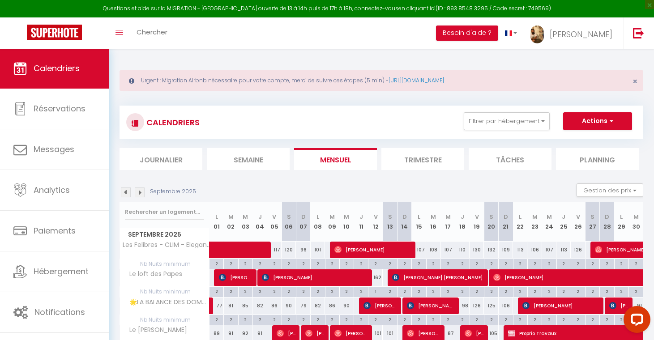
checkbox input "false"
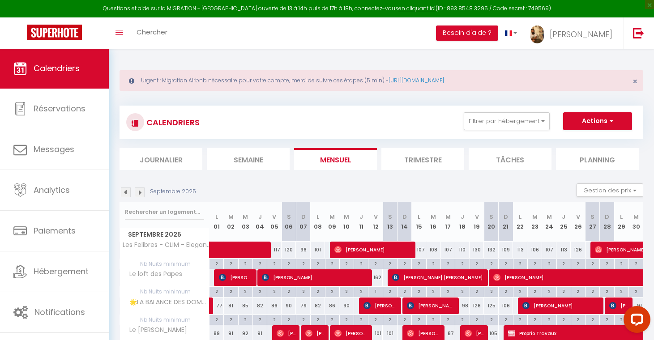
checkbox input "false"
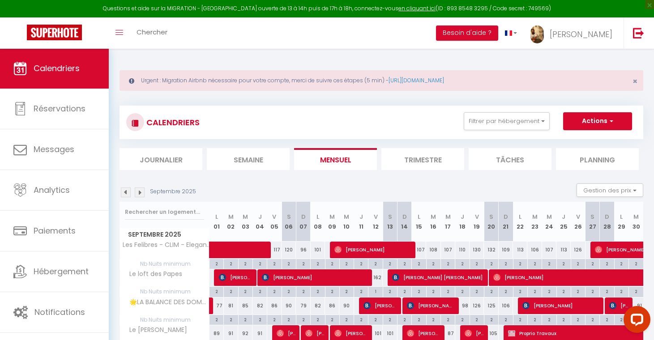
checkbox input "false"
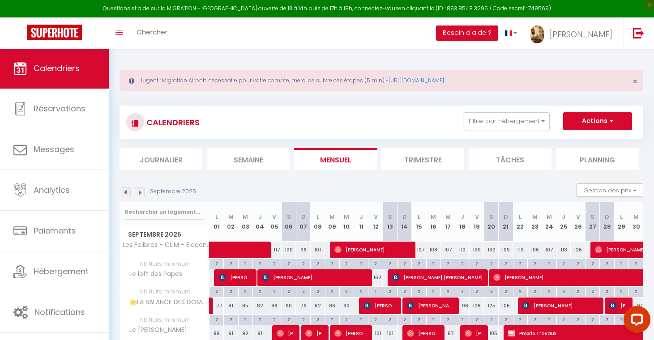
checkbox input "false"
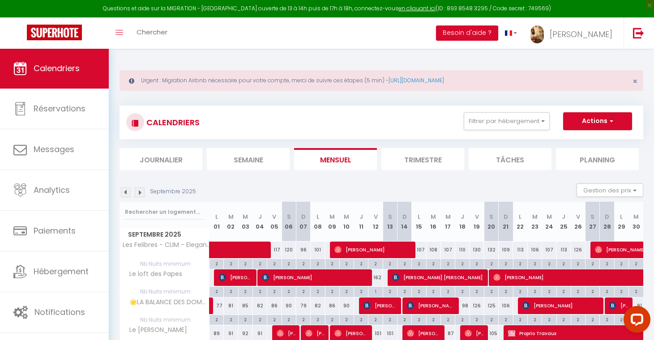
checkbox input "false"
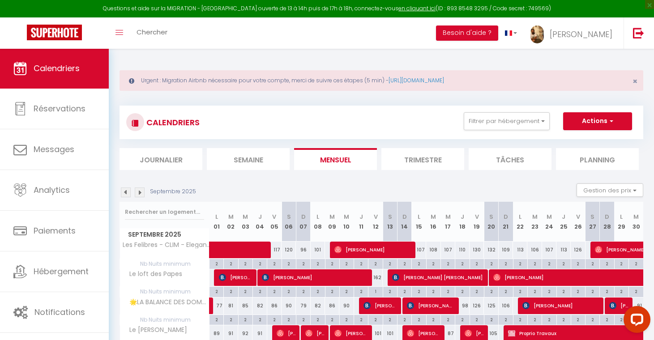
checkbox input "false"
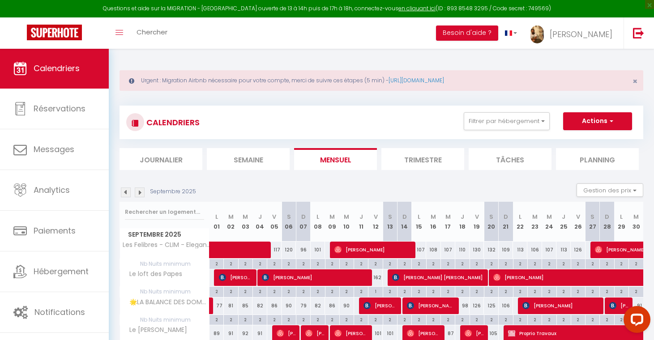
checkbox input "false"
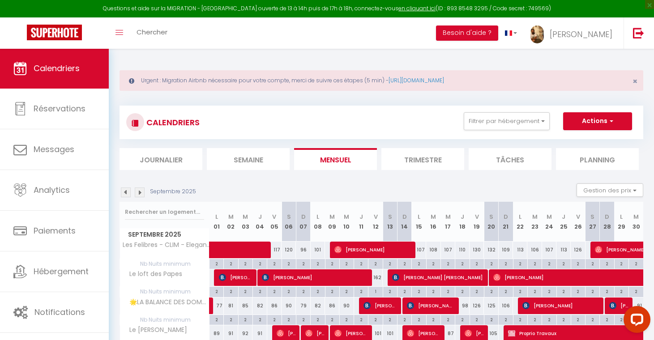
checkbox input "false"
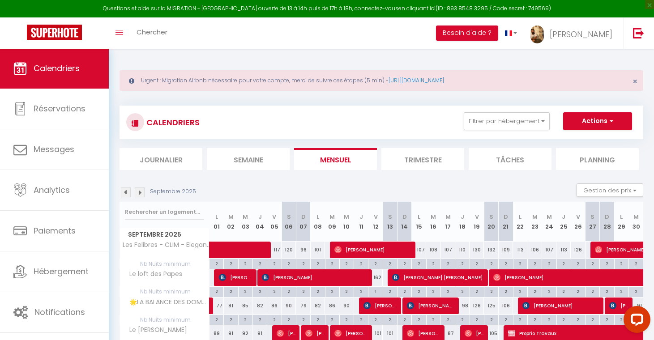
checkbox input "false"
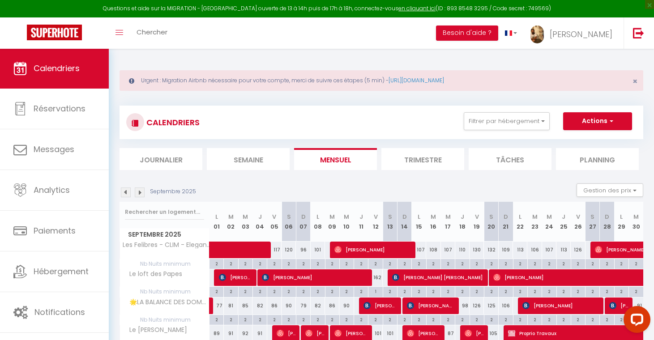
checkbox input "false"
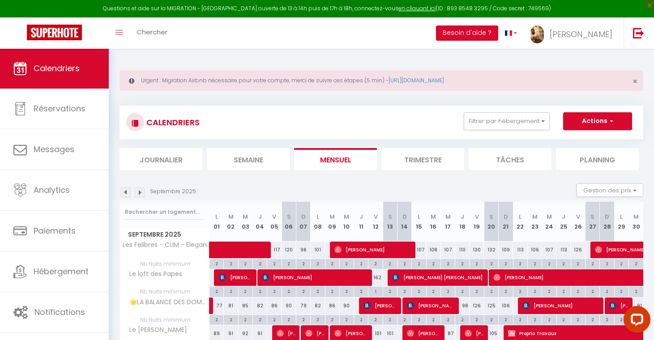
checkbox input "false"
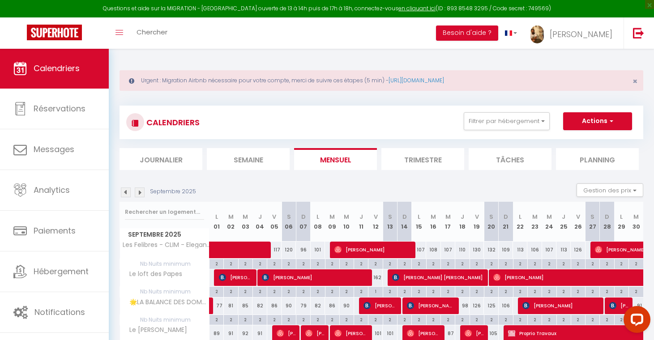
checkbox input "false"
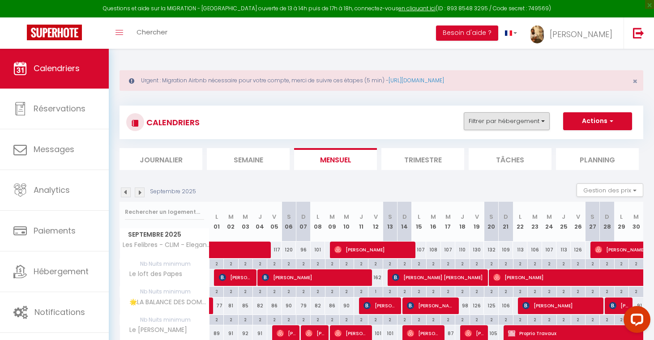
click at [491, 120] on button "Filtrer par hébergement" at bounding box center [507, 121] width 86 height 18
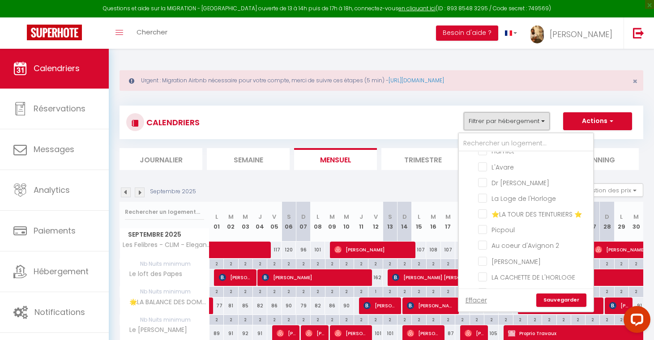
scroll to position [4529, 0]
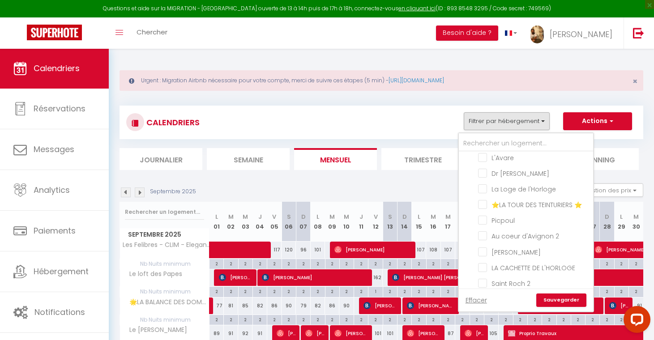
click at [556, 300] on link "Sauvegarder" at bounding box center [562, 300] width 50 height 13
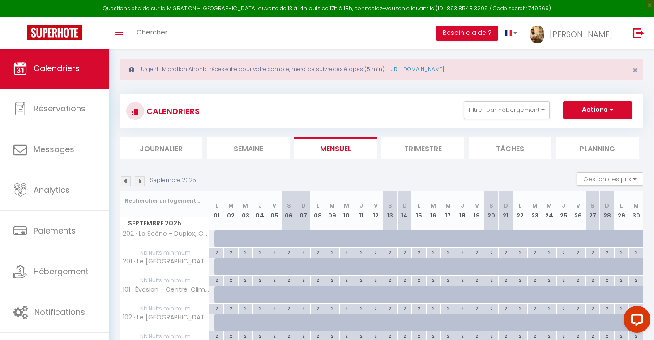
scroll to position [0, 0]
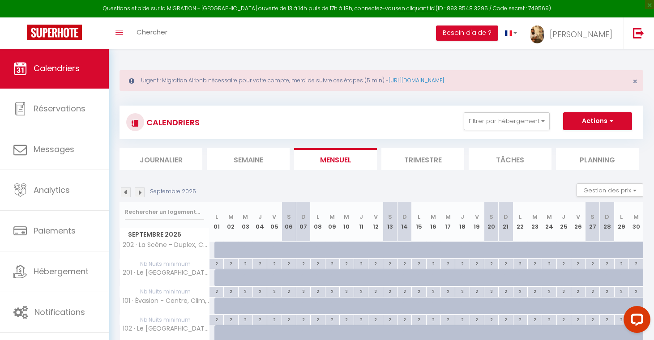
click at [129, 191] on img at bounding box center [126, 193] width 10 height 10
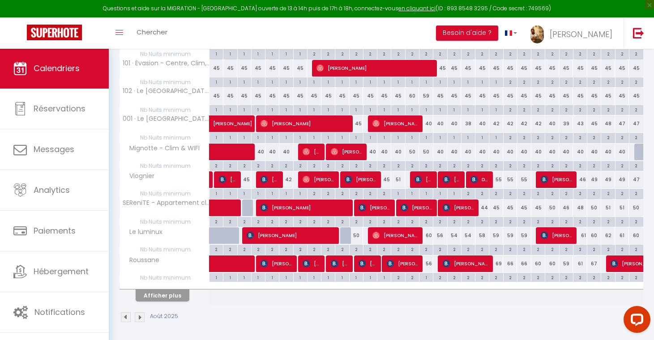
scroll to position [237, 0]
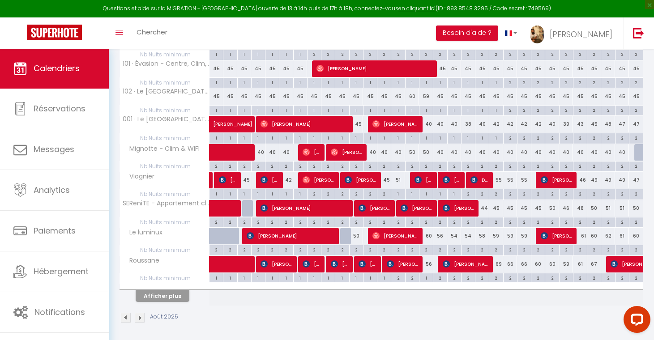
click at [162, 294] on button "Afficher plus" at bounding box center [163, 296] width 54 height 12
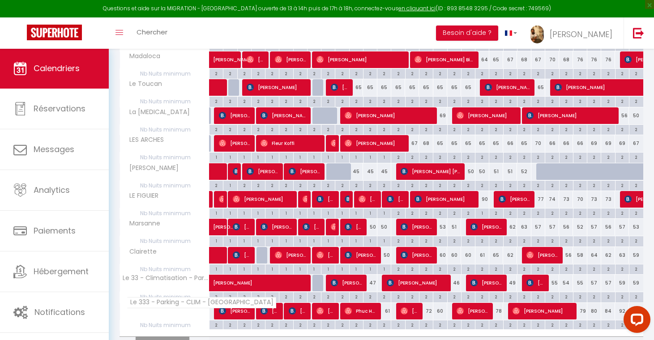
scroll to position [487, 0]
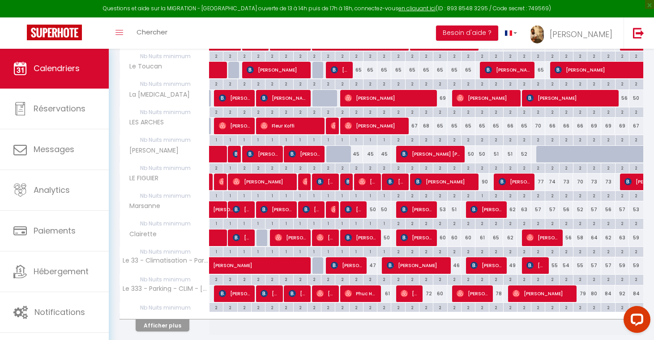
click at [162, 320] on button "Afficher plus" at bounding box center [163, 326] width 54 height 12
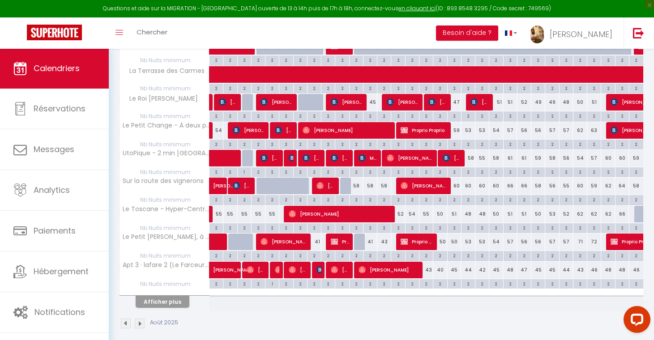
scroll to position [792, 0]
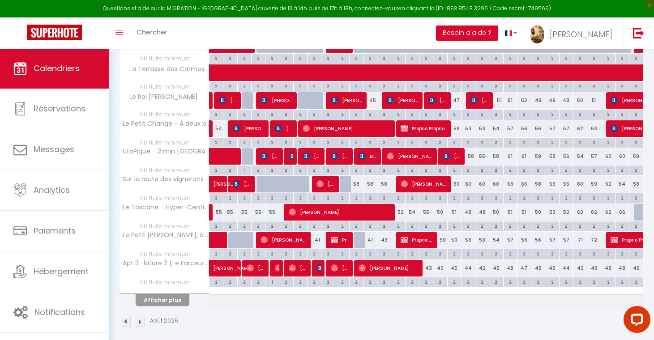
click at [176, 294] on button "Afficher plus" at bounding box center [163, 300] width 54 height 12
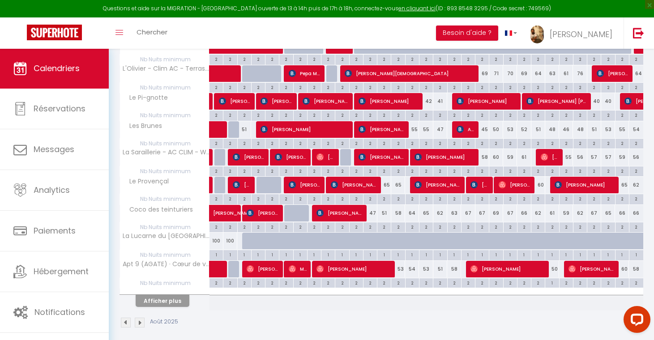
scroll to position [1071, 0]
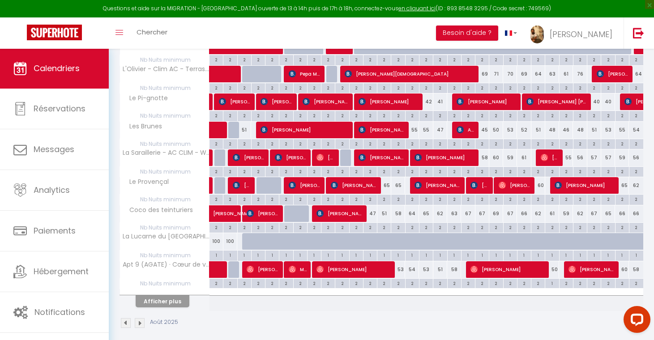
click at [165, 296] on button "Afficher plus" at bounding box center [163, 302] width 54 height 12
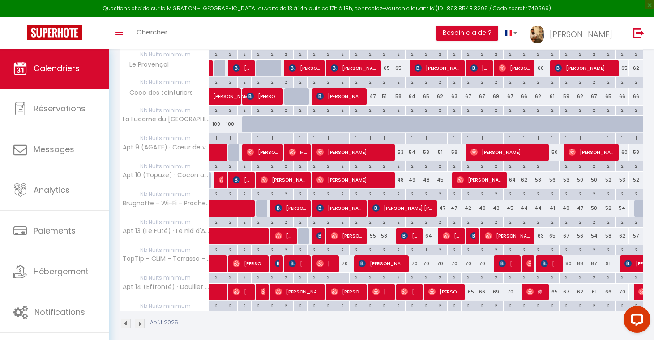
scroll to position [1187, 0]
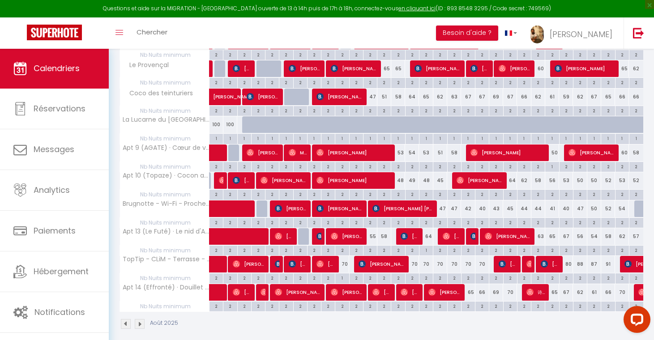
click at [141, 319] on img at bounding box center [140, 324] width 10 height 10
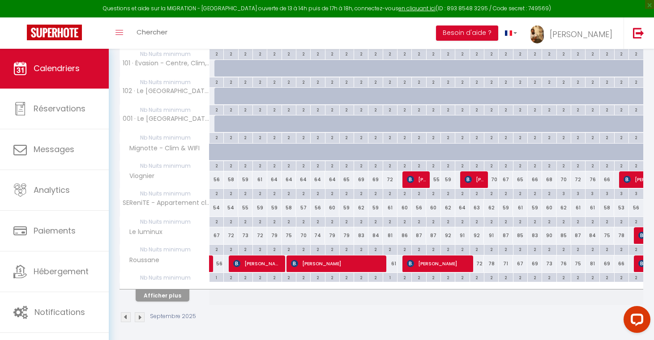
scroll to position [237, 0]
click at [163, 293] on button "Afficher plus" at bounding box center [163, 296] width 54 height 12
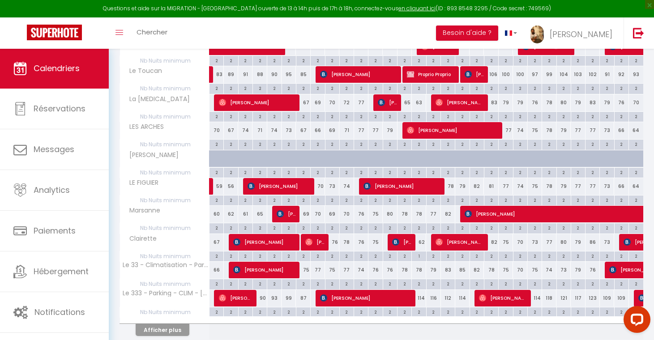
scroll to position [483, 0]
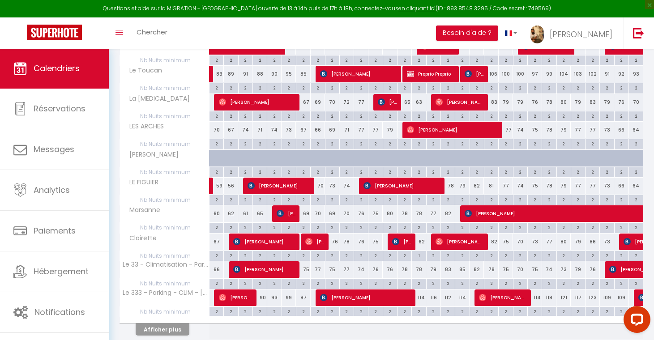
click at [166, 324] on button "Afficher plus" at bounding box center [163, 330] width 54 height 12
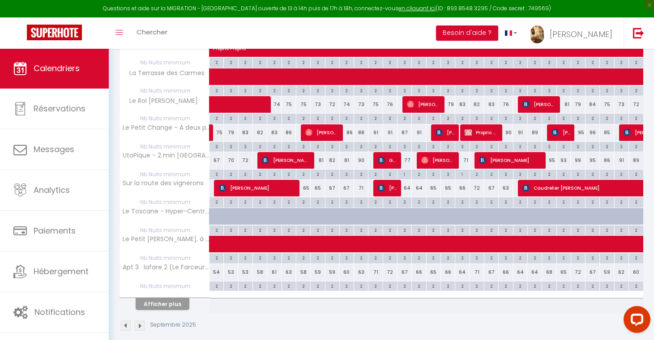
scroll to position [789, 0]
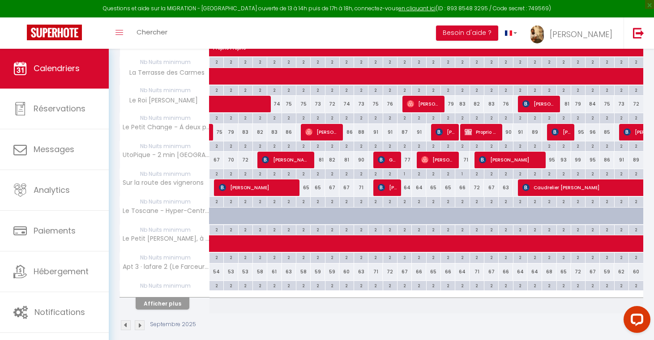
click at [172, 298] on button "Afficher plus" at bounding box center [163, 304] width 54 height 12
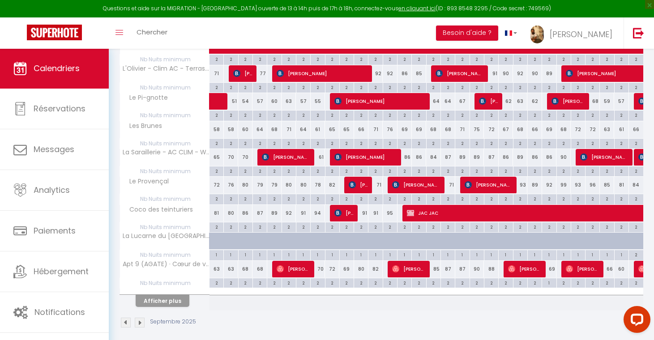
scroll to position [1071, 0]
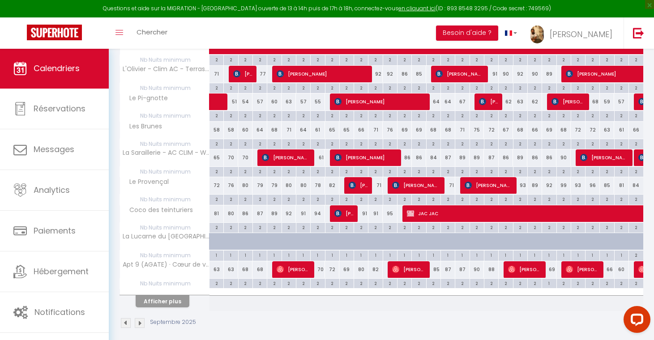
click at [148, 296] on button "Afficher plus" at bounding box center [163, 302] width 54 height 12
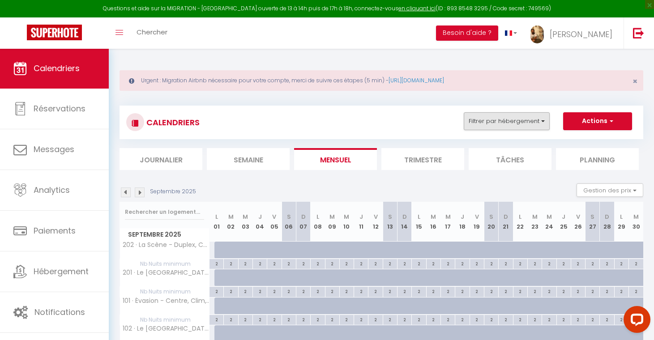
scroll to position [0, 0]
click at [517, 120] on button "Filtrer par hébergement" at bounding box center [507, 121] width 86 height 18
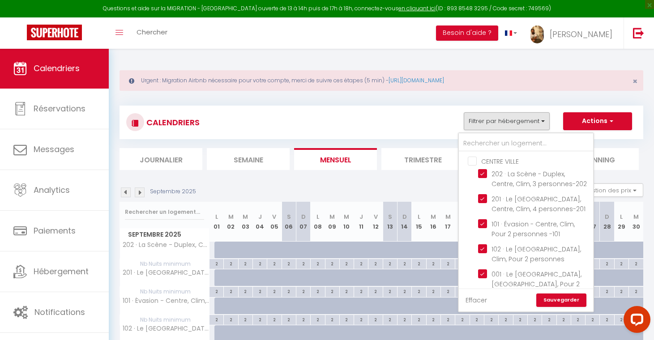
click at [475, 297] on link "Effacer" at bounding box center [476, 301] width 21 height 10
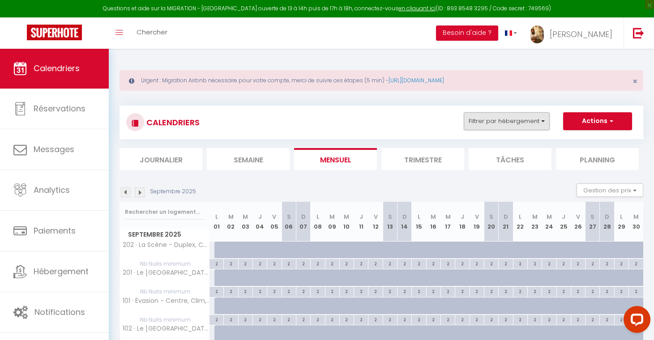
click at [497, 117] on button "Filtrer par hébergement" at bounding box center [507, 121] width 86 height 18
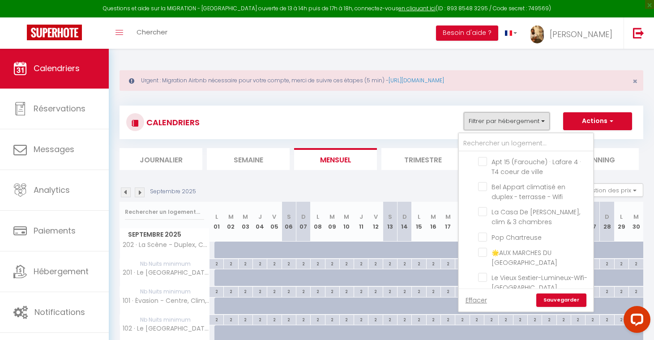
scroll to position [4067, 0]
click at [562, 301] on link "Sauvegarder" at bounding box center [562, 300] width 50 height 13
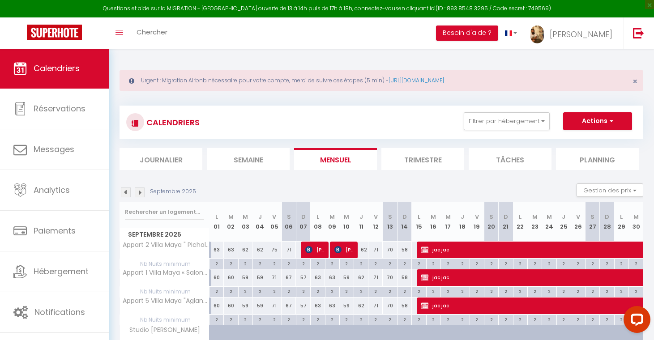
click at [125, 193] on img at bounding box center [126, 193] width 10 height 10
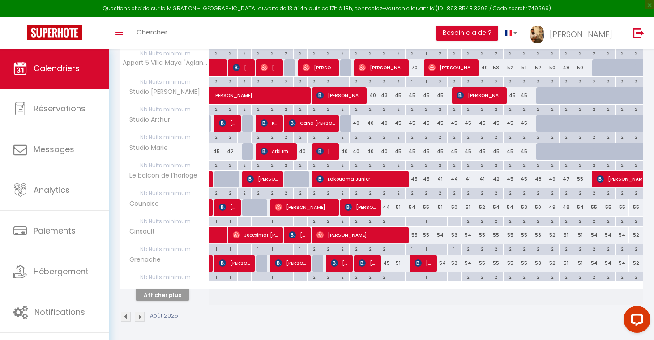
scroll to position [237, 0]
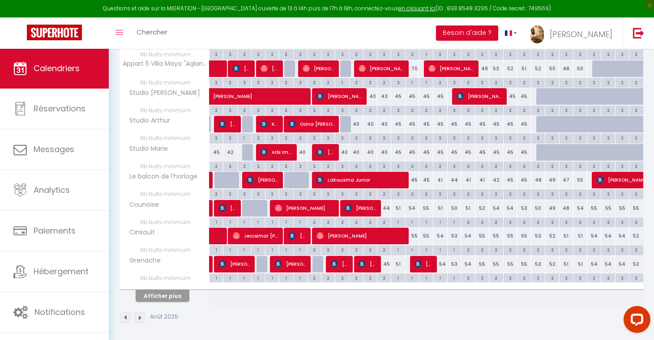
click at [165, 295] on button "Afficher plus" at bounding box center [163, 296] width 54 height 12
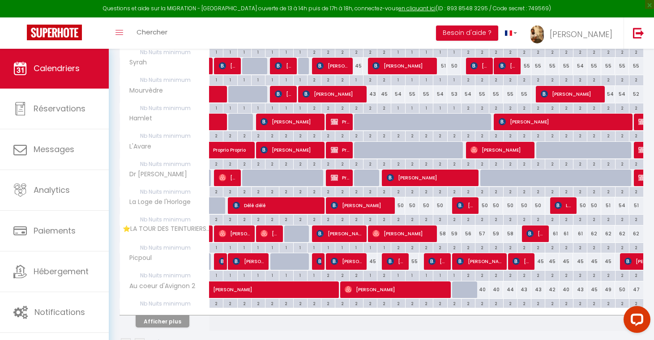
scroll to position [493, 0]
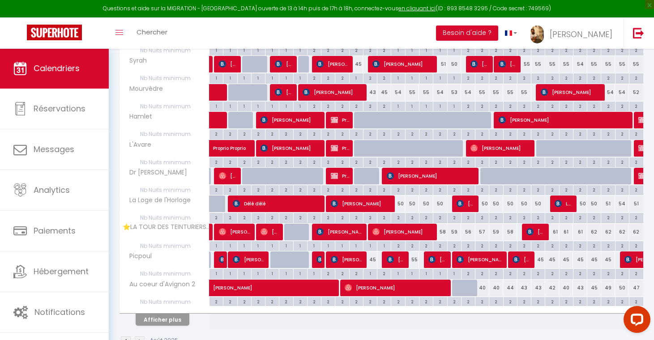
click at [167, 315] on button "Afficher plus" at bounding box center [163, 320] width 54 height 12
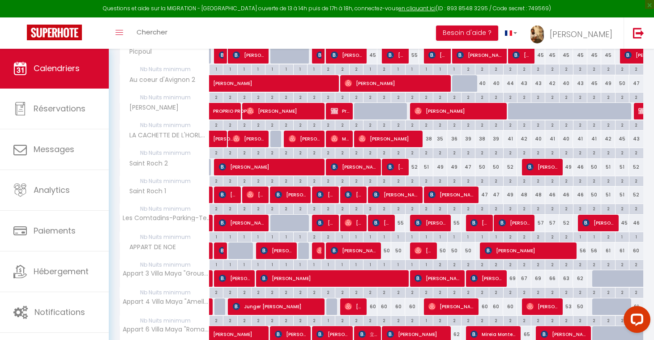
scroll to position [711, 0]
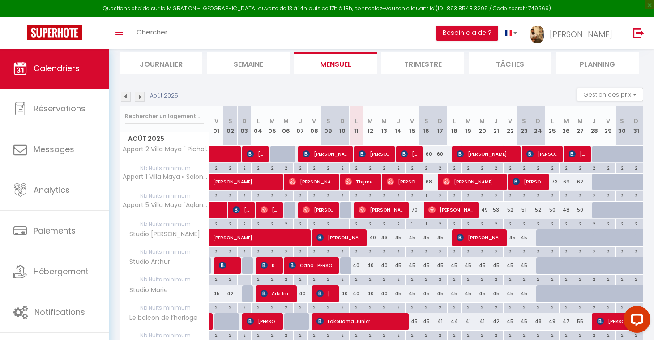
click at [140, 98] on img at bounding box center [140, 97] width 10 height 10
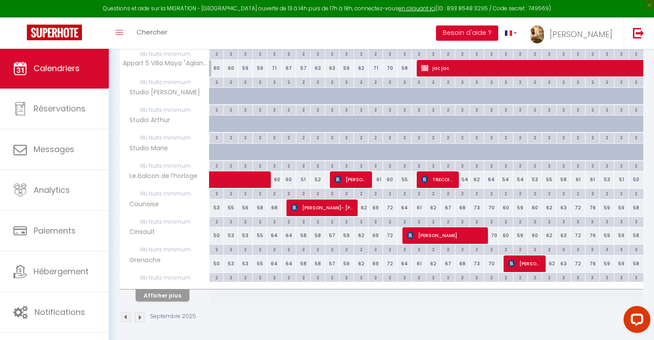
scroll to position [237, 0]
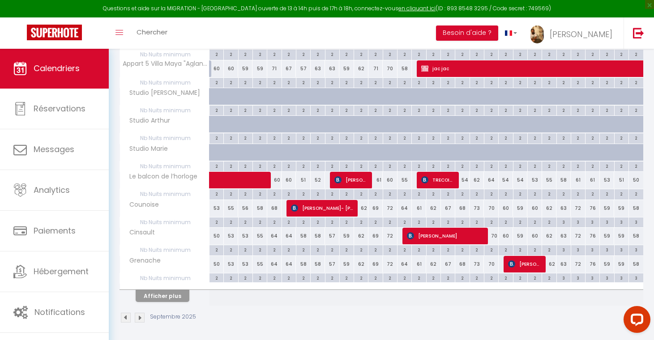
click at [176, 295] on button "Afficher plus" at bounding box center [163, 296] width 54 height 12
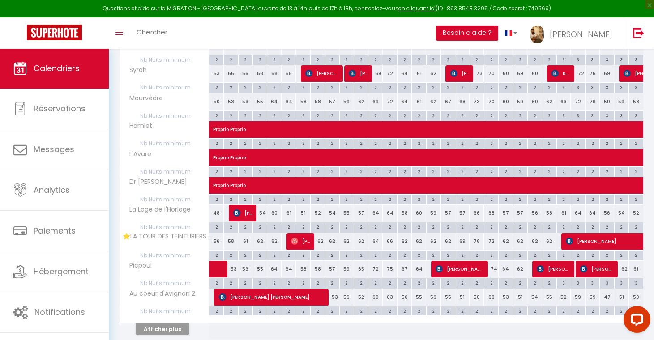
scroll to position [485, 0]
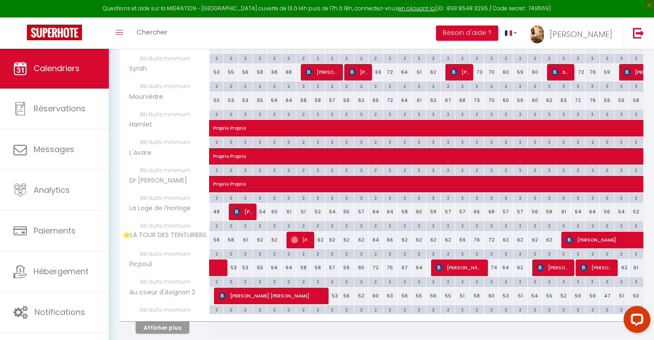
click at [172, 324] on button "Afficher plus" at bounding box center [163, 328] width 54 height 12
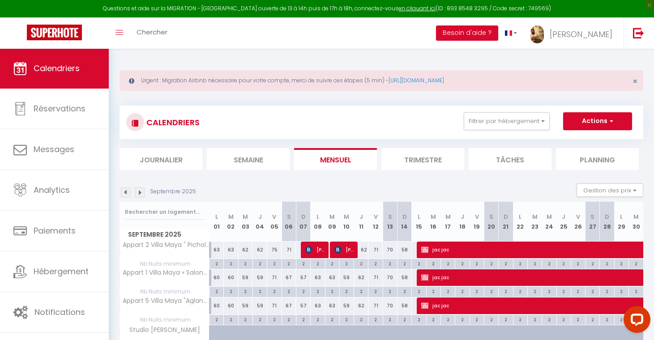
scroll to position [0, 0]
click at [504, 121] on button "Filtrer par hébergement" at bounding box center [507, 121] width 86 height 18
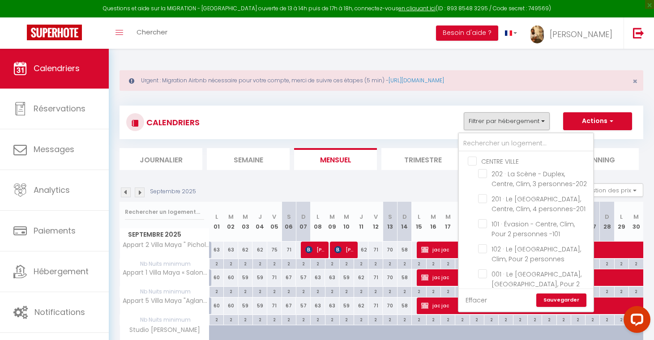
click at [473, 298] on link "Effacer" at bounding box center [476, 301] width 21 height 10
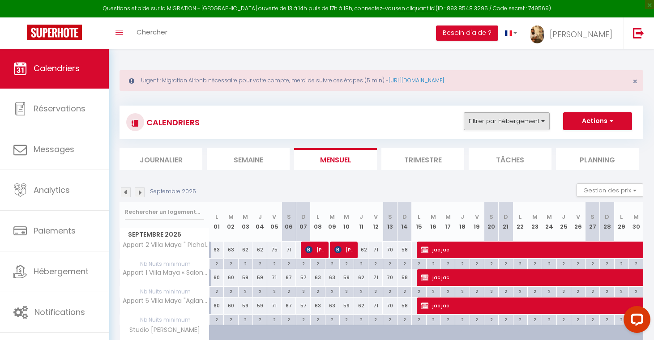
click at [497, 115] on button "Filtrer par hébergement" at bounding box center [507, 121] width 86 height 18
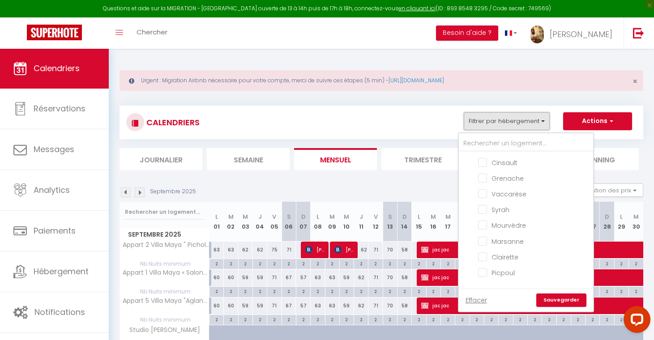
scroll to position [3709, 0]
click at [494, 336] on input "Avignon T4" at bounding box center [535, 340] width 134 height 9
click at [556, 298] on link "Sauvegarder" at bounding box center [562, 300] width 50 height 13
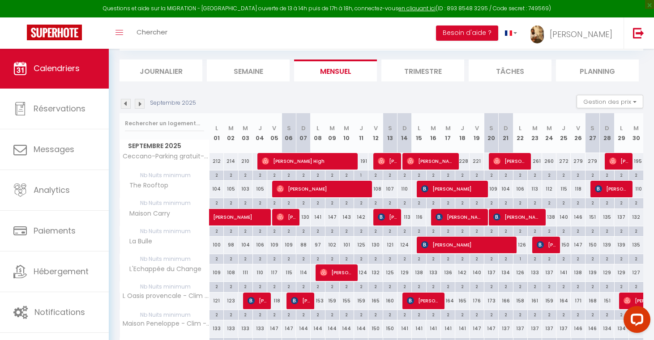
scroll to position [92, 0]
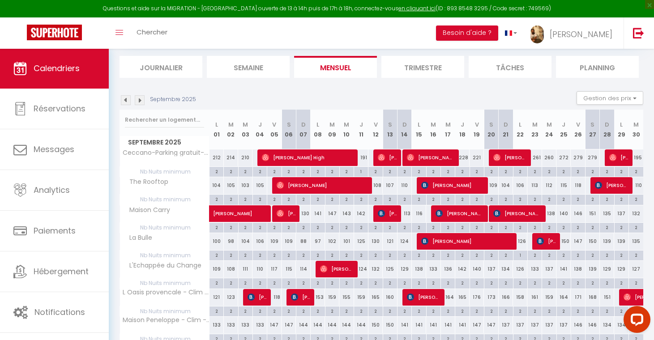
click at [124, 100] on img at bounding box center [126, 100] width 10 height 10
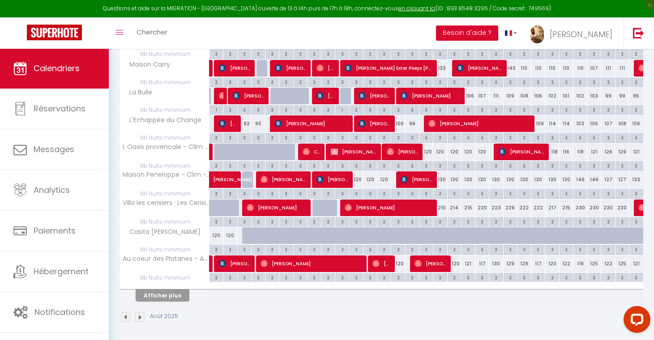
scroll to position [237, 0]
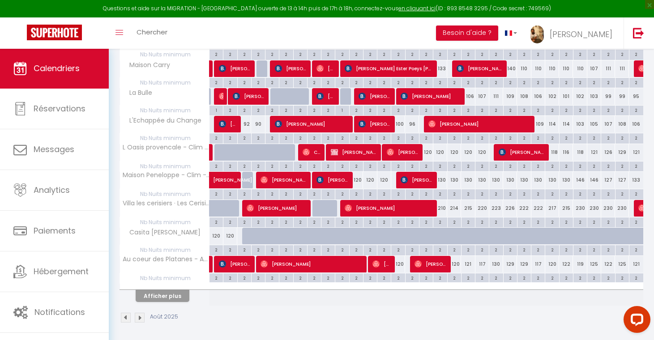
click at [160, 297] on button "Afficher plus" at bounding box center [163, 296] width 54 height 12
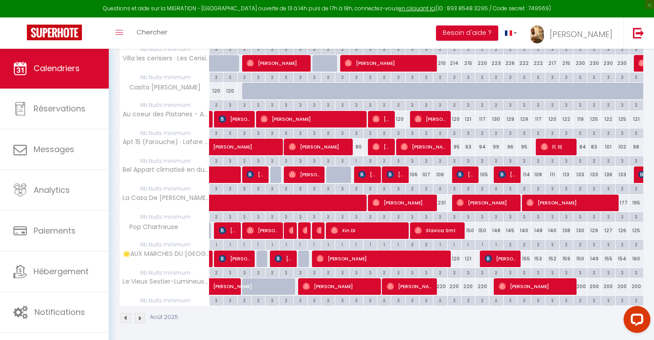
scroll to position [382, 0]
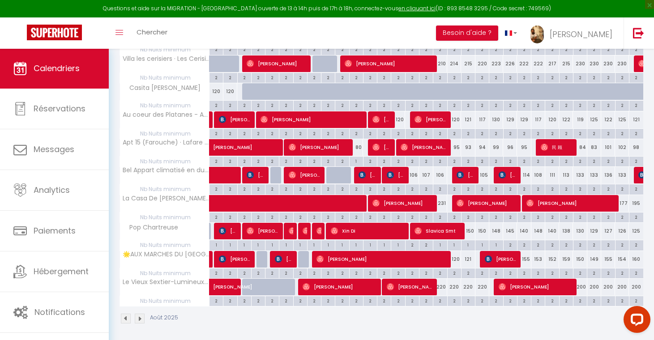
click at [139, 317] on img at bounding box center [140, 319] width 10 height 10
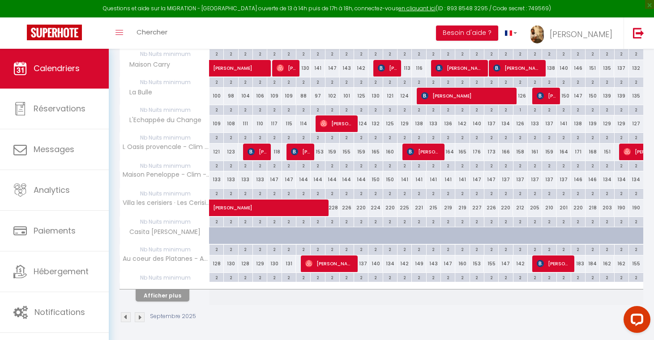
scroll to position [237, 0]
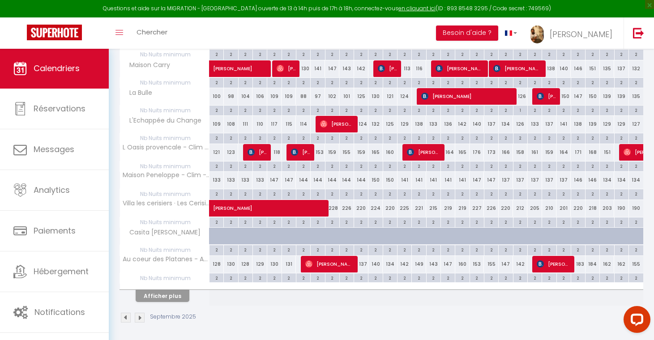
click at [163, 295] on button "Afficher plus" at bounding box center [163, 296] width 54 height 12
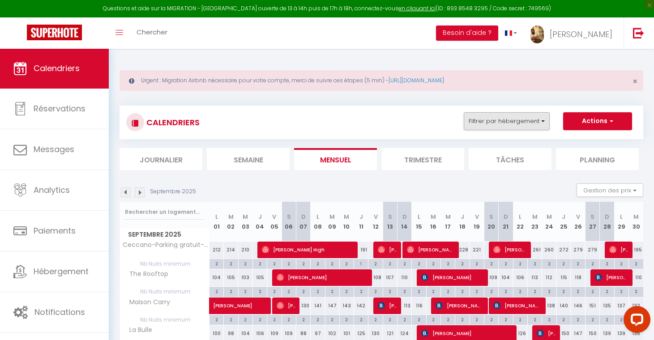
scroll to position [0, 0]
click at [516, 117] on button "Filtrer par hébergement" at bounding box center [507, 121] width 86 height 18
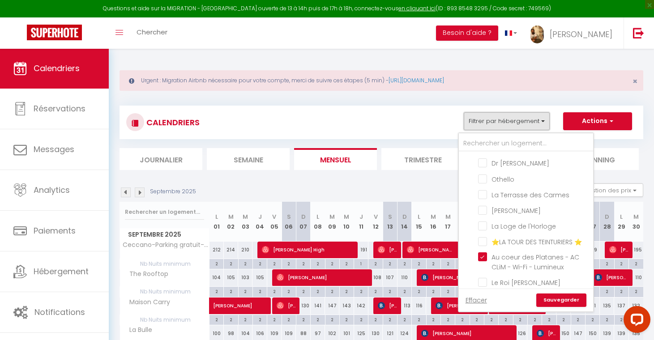
scroll to position [929, 0]
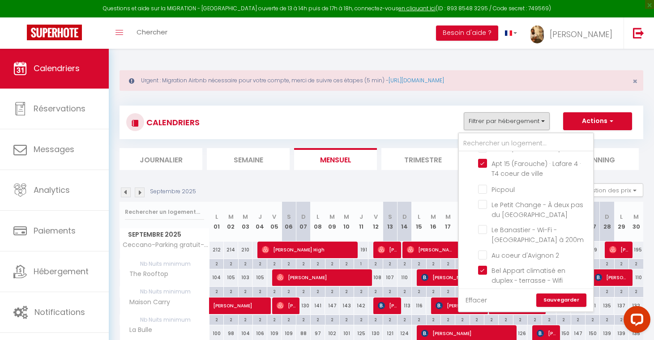
click at [479, 300] on link "Effacer" at bounding box center [476, 301] width 21 height 10
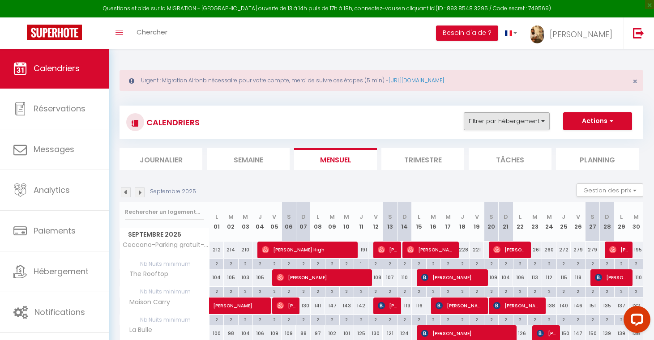
click at [500, 120] on button "Filtrer par hébergement" at bounding box center [507, 121] width 86 height 18
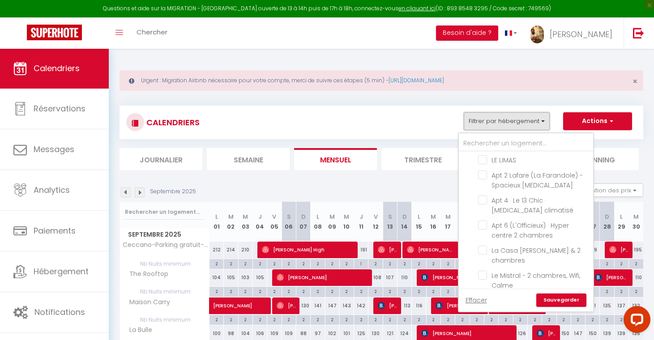
scroll to position [6067, 0]
click at [560, 300] on link "Sauvegarder" at bounding box center [562, 300] width 50 height 13
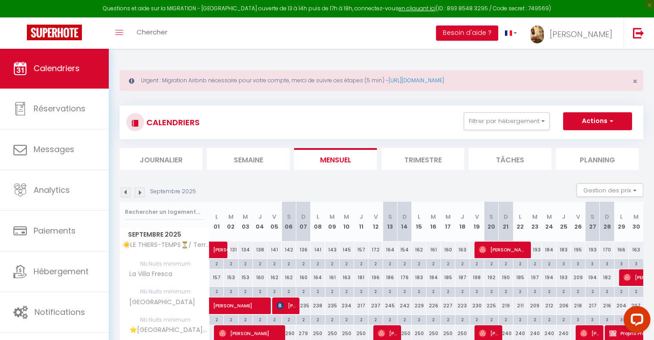
click at [127, 193] on img at bounding box center [126, 193] width 10 height 10
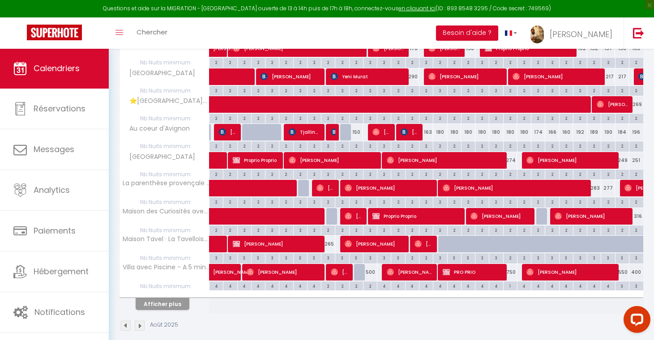
scroll to position [233, 0]
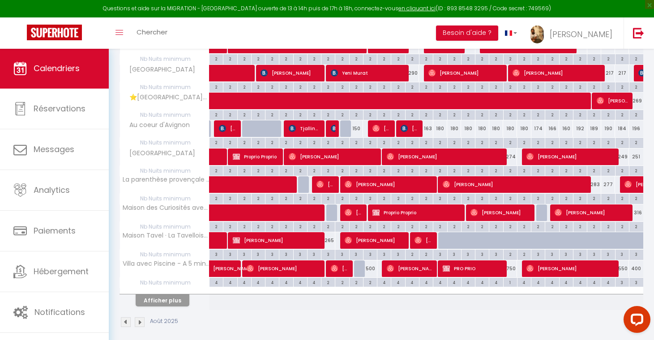
click at [172, 296] on button "Afficher plus" at bounding box center [163, 301] width 54 height 12
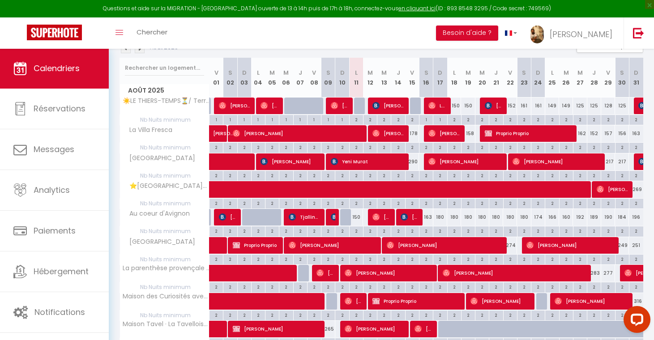
scroll to position [125, 0]
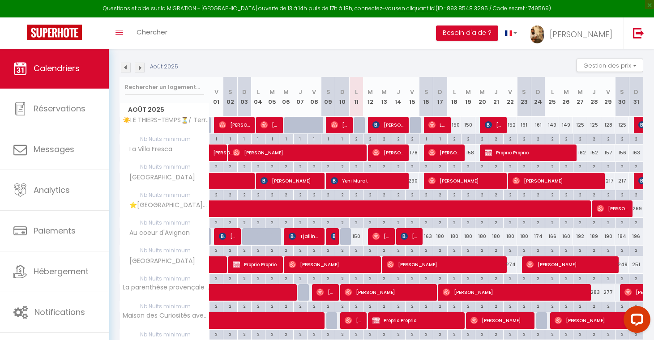
click at [143, 69] on img at bounding box center [140, 68] width 10 height 10
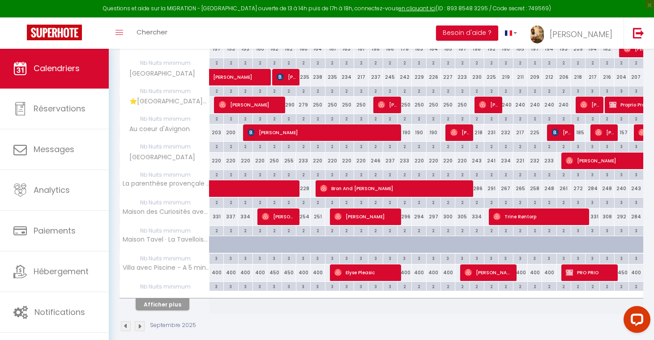
scroll to position [229, 0]
click at [146, 302] on button "Afficher plus" at bounding box center [163, 305] width 54 height 12
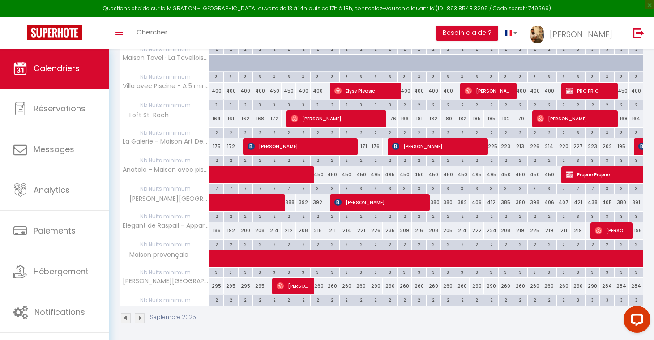
scroll to position [410, 0]
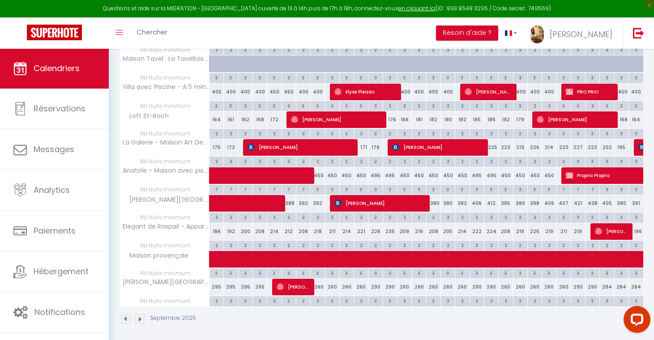
click at [277, 171] on span at bounding box center [291, 176] width 144 height 17
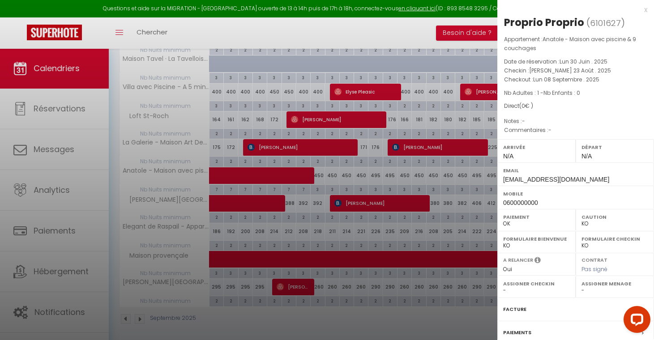
click at [645, 10] on div "x" at bounding box center [573, 9] width 150 height 11
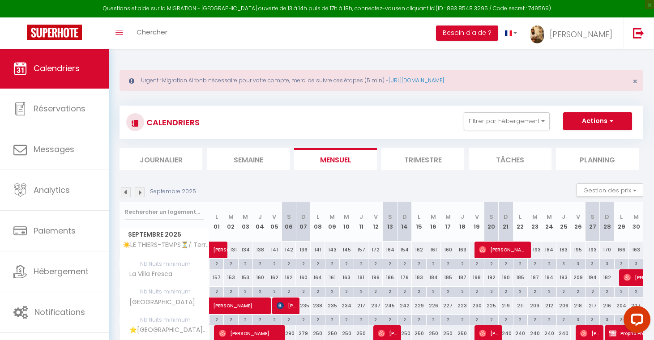
scroll to position [0, 0]
